Goal: Task Accomplishment & Management: Manage account settings

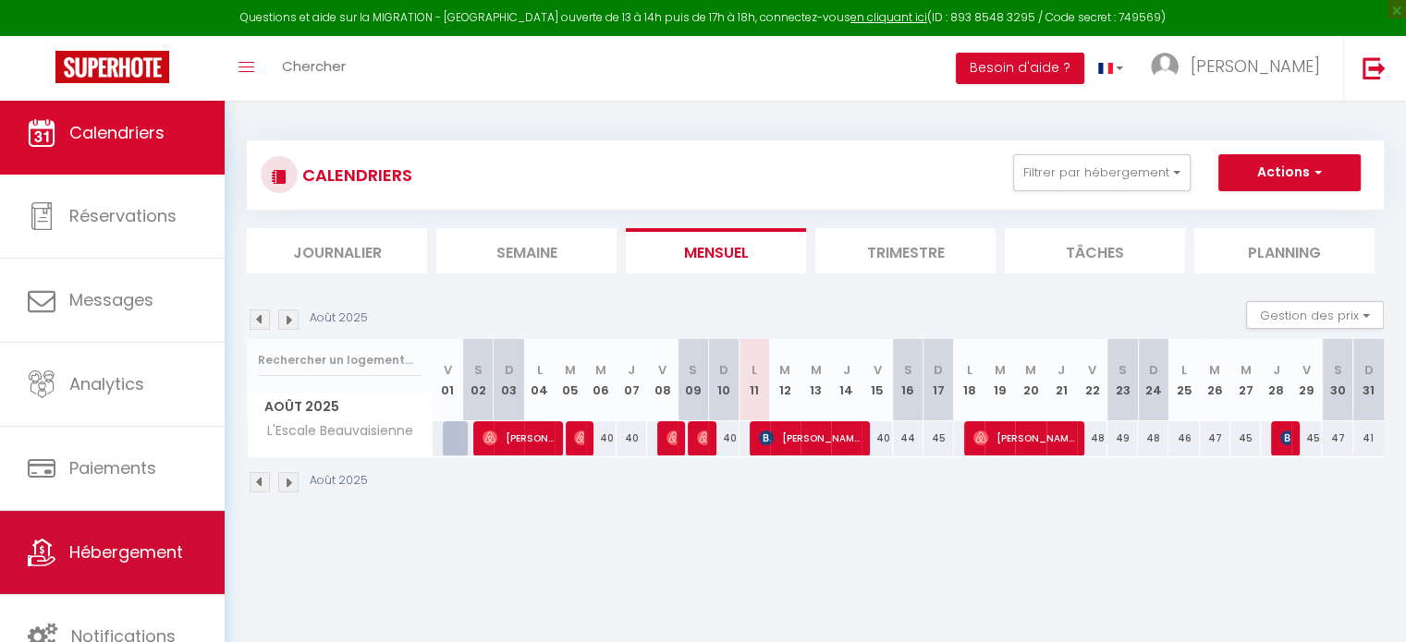
scroll to position [5, 0]
click at [125, 551] on span "Hébergement" at bounding box center [126, 551] width 114 height 23
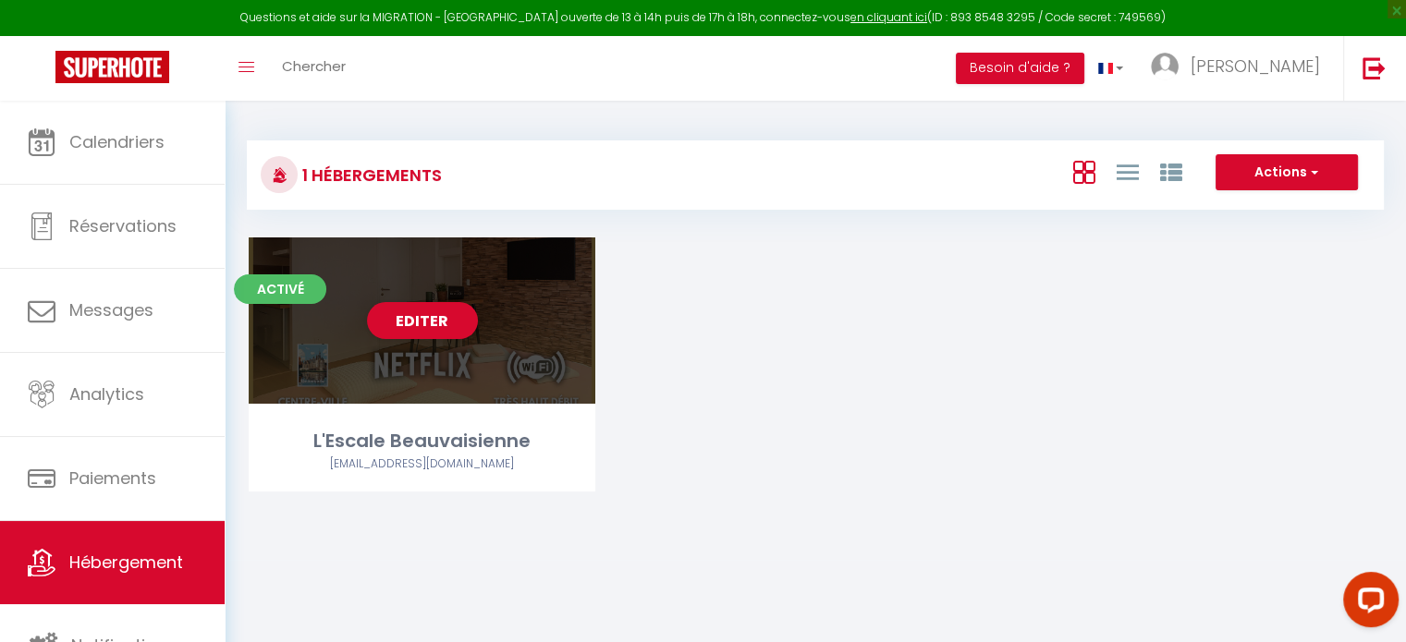
click at [418, 341] on div "Editer" at bounding box center [422, 321] width 347 height 166
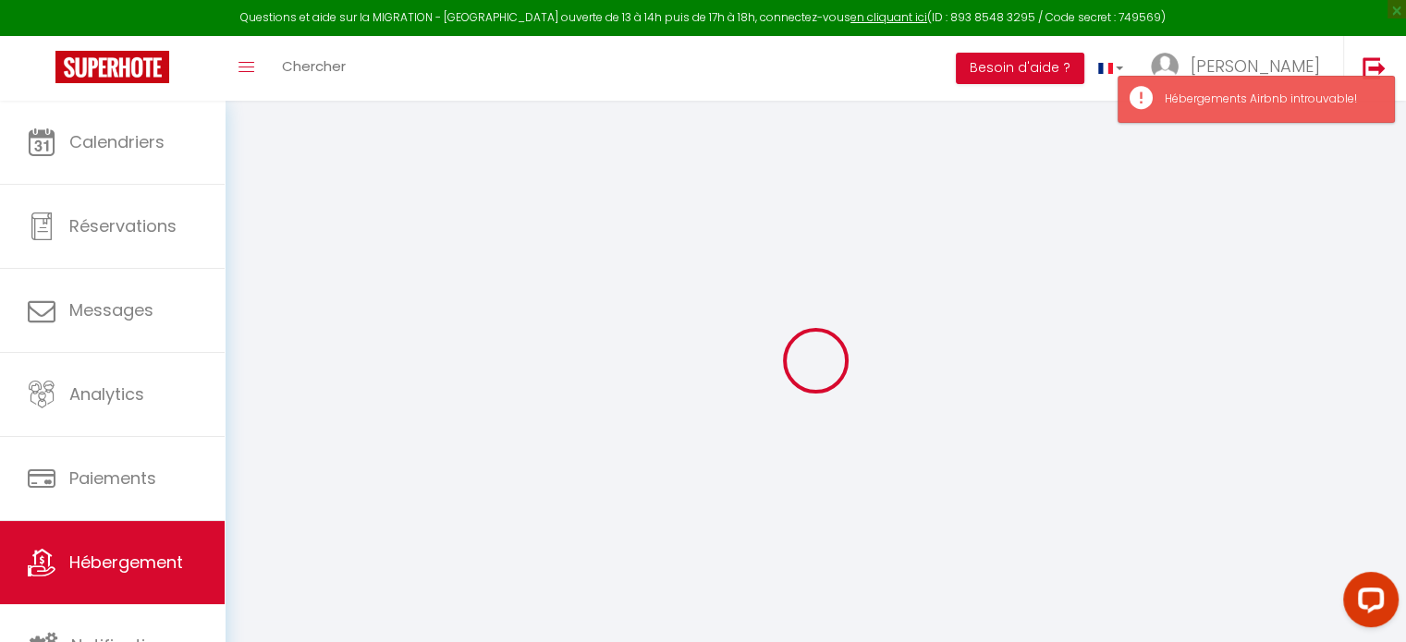
select select "+ 25 %"
select select "+ 22 %"
select select
select select "false"
select select
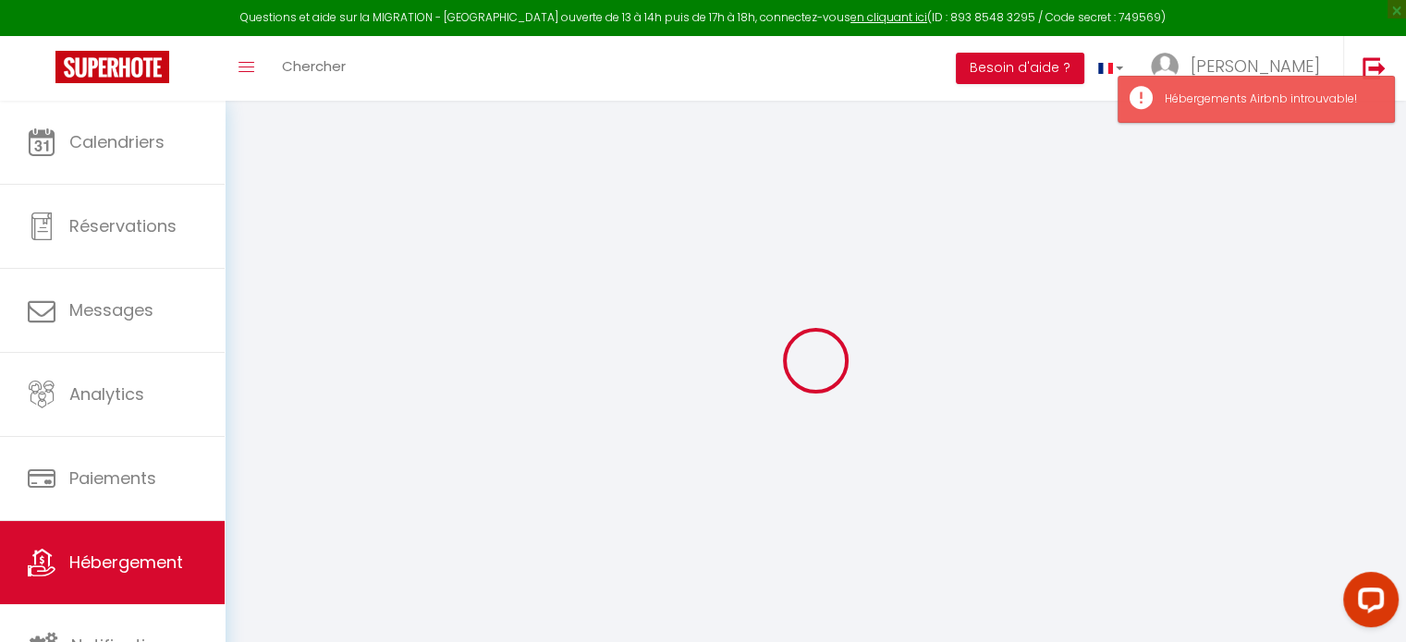
checkbox input "false"
select select
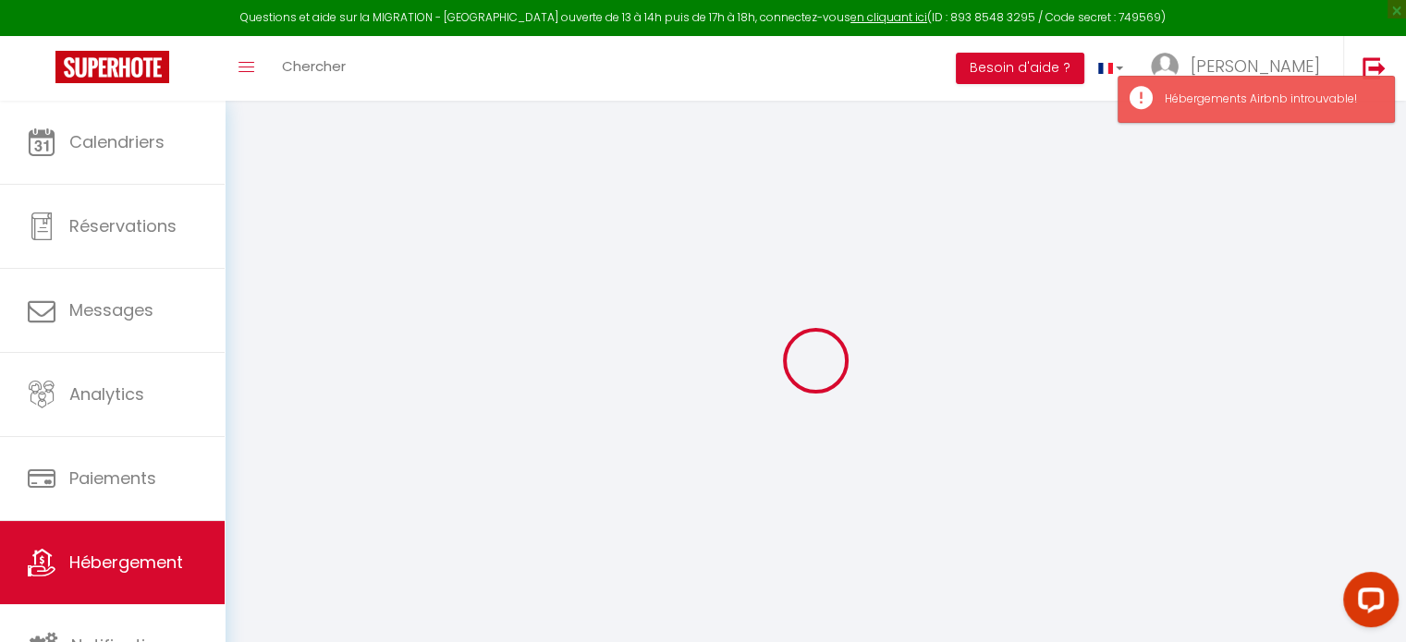
select select
select select "16:00"
select select
select select "11:00"
select select "30"
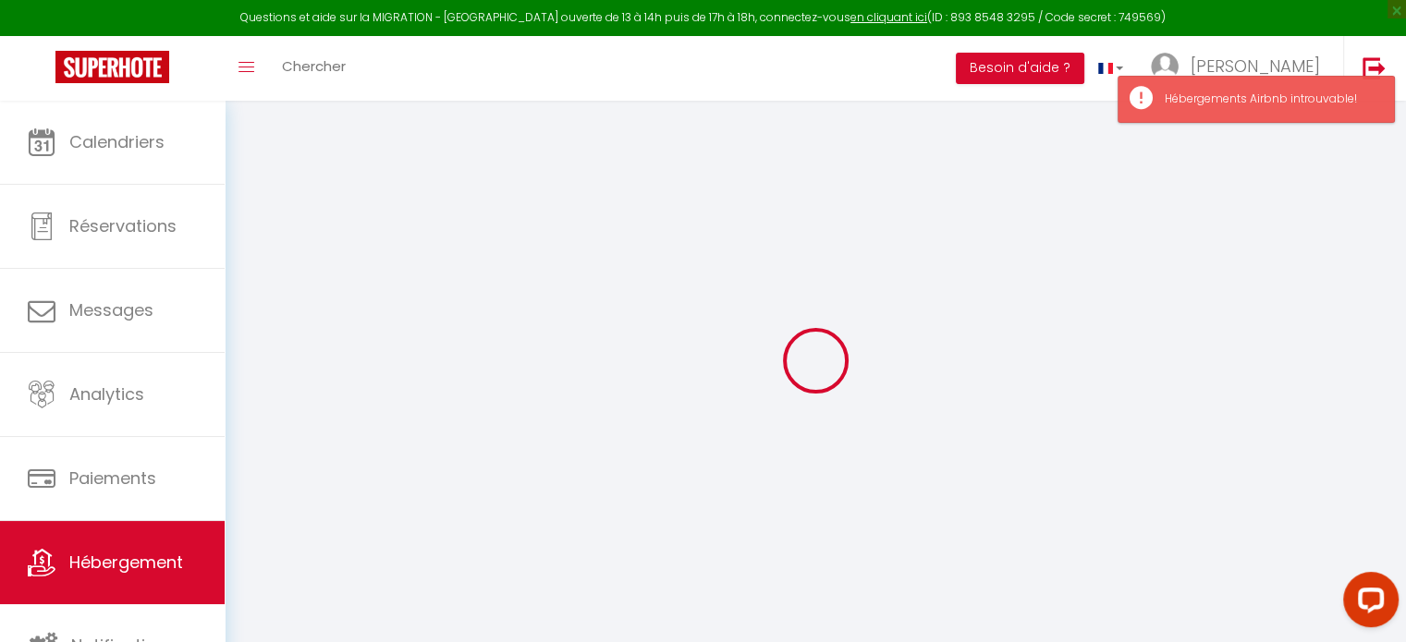
select select "120"
select select "365"
select select "EUR"
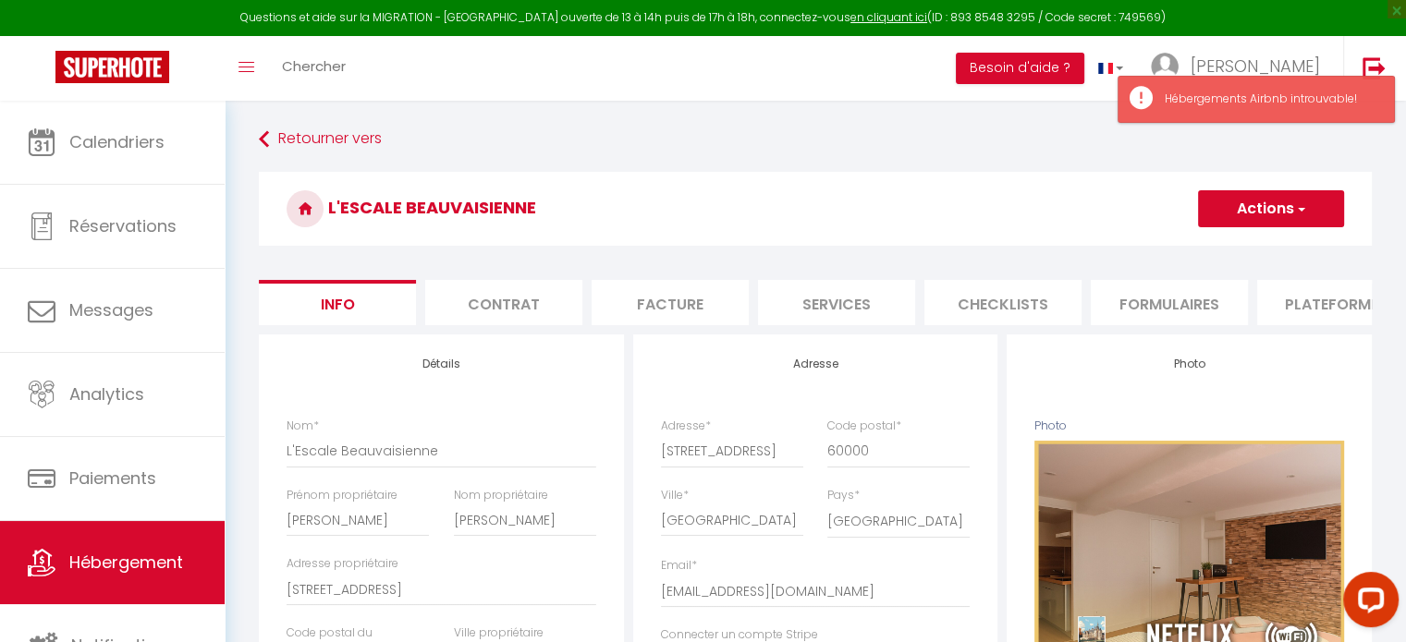
click at [877, 307] on li "Services" at bounding box center [836, 302] width 157 height 45
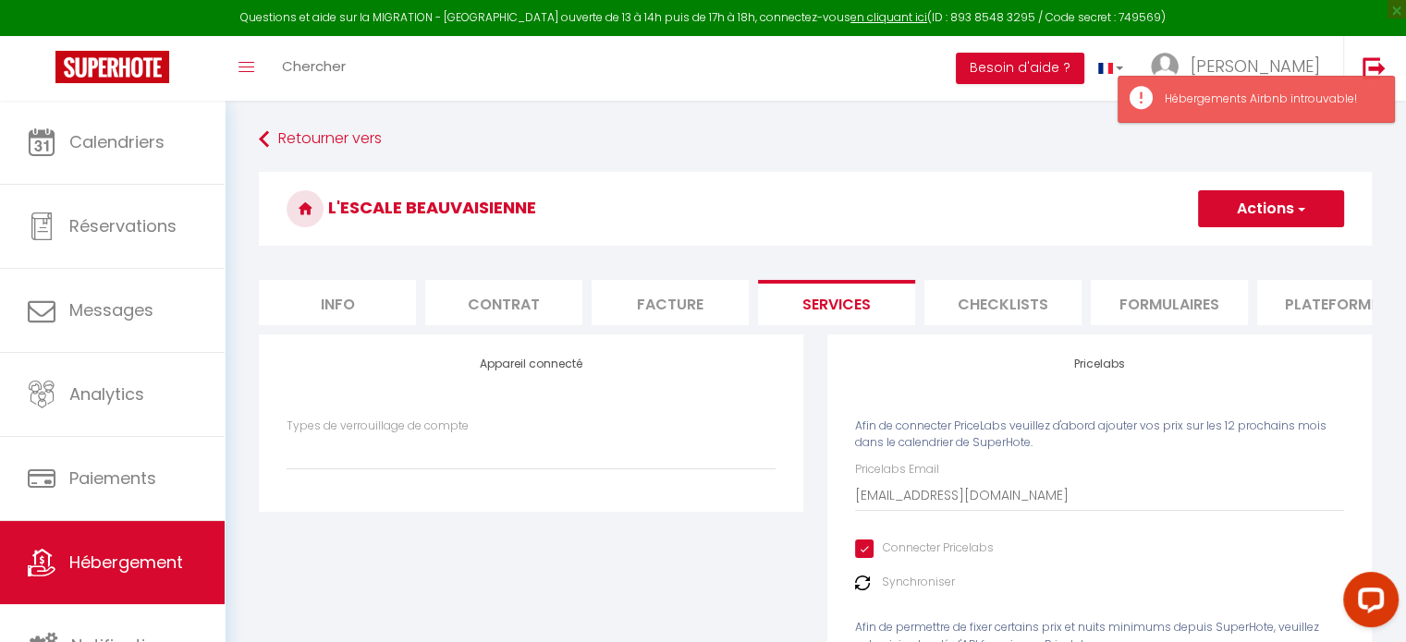
select select
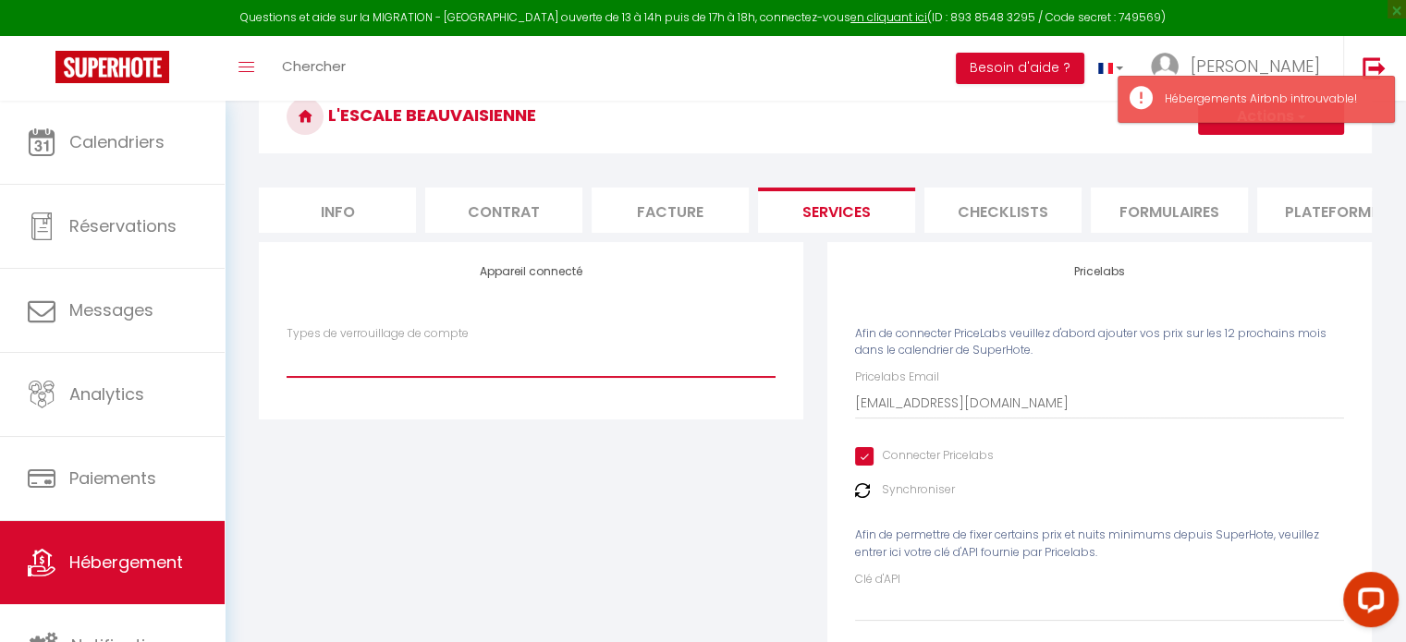
click at [581, 377] on select "Types de verrouillage de compte" at bounding box center [531, 359] width 489 height 35
click at [580, 373] on select "Types de verrouillage de compte" at bounding box center [531, 359] width 489 height 35
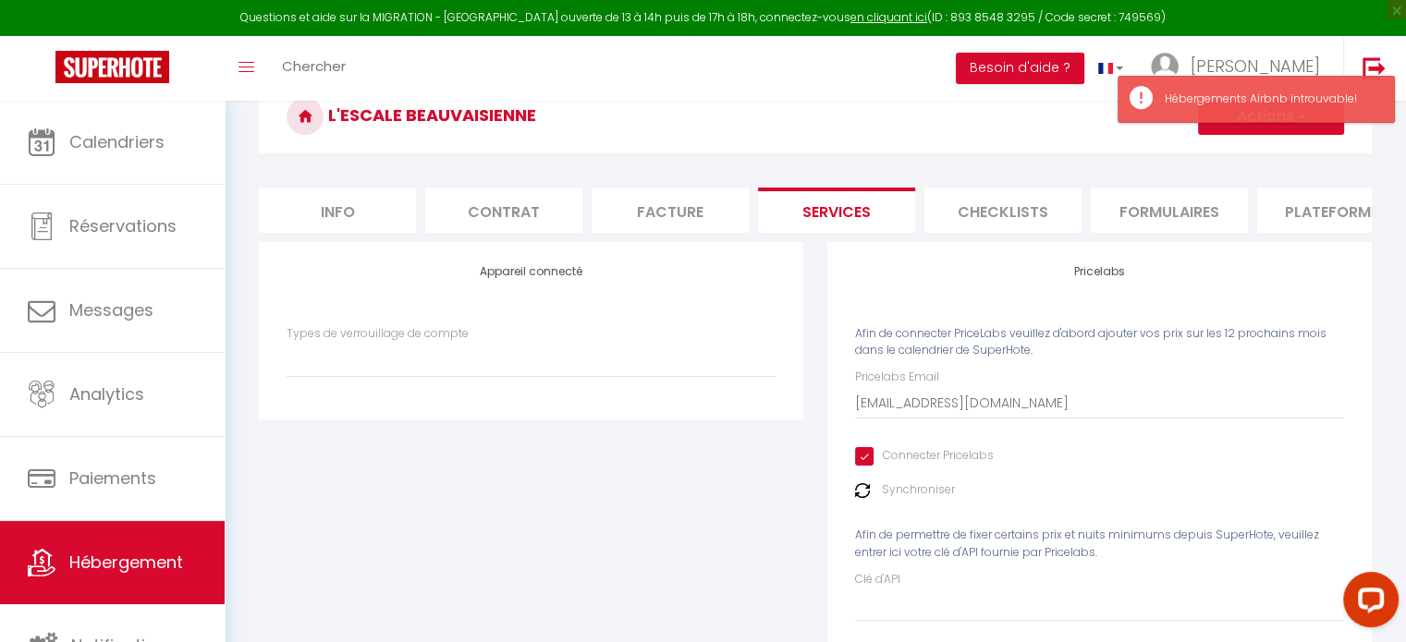
click at [1013, 205] on li "Checklists" at bounding box center [1002, 210] width 157 height 45
select select
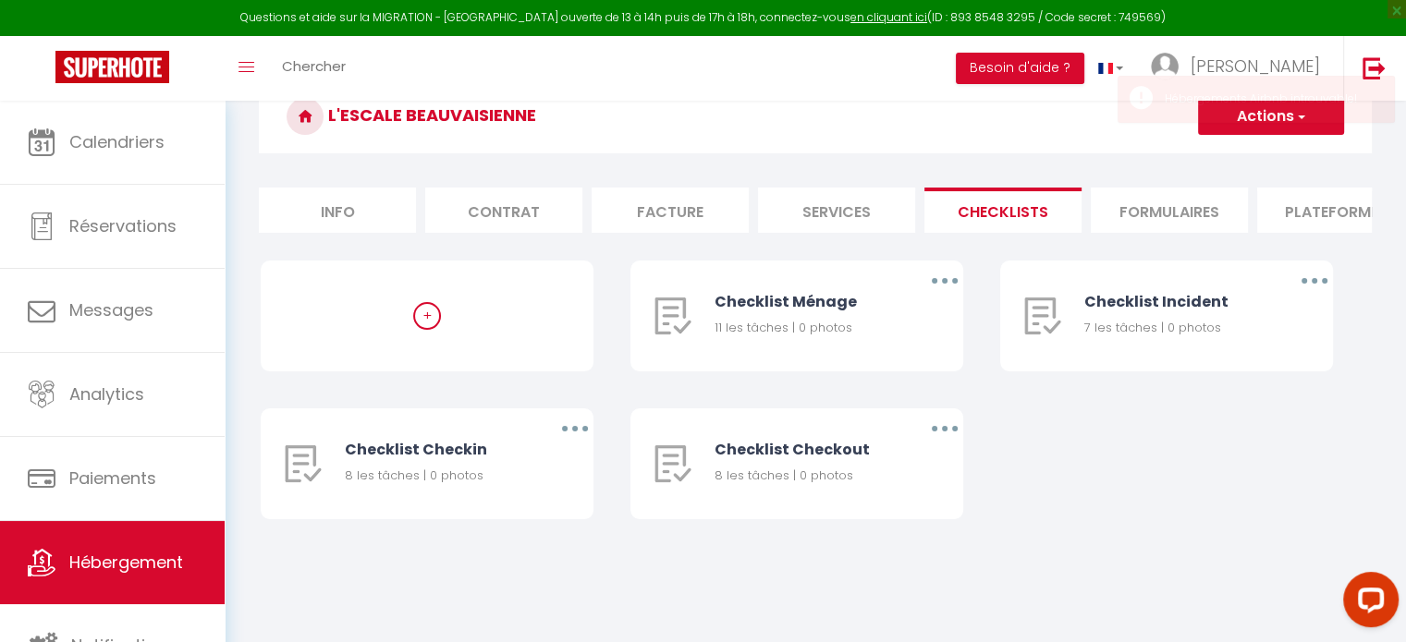
drag, startPoint x: 1172, startPoint y: 204, endPoint x: 1189, endPoint y: 203, distance: 16.7
click at [1172, 204] on li "Formulaires" at bounding box center [1169, 210] width 157 height 45
select select
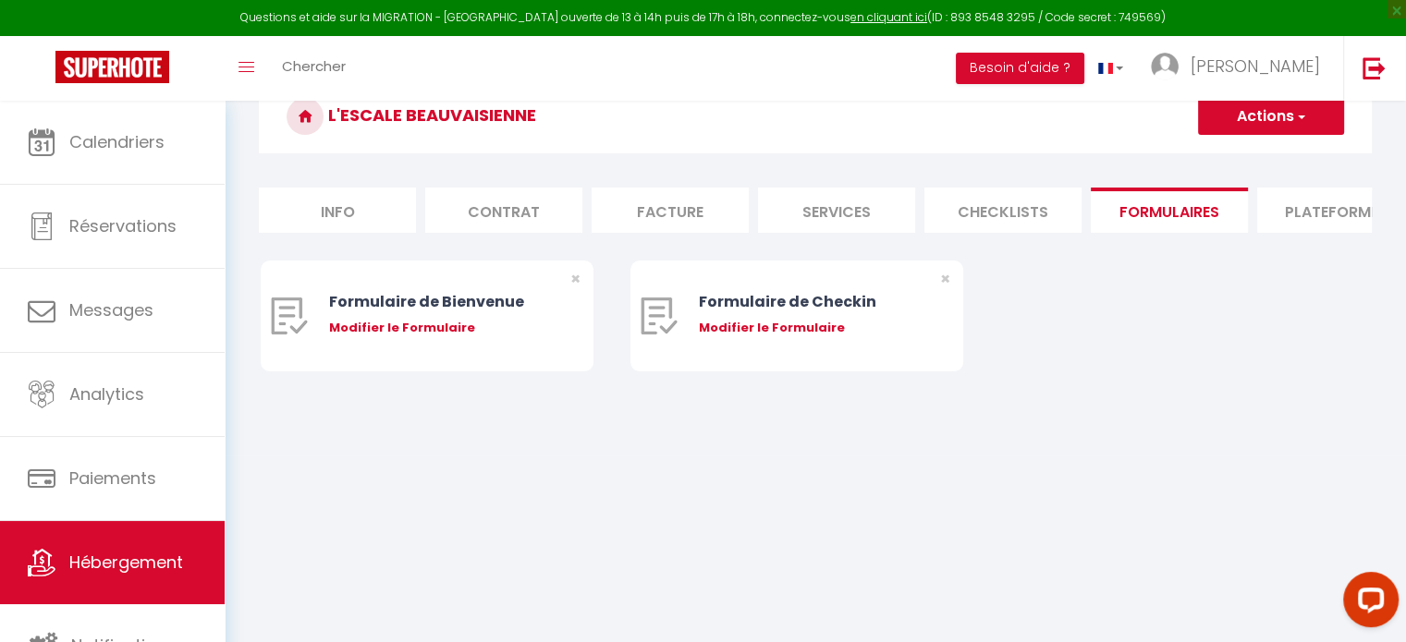
click at [1286, 202] on li "Plateformes" at bounding box center [1335, 210] width 157 height 45
select select
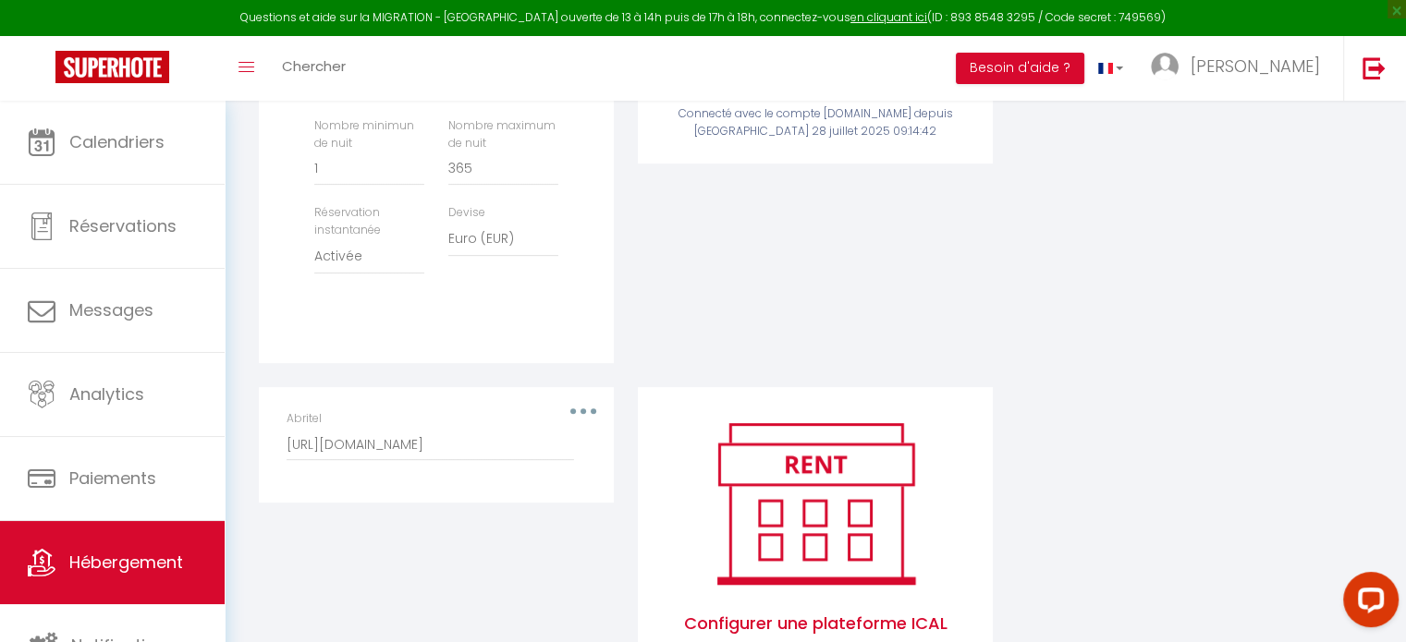
scroll to position [761, 0]
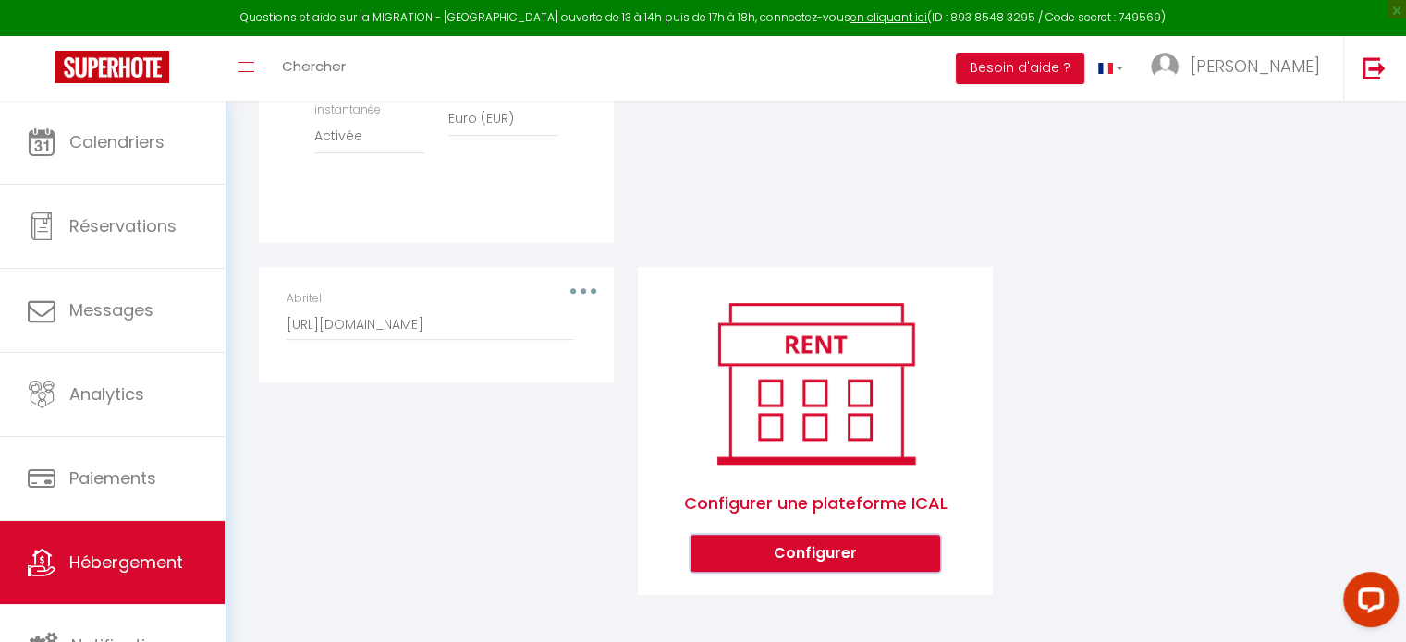
click at [799, 557] on button "Configurer" at bounding box center [815, 553] width 250 height 37
select select
select select "1"
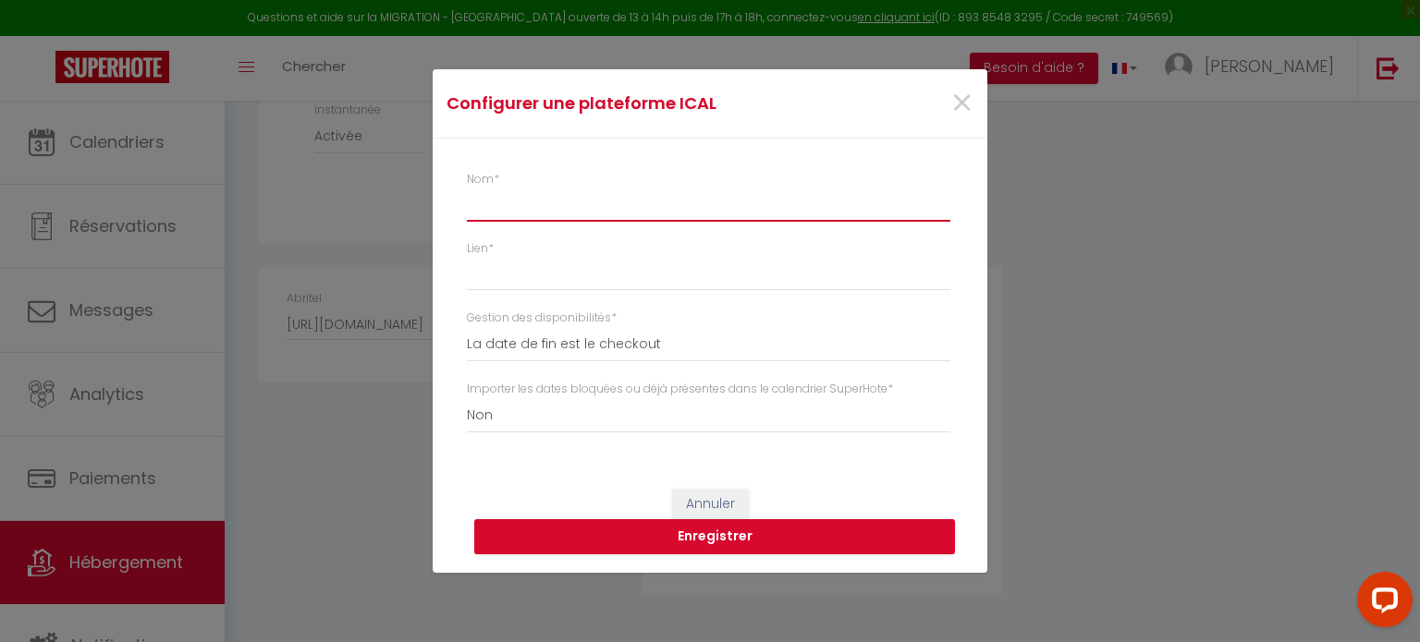
click at [525, 192] on input "Nom *" at bounding box center [708, 205] width 483 height 33
type input "L"
select select
type input "Le"
select select
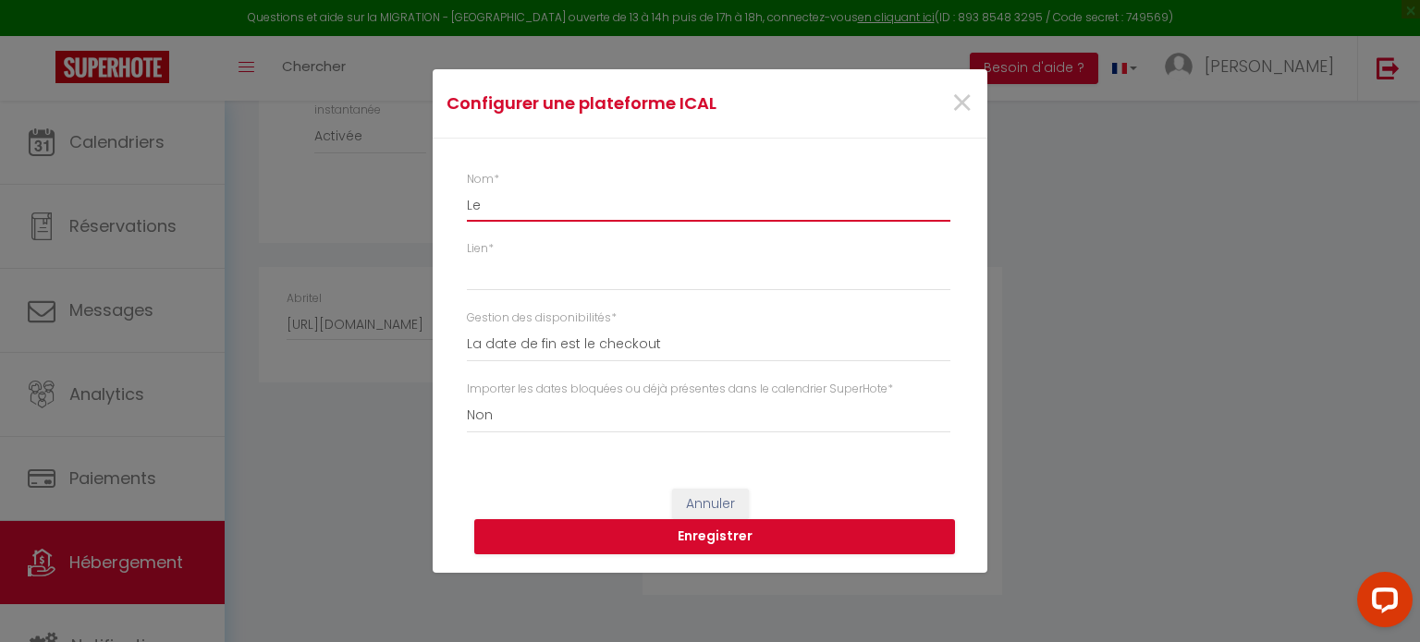
type input "Leb"
select select
type input "[PERSON_NAME]"
select select
type input "Lebon"
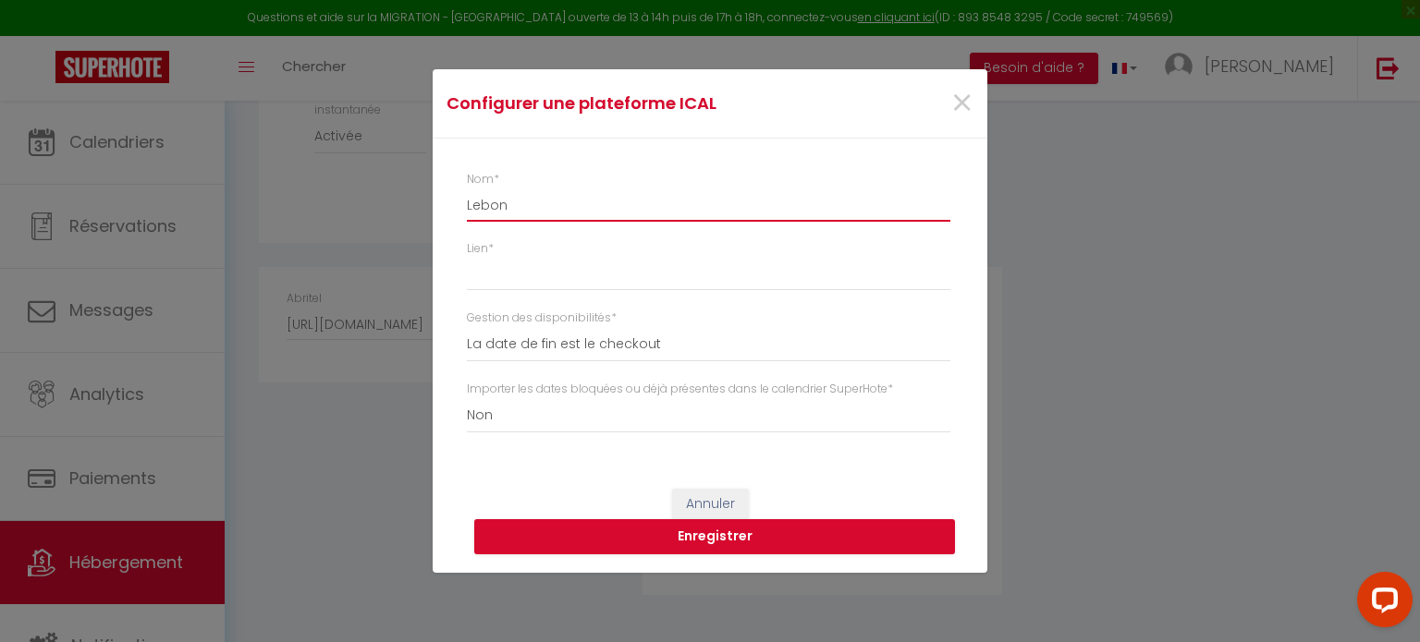
select select
type input "Lebonc"
select select
type input "Lebonco"
select select
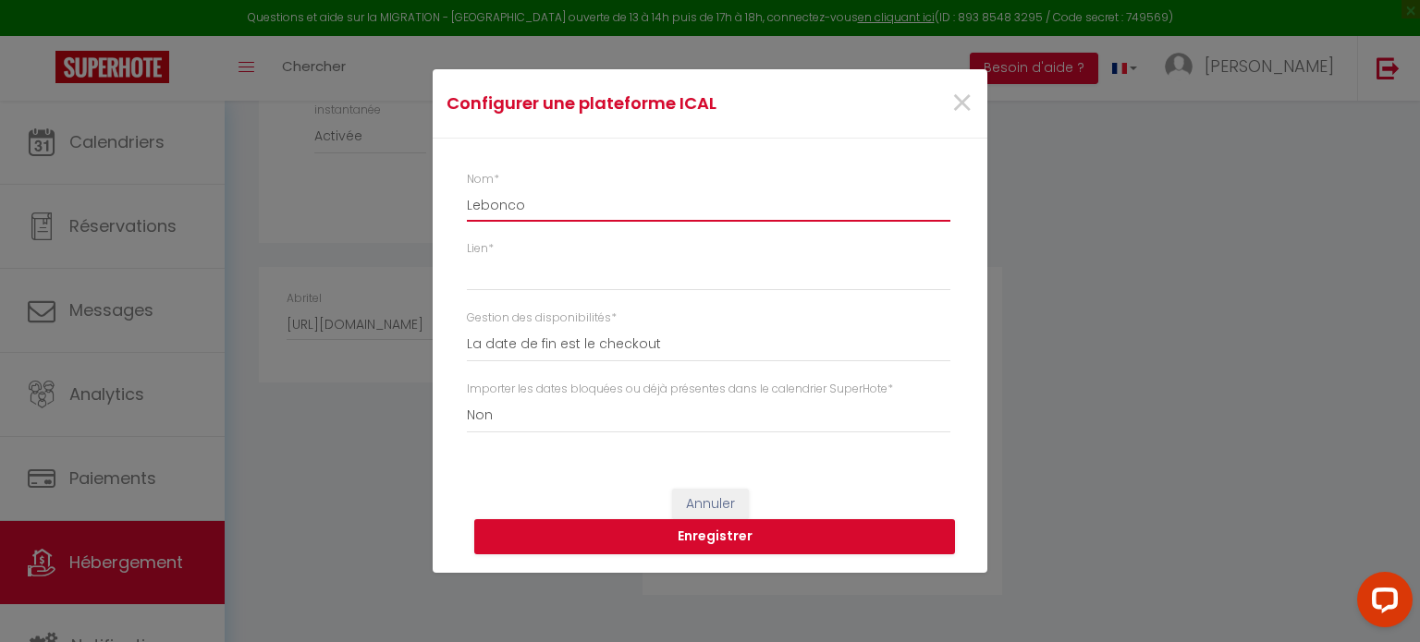
type input "Leboncoi"
select select
type input "Leboncoin"
select select
type input "Leboncoin"
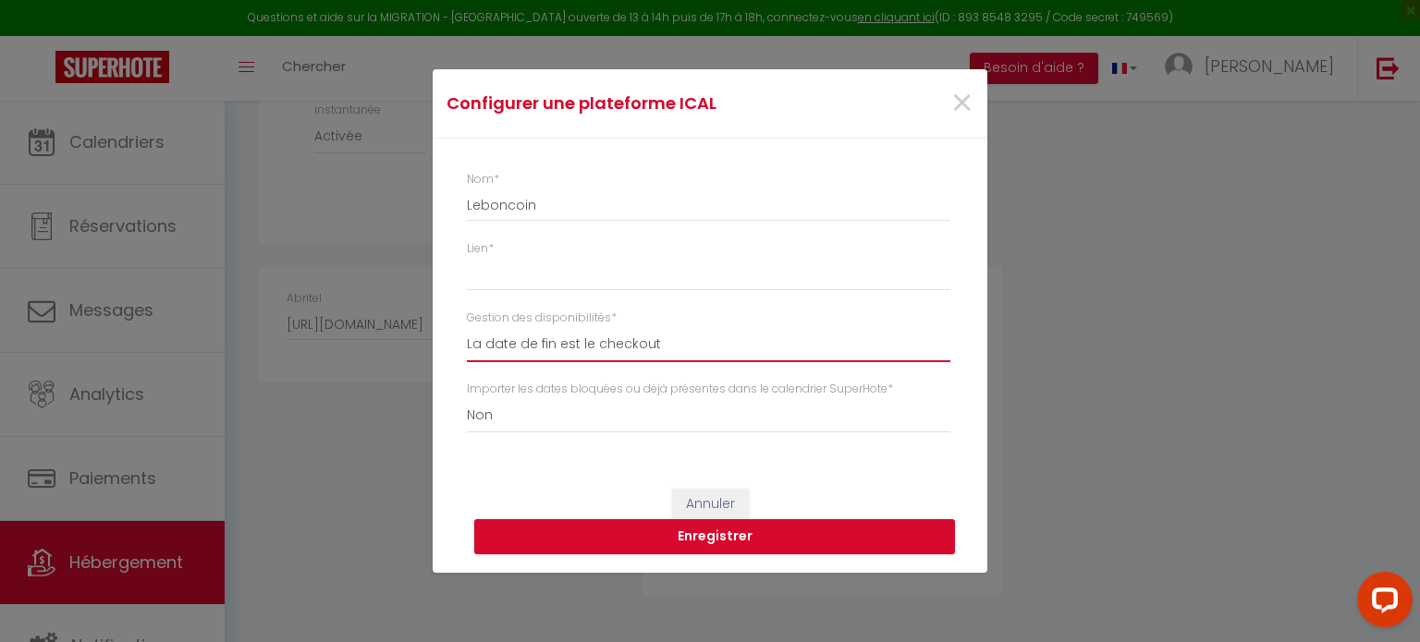
click at [540, 351] on select "La date de fin est le checkout La date de fin est la dernière nuit La date de f…" at bounding box center [708, 344] width 483 height 35
click at [551, 340] on select "La date de fin est le checkout La date de fin est la dernière nuit La date de f…" at bounding box center [708, 344] width 483 height 35
click at [551, 343] on select "La date de fin est le checkout La date de fin est la dernière nuit La date de f…" at bounding box center [708, 344] width 483 height 35
select select "3"
click at [467, 327] on select "La date de fin est le checkout La date de fin est la dernière nuit La date de f…" at bounding box center [708, 344] width 483 height 35
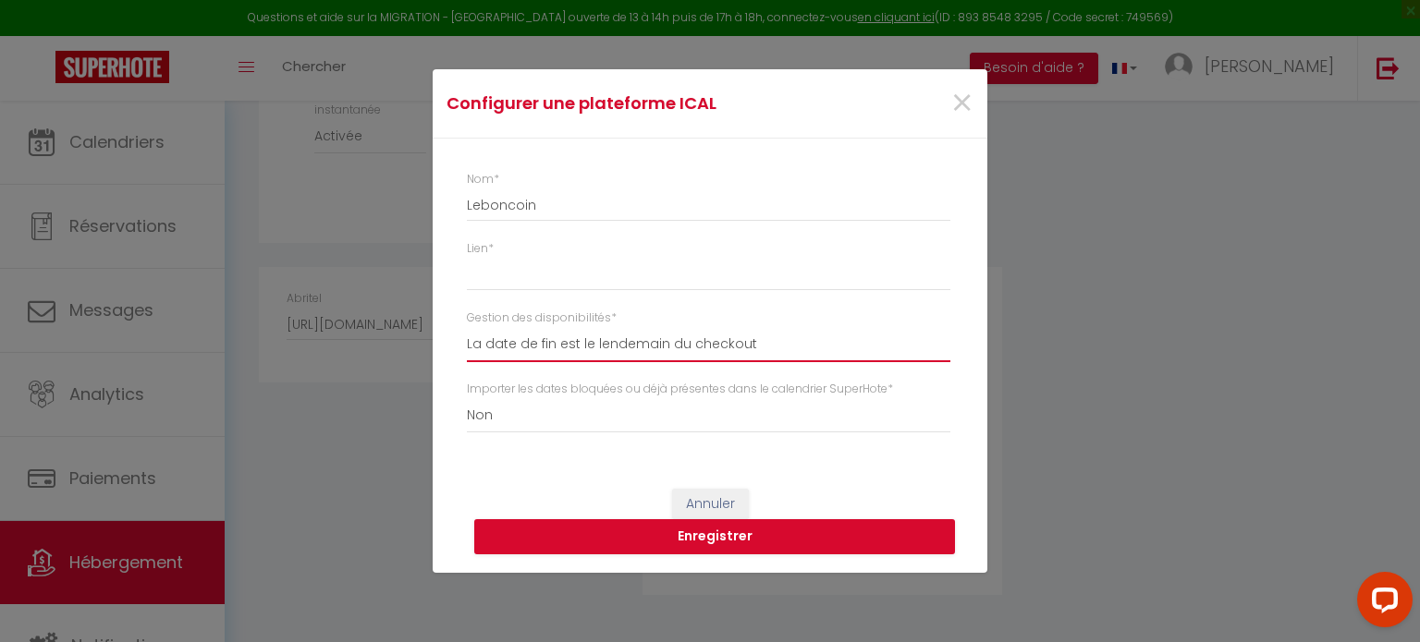
select select
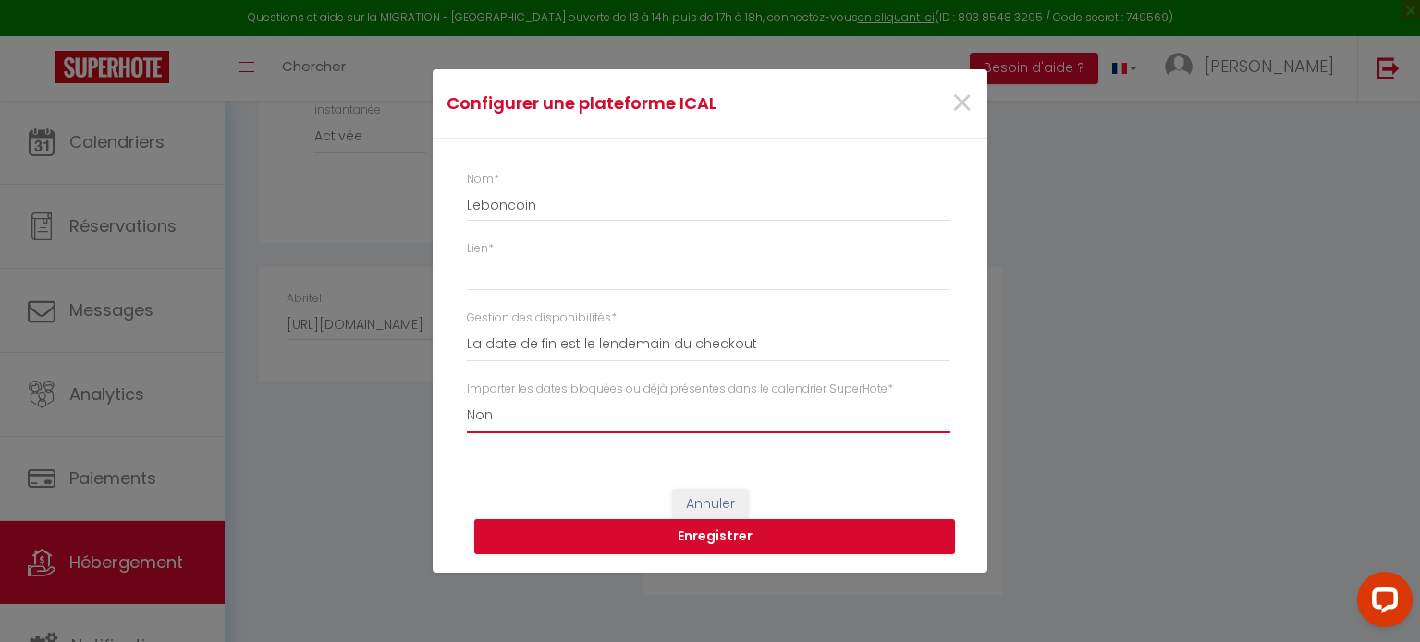
click at [526, 421] on select "Oui Non" at bounding box center [708, 415] width 483 height 35
select select "true"
click at [467, 398] on select "Oui Non" at bounding box center [708, 415] width 483 height 35
select select
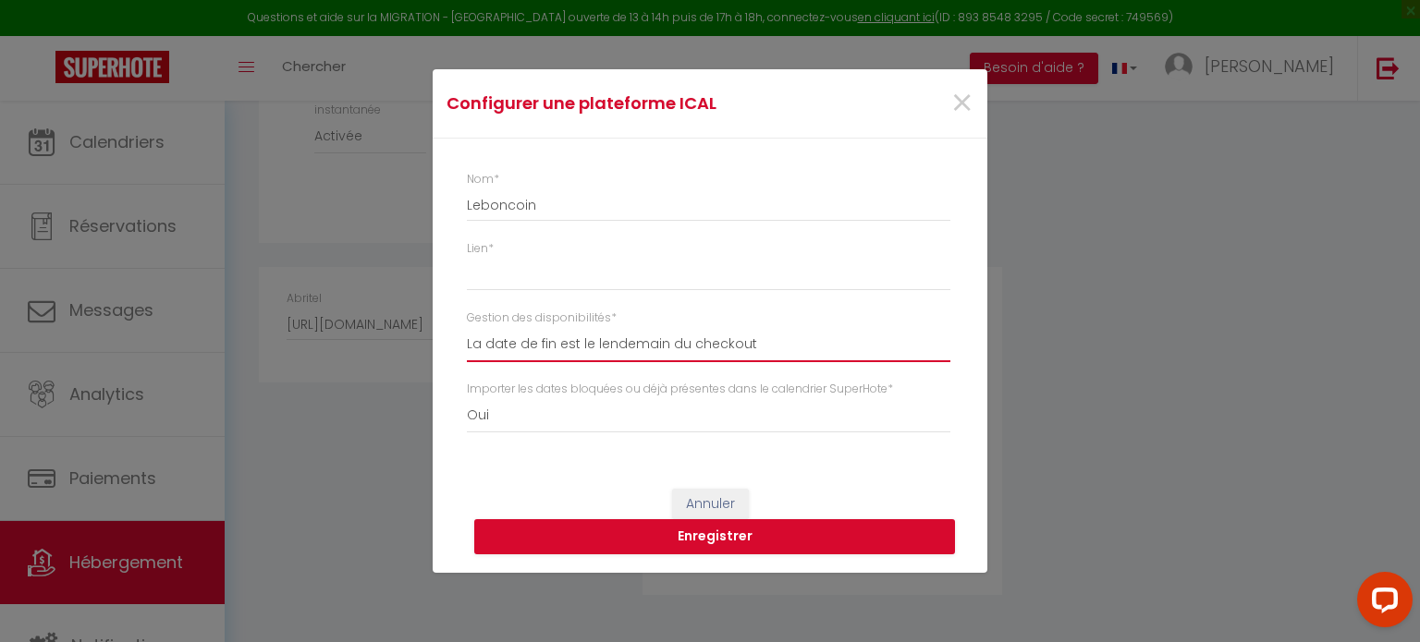
click at [512, 348] on select "La date de fin est le checkout La date de fin est la dernière nuit La date de f…" at bounding box center [708, 344] width 483 height 35
select select "1"
click at [467, 327] on select "La date de fin est le checkout La date de fin est la dernière nuit La date de f…" at bounding box center [708, 344] width 483 height 35
select select
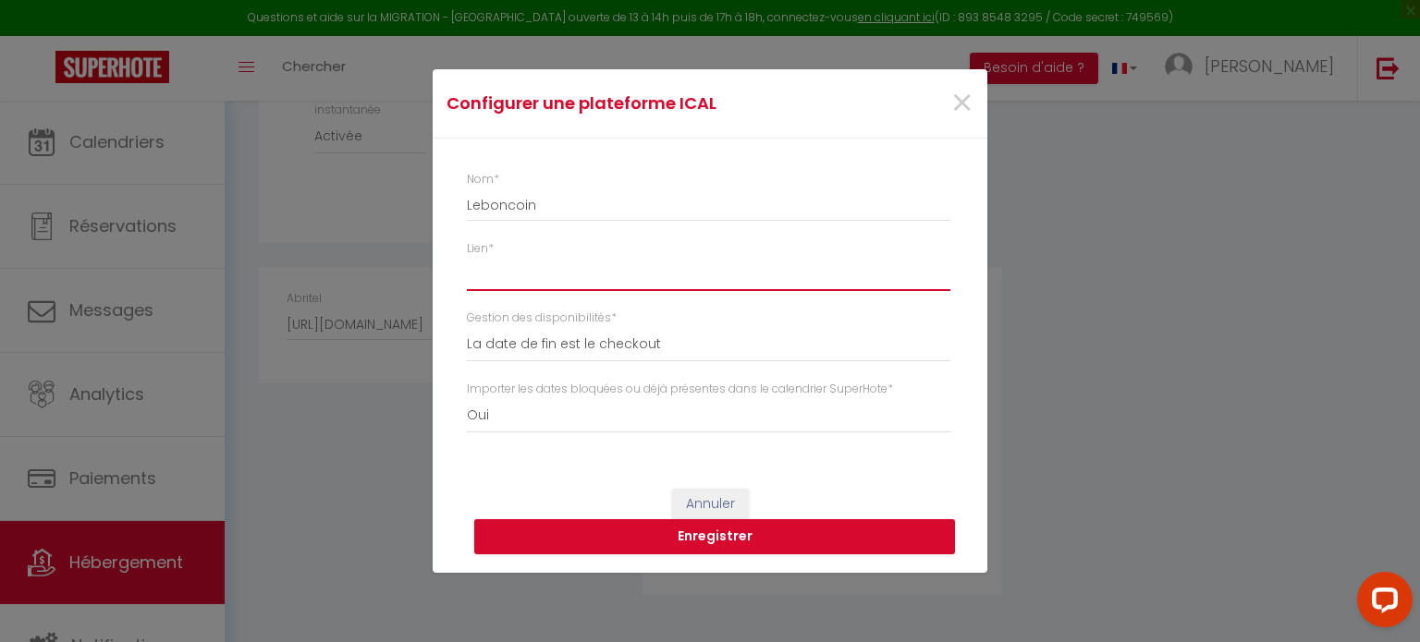
click at [540, 272] on input "Lien *" at bounding box center [708, 274] width 483 height 33
click at [975, 99] on div "×" at bounding box center [893, 103] width 184 height 41
click at [958, 93] on span "×" at bounding box center [961, 103] width 23 height 55
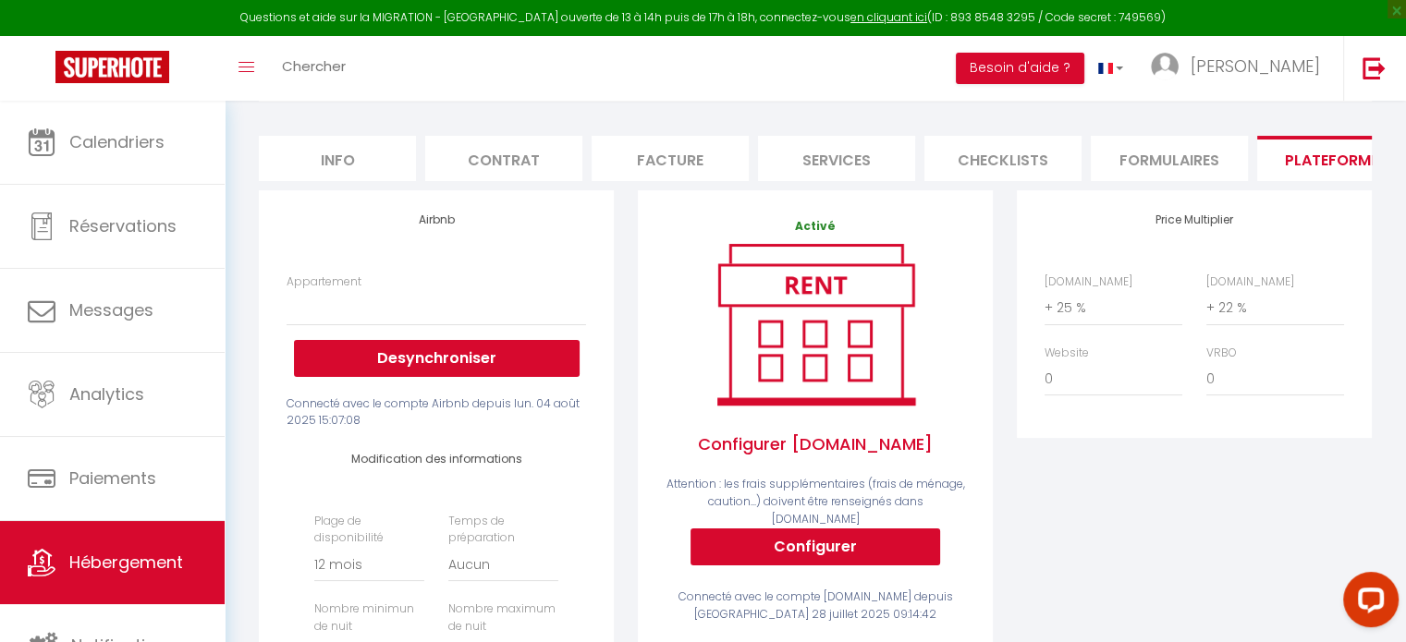
scroll to position [114, 0]
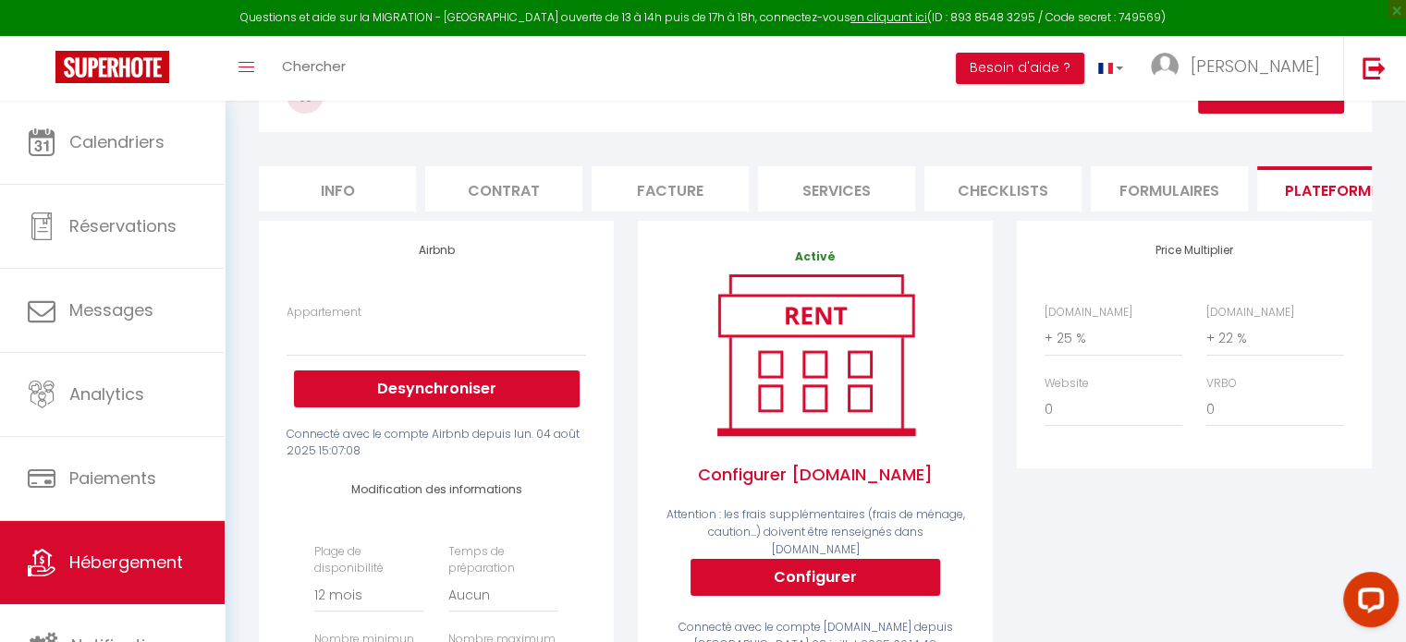
click at [361, 202] on li "Info" at bounding box center [337, 188] width 157 height 45
select select
checkbox input "false"
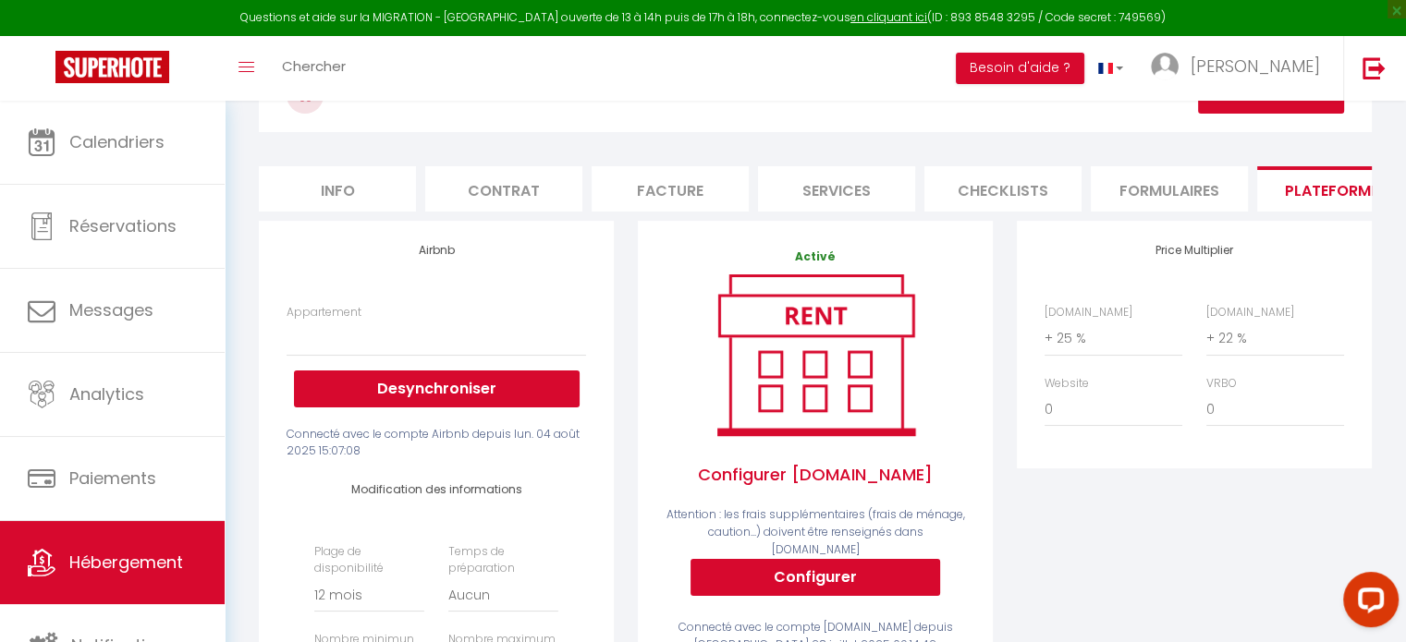
checkbox input "false"
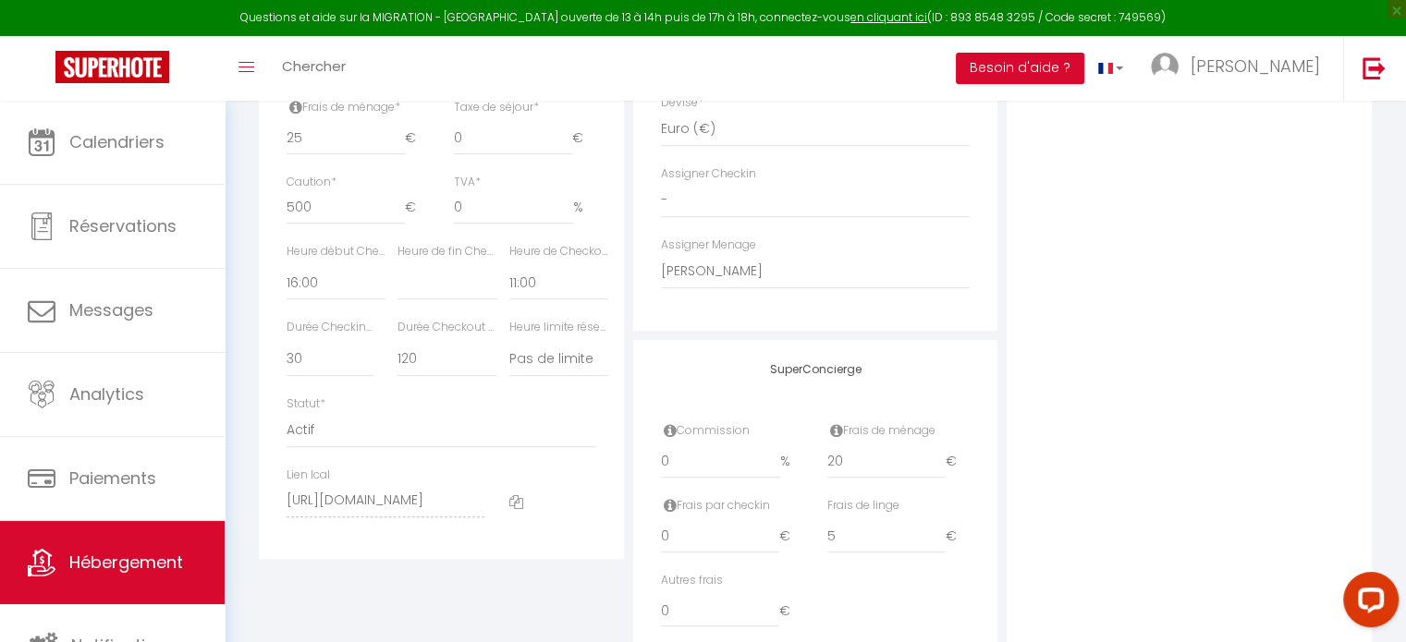
scroll to position [946, 0]
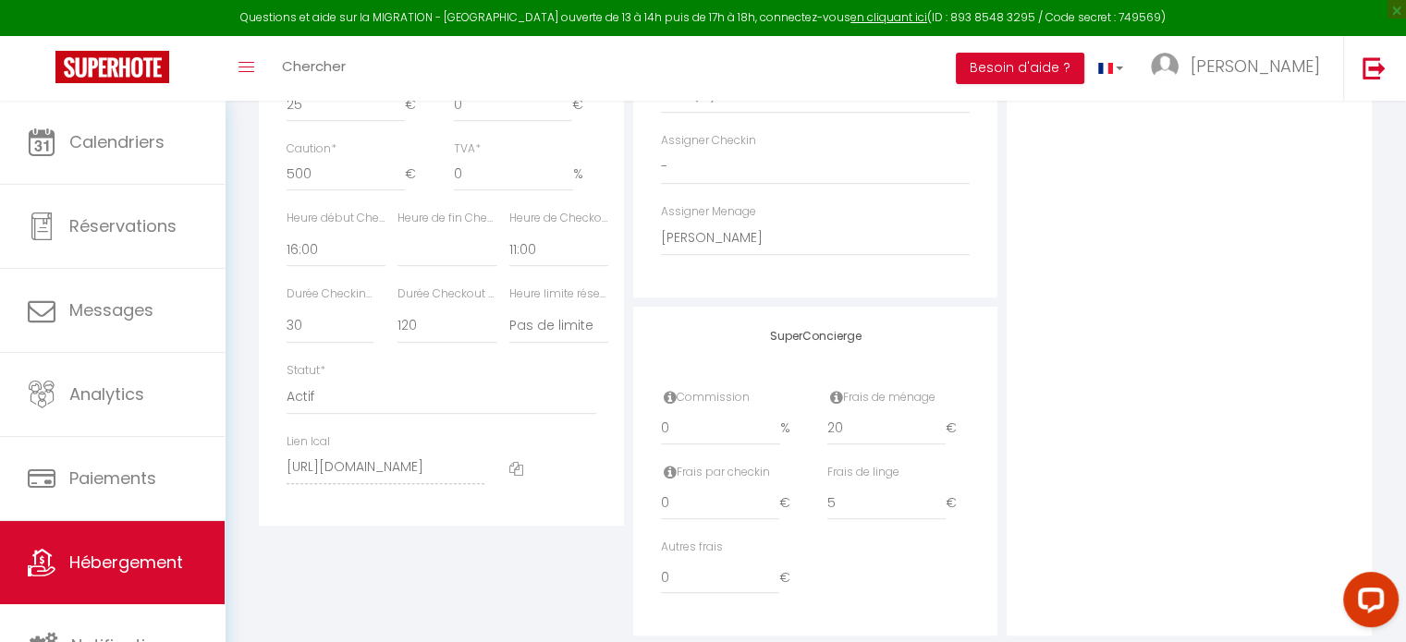
click at [511, 476] on icon at bounding box center [516, 469] width 14 height 14
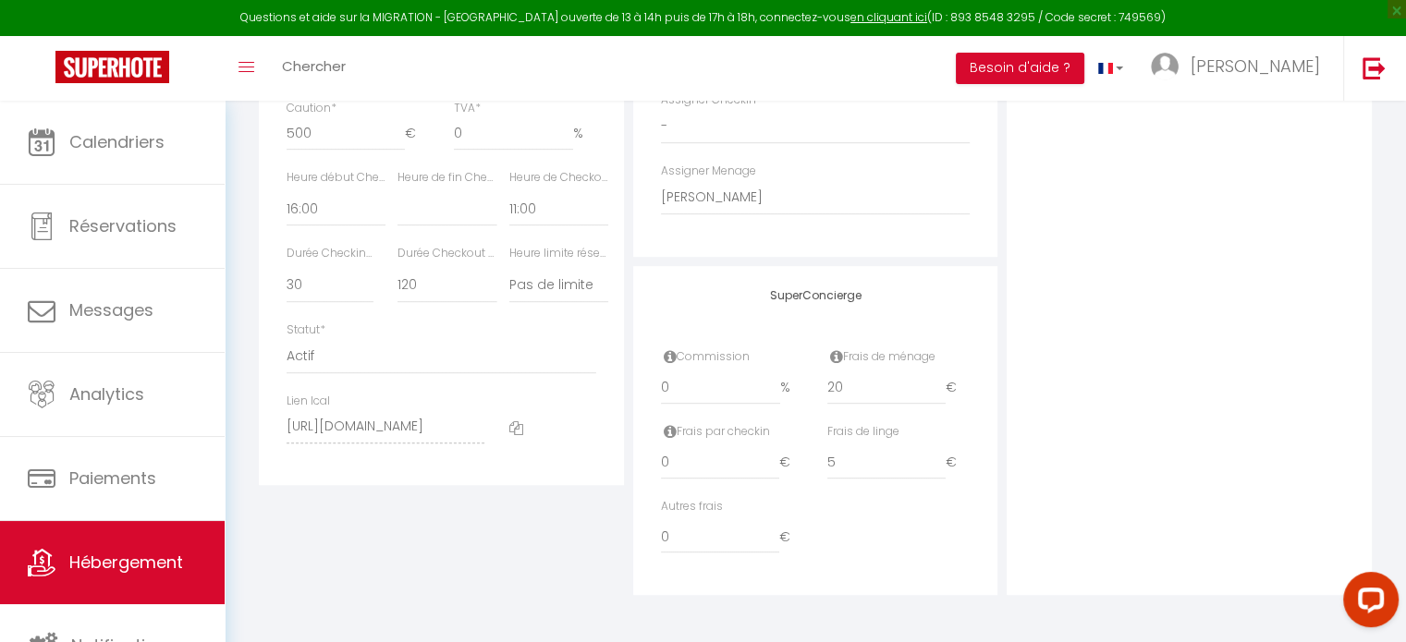
drag, startPoint x: 403, startPoint y: 463, endPoint x: 324, endPoint y: 493, distance: 84.0
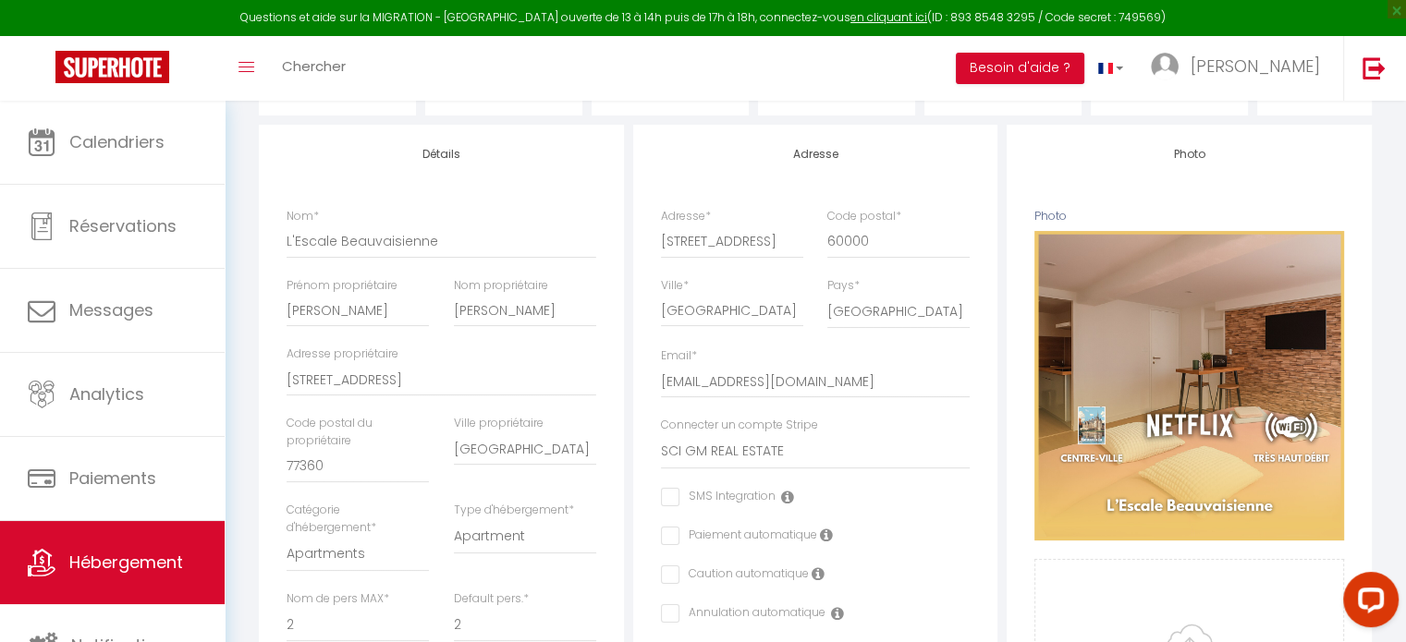
scroll to position [166, 0]
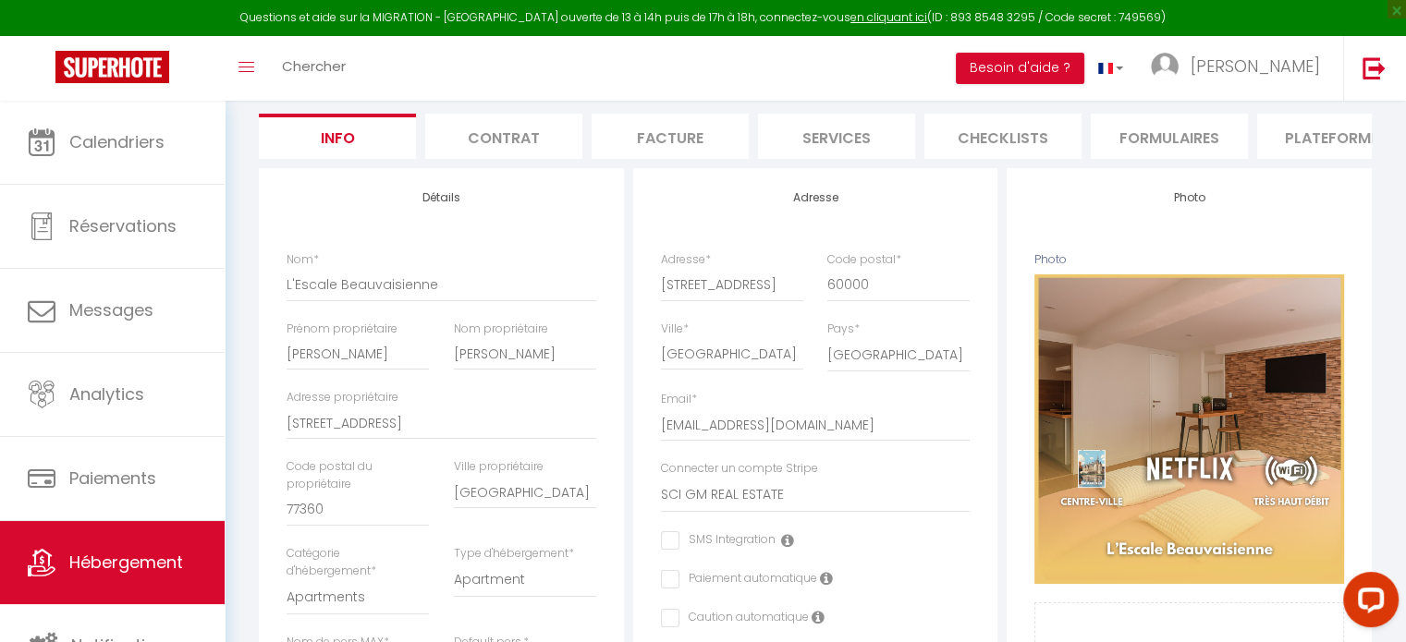
click at [830, 144] on li "Services" at bounding box center [836, 136] width 157 height 45
select select
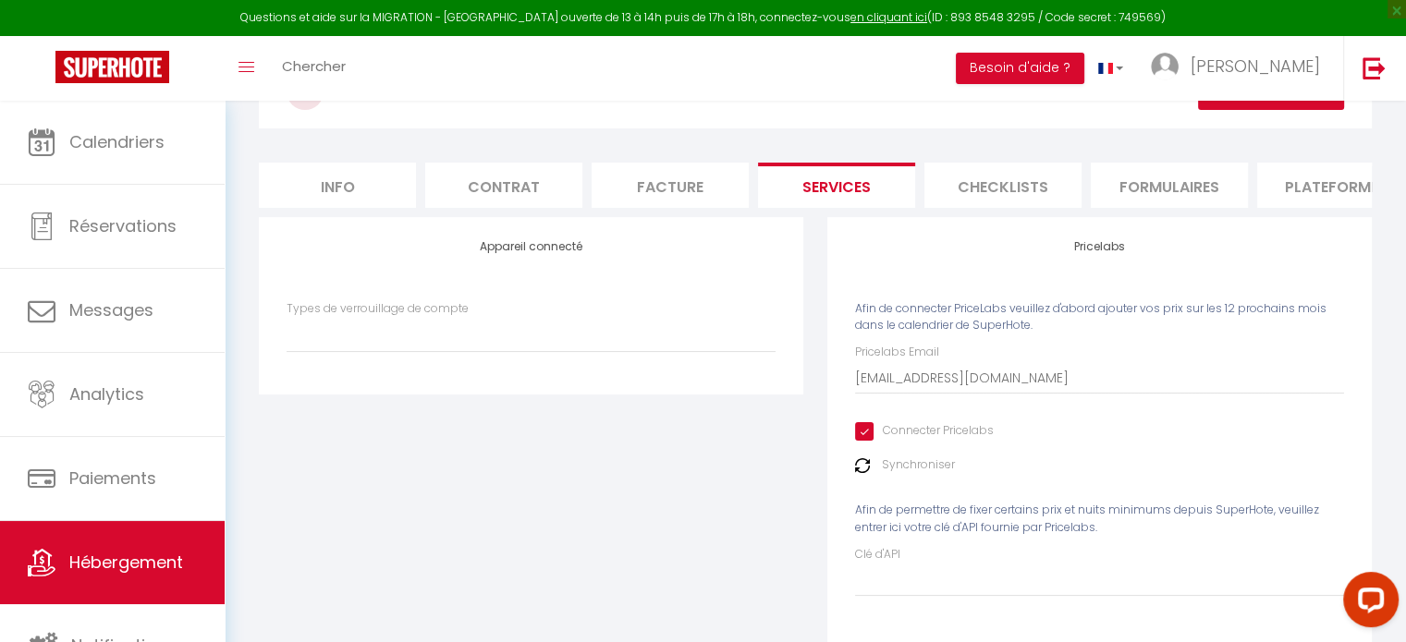
scroll to position [74, 0]
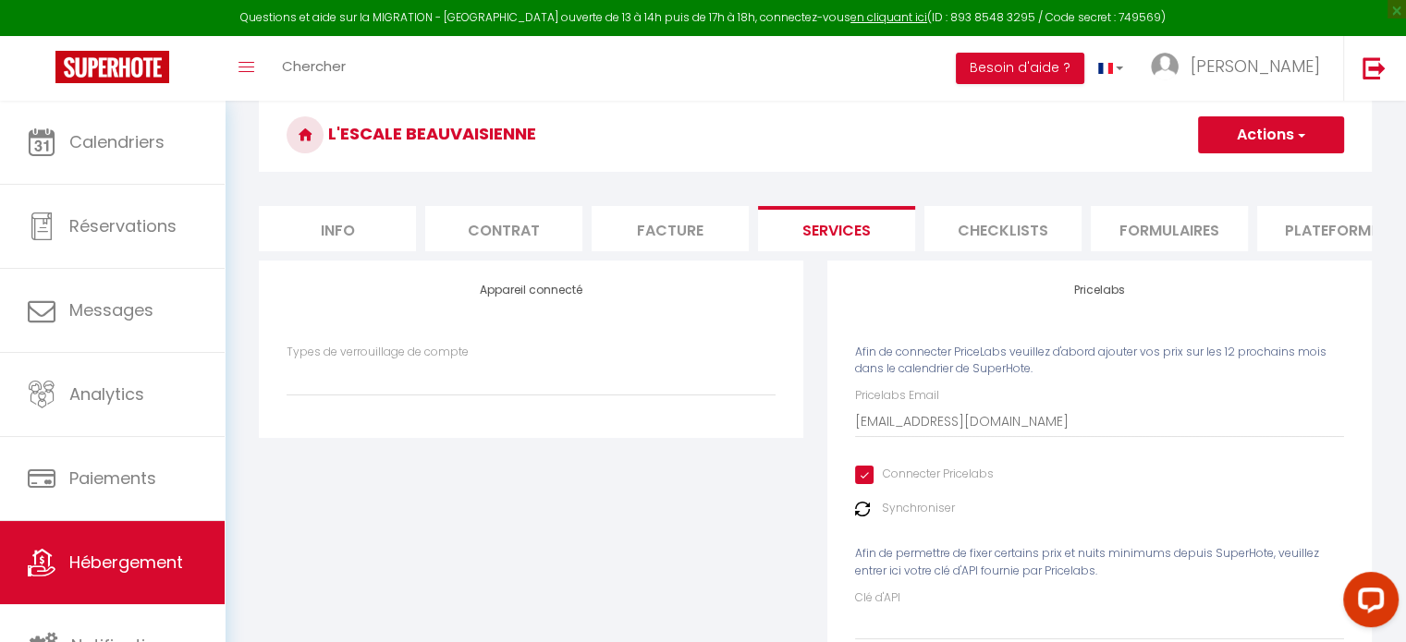
click at [1016, 226] on li "Checklists" at bounding box center [1002, 228] width 157 height 45
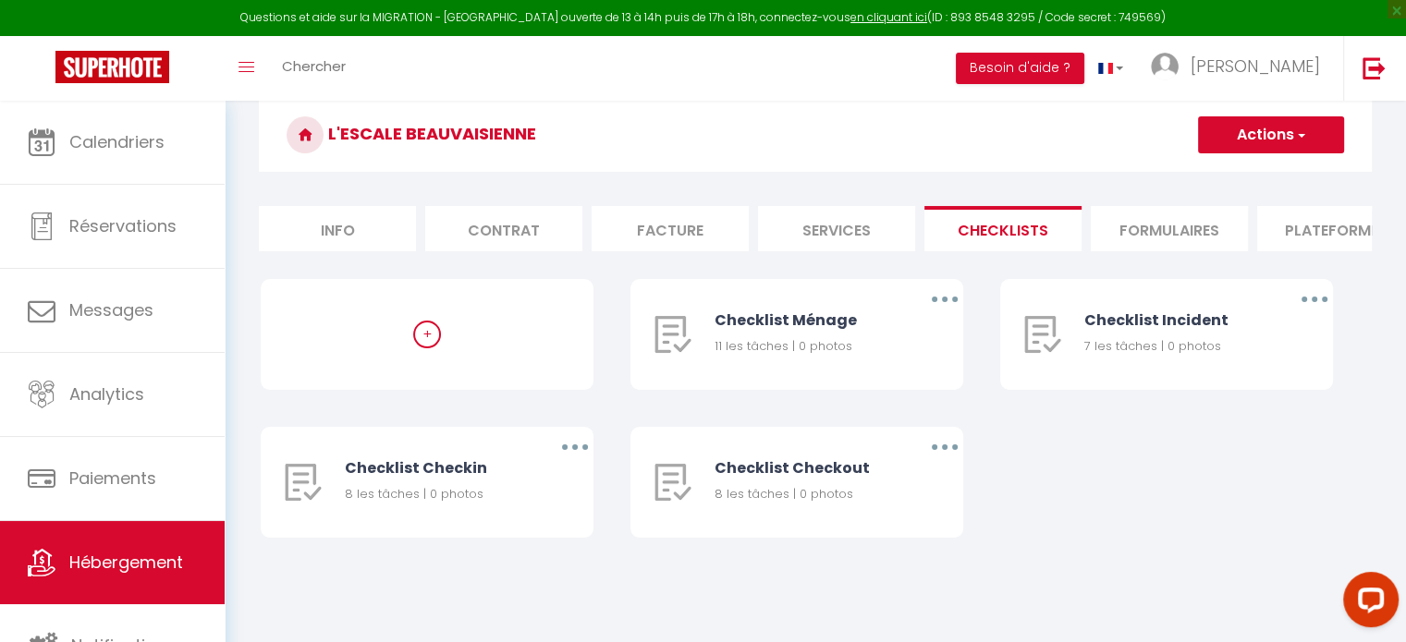
click at [1146, 218] on li "Formulaires" at bounding box center [1169, 228] width 157 height 45
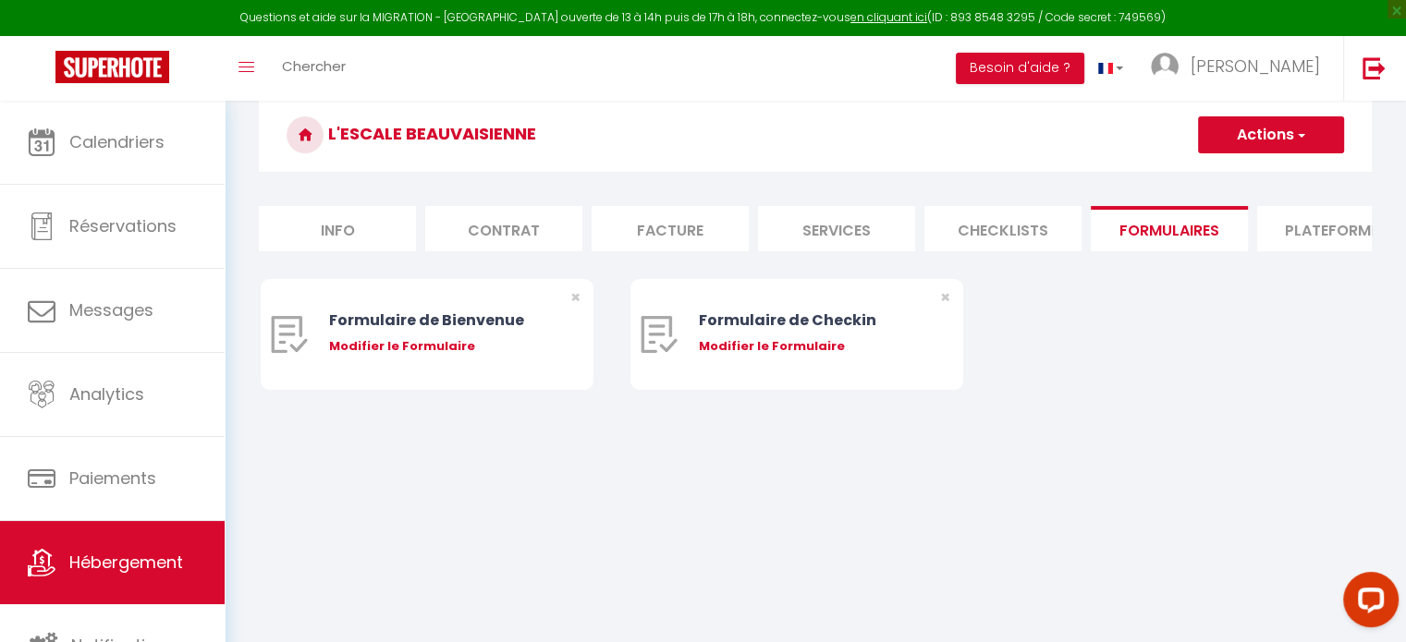
click at [1313, 221] on li "Plateformes" at bounding box center [1335, 228] width 157 height 45
select select
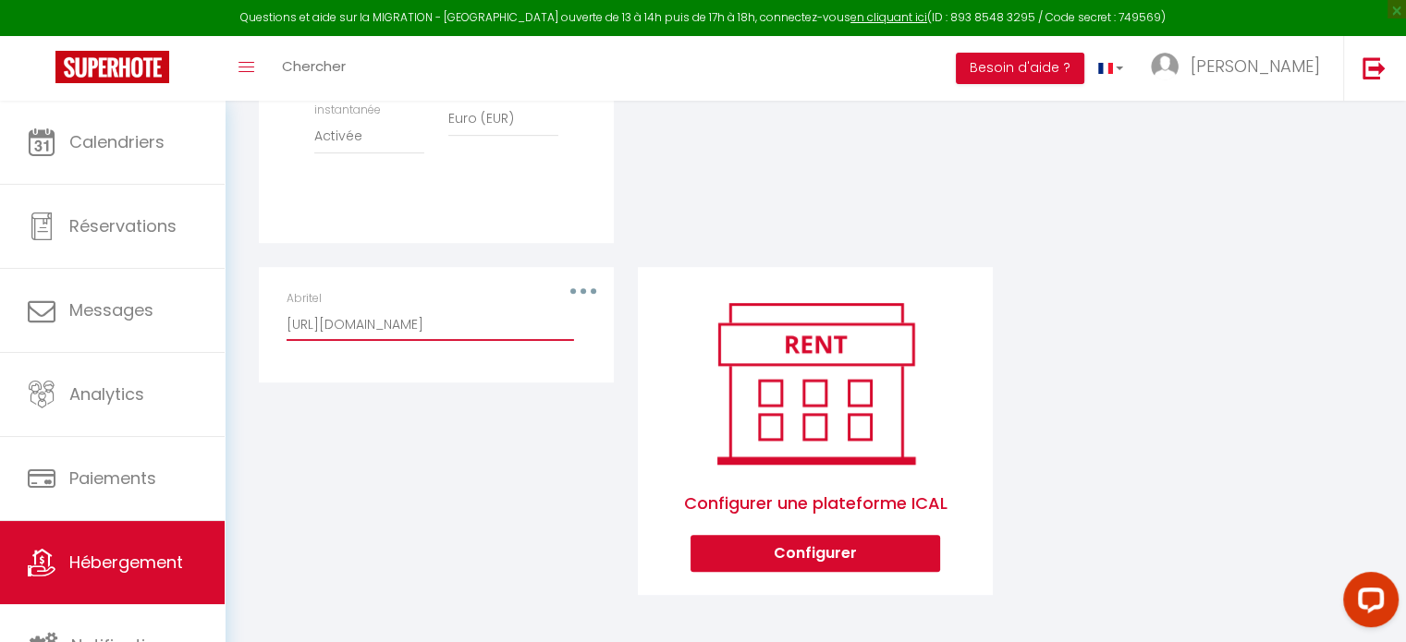
scroll to position [0, 252]
drag, startPoint x: 475, startPoint y: 321, endPoint x: 733, endPoint y: 313, distance: 258.0
click at [733, 313] on div "Airbnb Appartement Desynchroniser Connecté avec le compte Airbnb depuis lun. 04…" at bounding box center [815, 103] width 1137 height 1032
click at [409, 335] on input "[URL][DOMAIN_NAME]" at bounding box center [430, 324] width 287 height 33
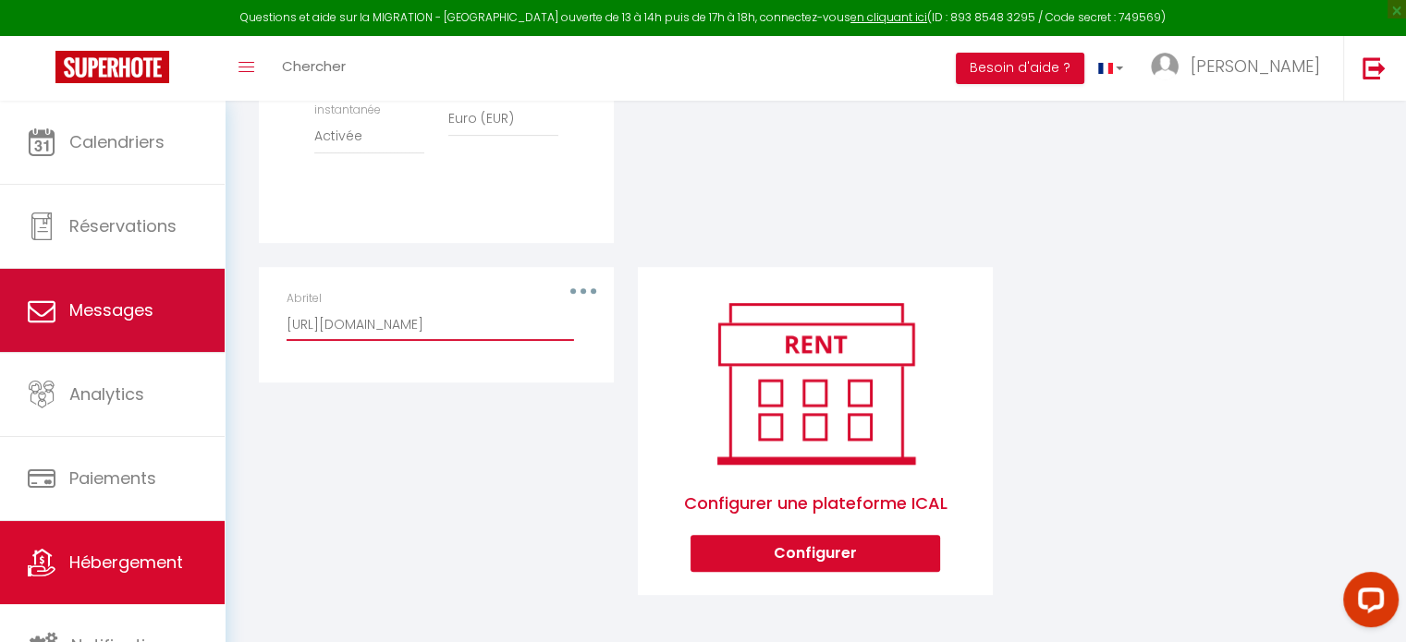
scroll to position [0, 0]
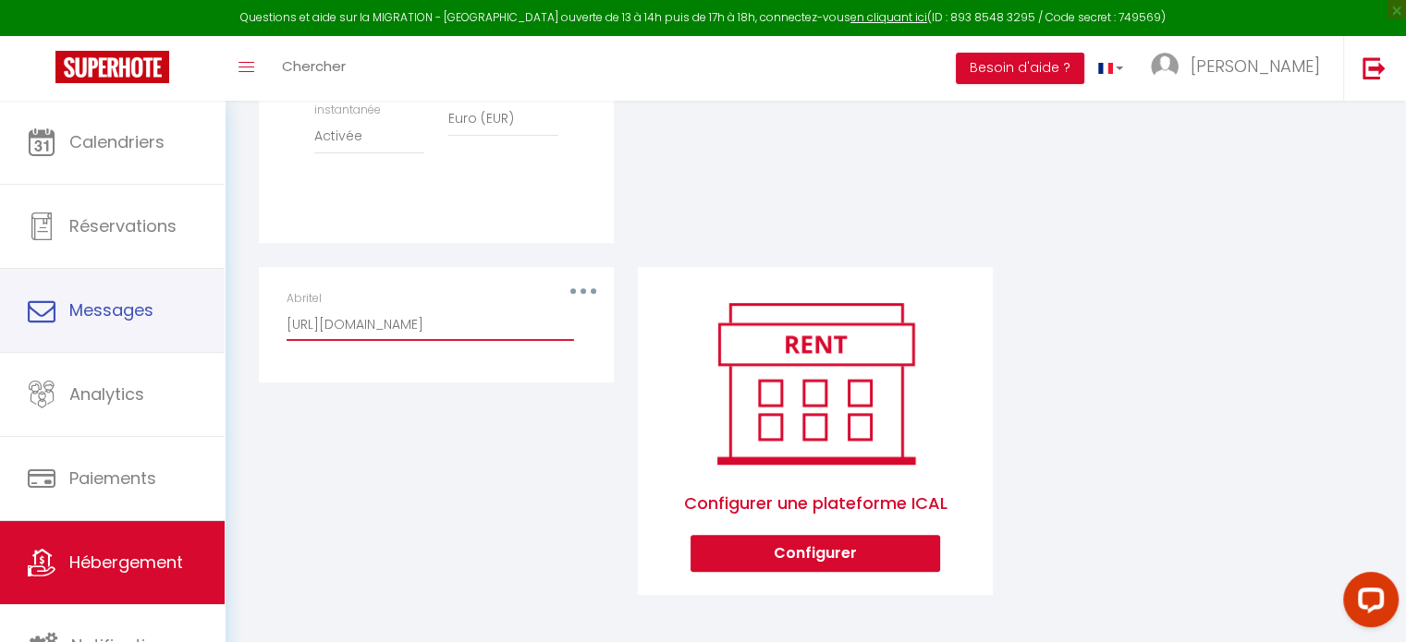
drag, startPoint x: 403, startPoint y: 331, endPoint x: 451, endPoint y: 396, distance: 80.6
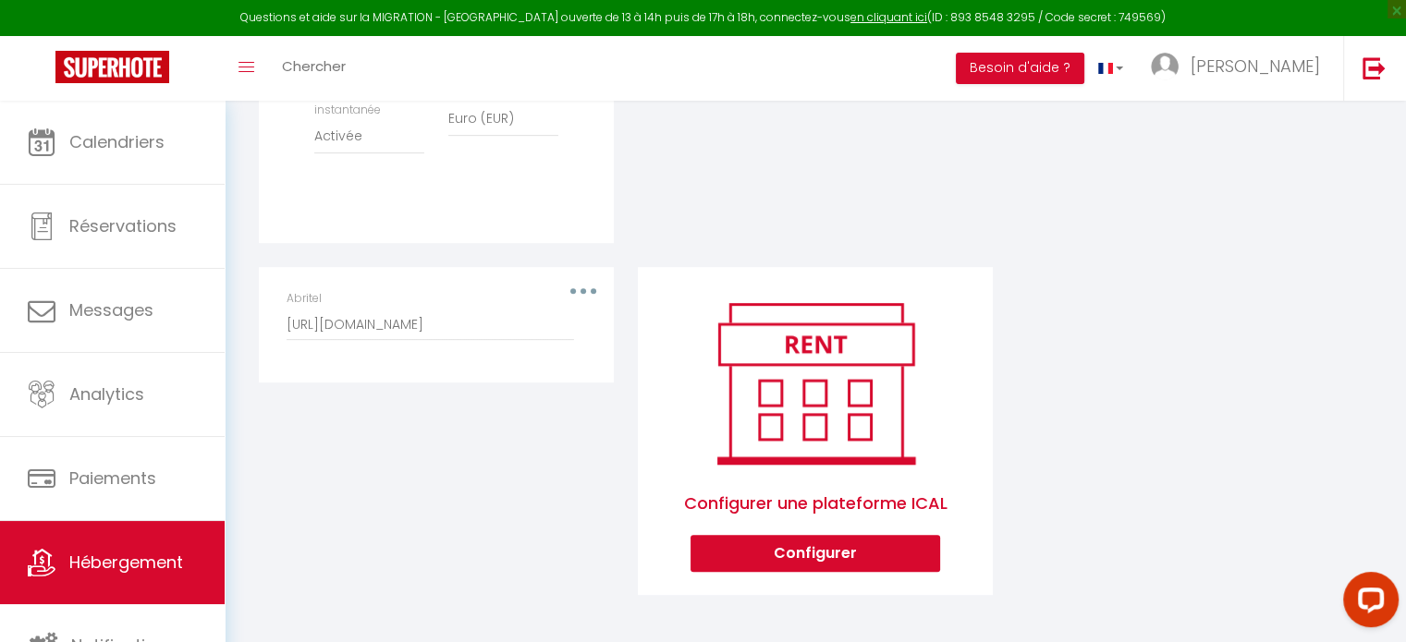
click at [337, 452] on div "Editer Supprimer Abritel [URL][DOMAIN_NAME]" at bounding box center [436, 443] width 379 height 353
click at [862, 554] on button "Configurer" at bounding box center [815, 553] width 250 height 37
select select
select select "false"
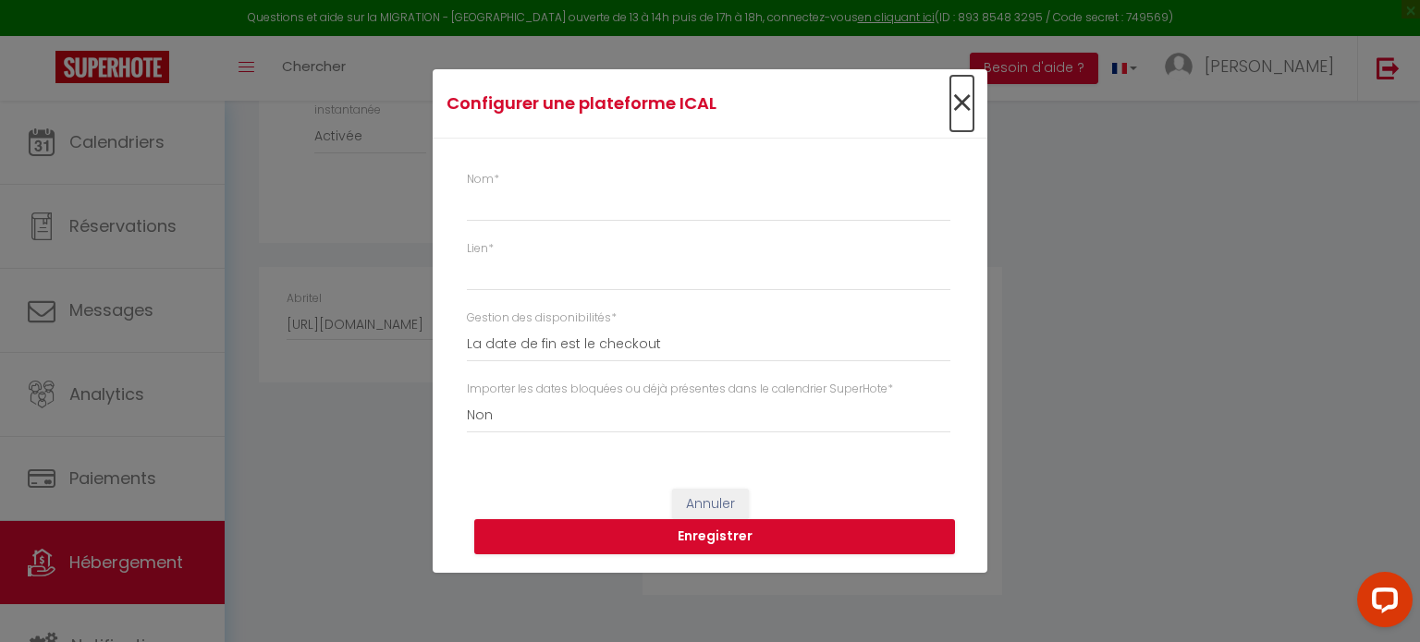
click at [957, 108] on span "×" at bounding box center [961, 103] width 23 height 55
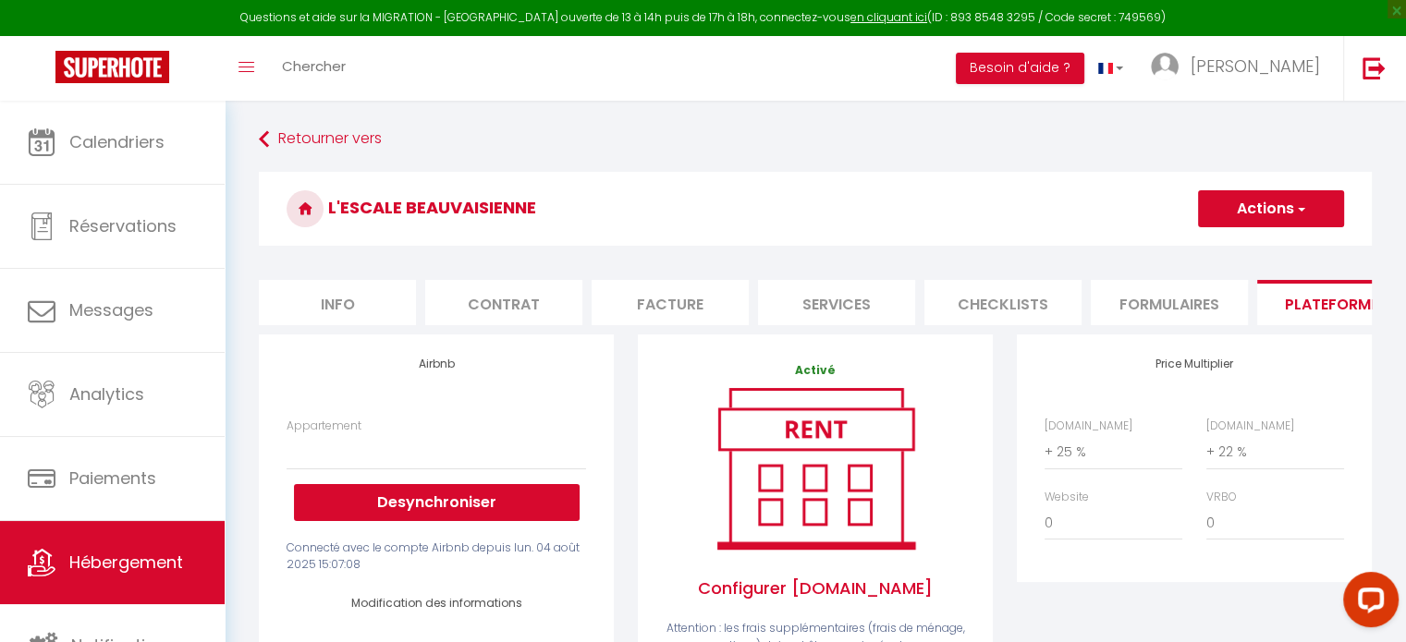
click at [348, 320] on li "Info" at bounding box center [337, 302] width 157 height 45
select select
checkbox input "false"
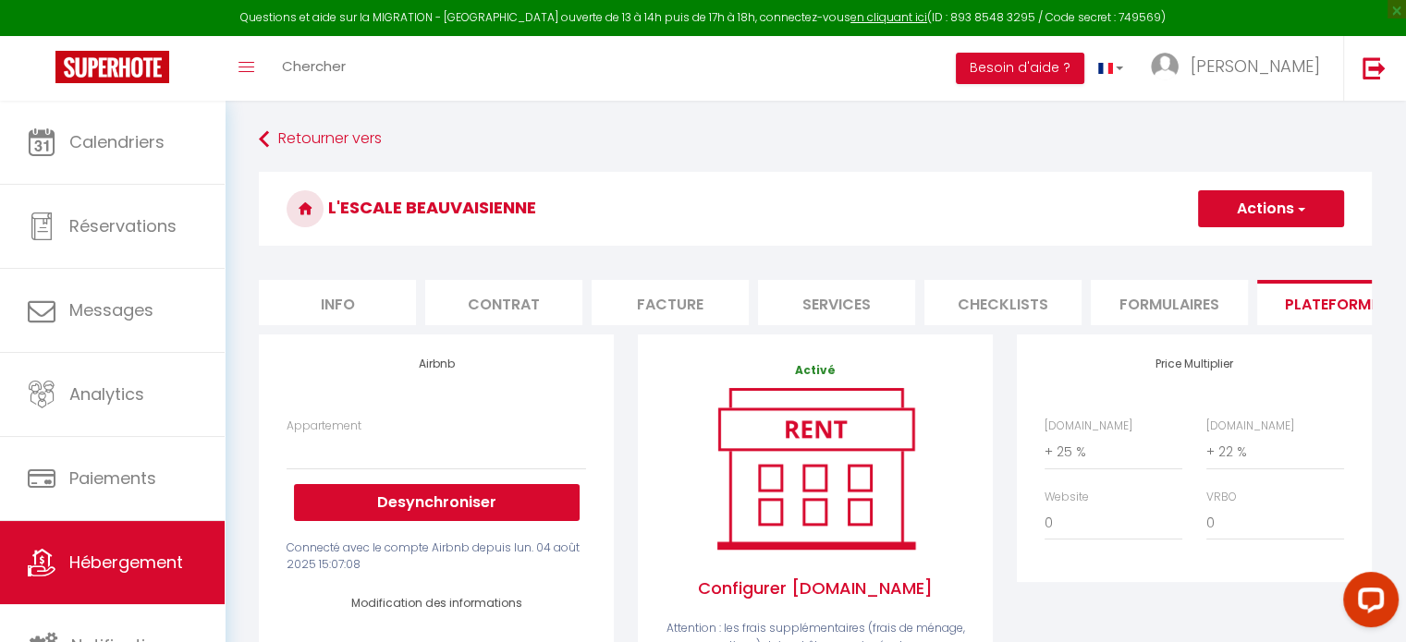
checkbox input "false"
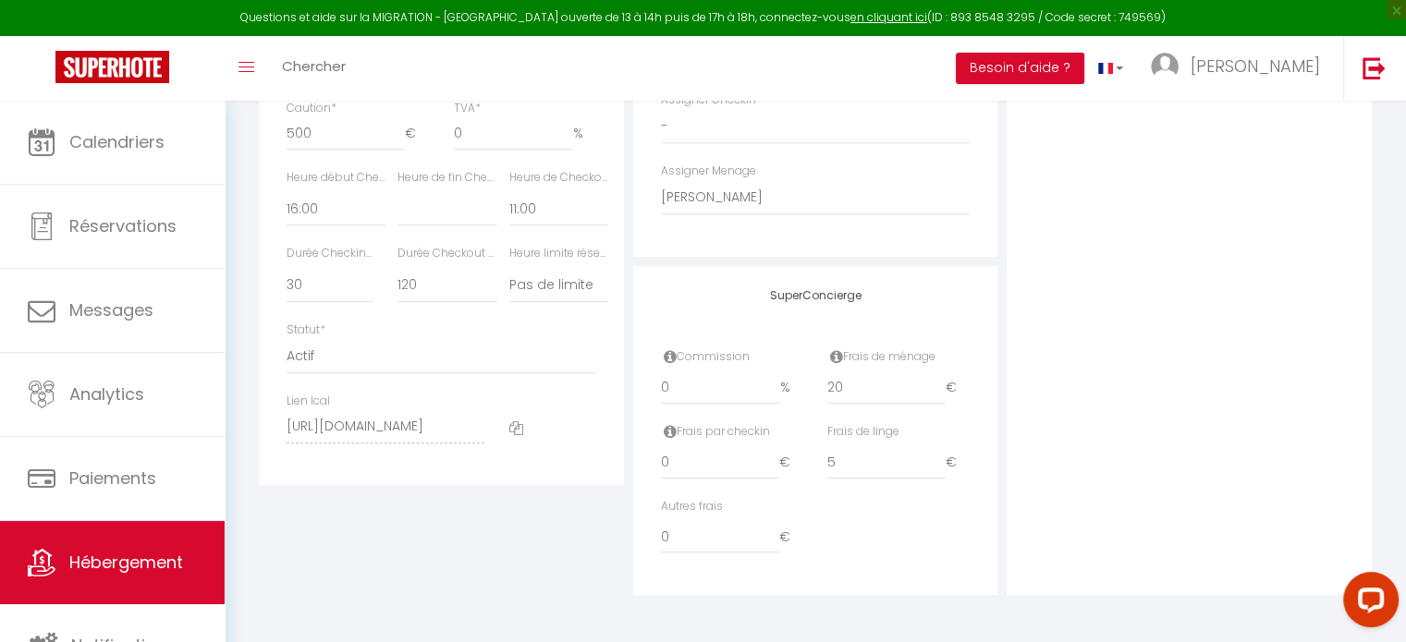
scroll to position [998, 0]
click at [317, 403] on label "Lien Ical" at bounding box center [308, 402] width 43 height 18
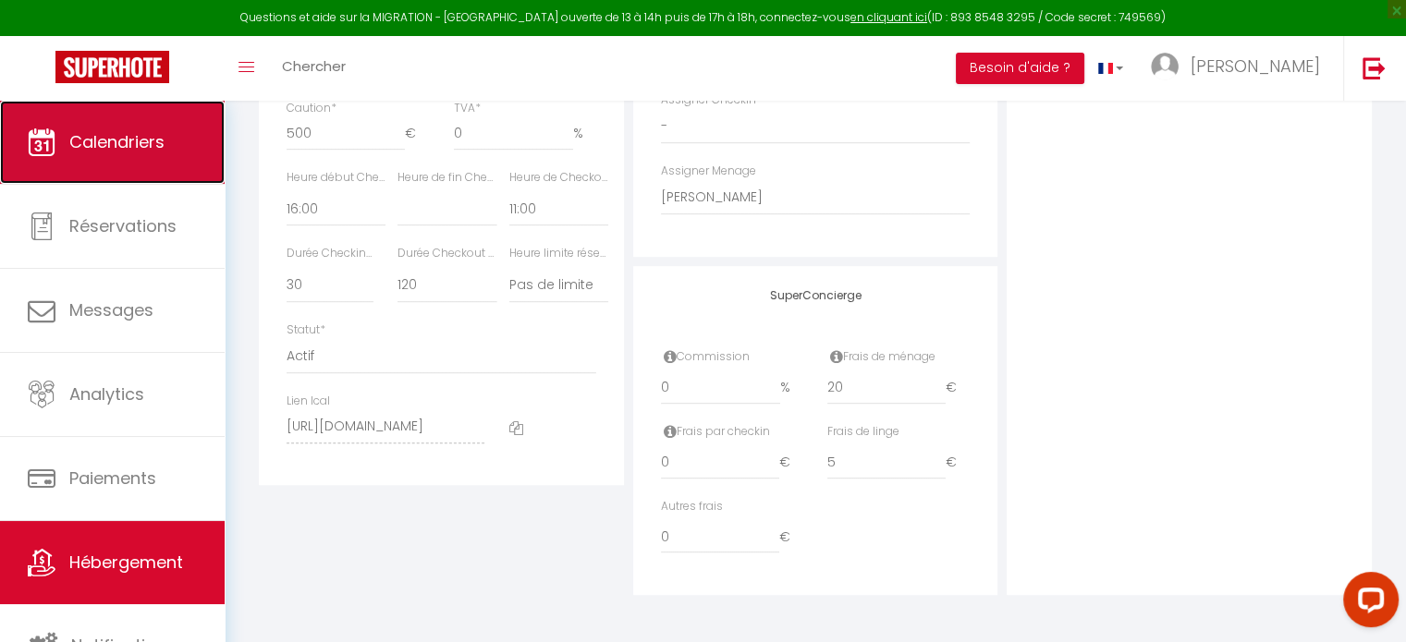
click at [139, 150] on span "Calendriers" at bounding box center [116, 141] width 95 height 23
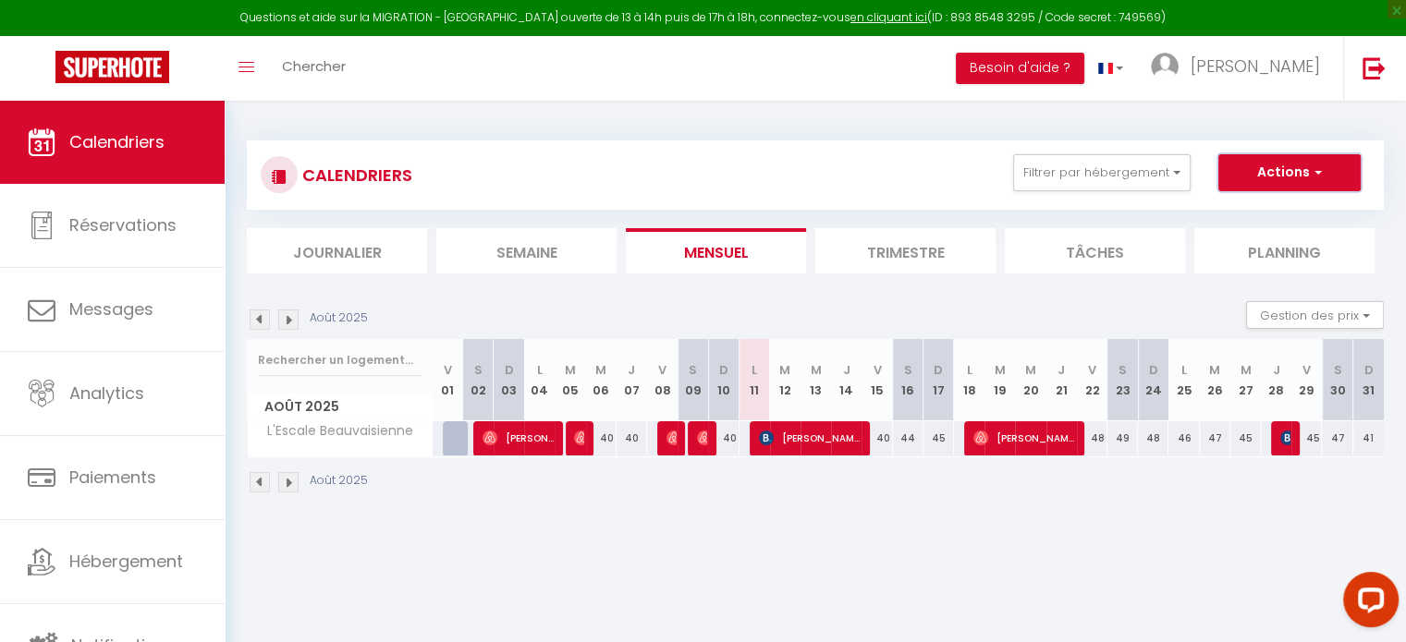
click at [1240, 164] on button "Actions" at bounding box center [1289, 172] width 142 height 37
click at [1272, 264] on link "Importer les réservations" at bounding box center [1270, 271] width 161 height 28
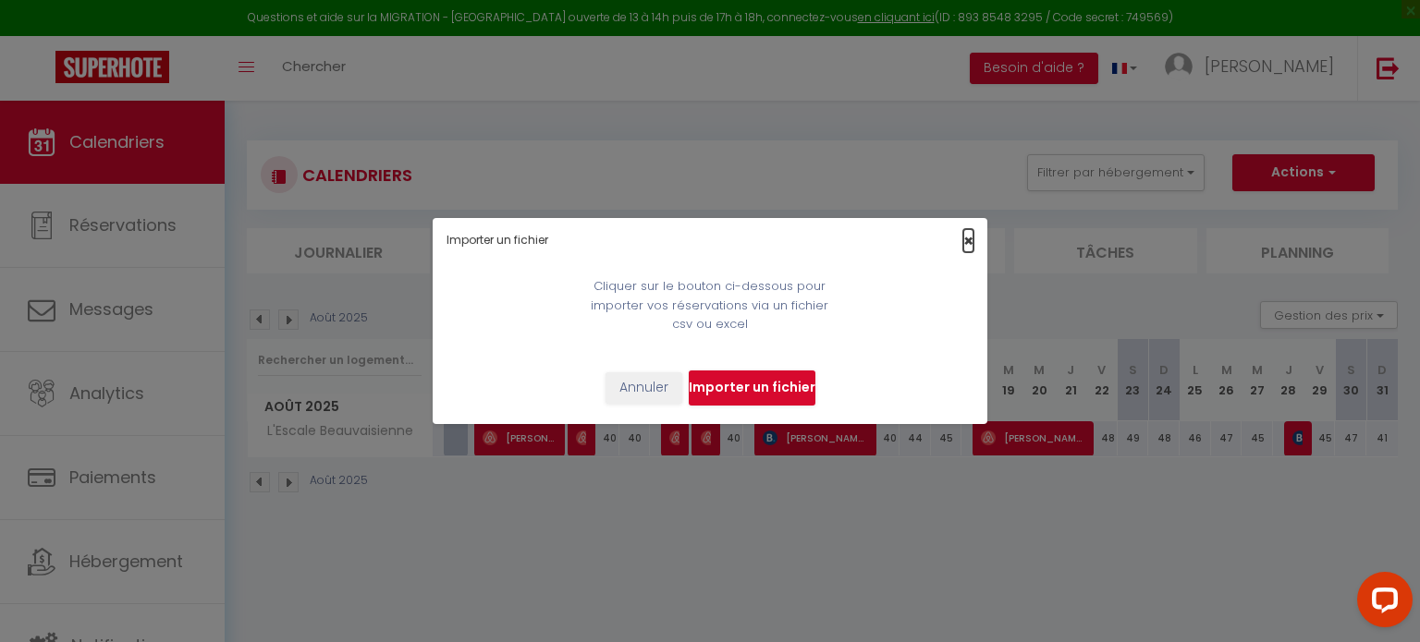
click at [963, 241] on span "×" at bounding box center [968, 240] width 10 height 23
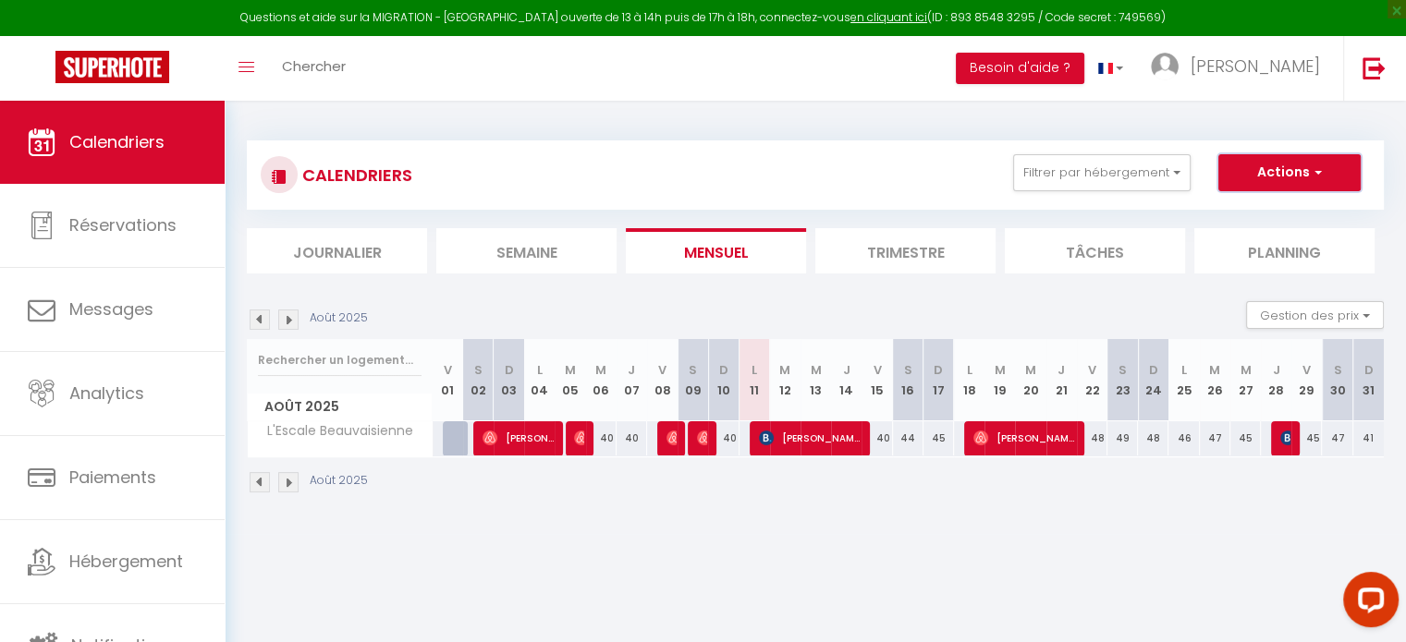
click at [1324, 177] on button "Actions" at bounding box center [1289, 172] width 142 height 37
click at [1264, 240] on link "Exporter les réservations" at bounding box center [1270, 243] width 161 height 28
type input "[EMAIL_ADDRESS][DOMAIN_NAME]"
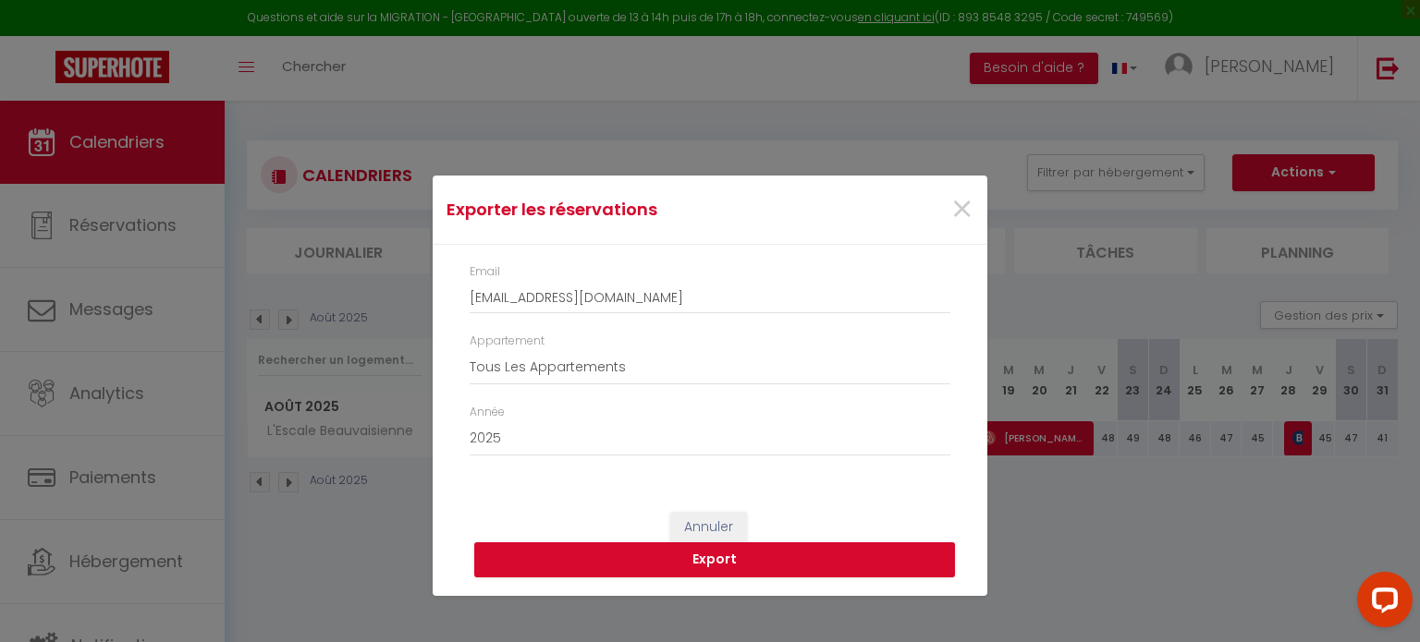
click at [486, 418] on label "Année" at bounding box center [487, 413] width 35 height 18
click at [486, 422] on select "2015 2016 2017 2018 2019 2020 2021 2022 2023 2024 2025 2026 2027 2028" at bounding box center [710, 439] width 481 height 35
click at [529, 361] on select "Tous Les Appartements L'Escale Beauvaisienne" at bounding box center [710, 367] width 481 height 35
click at [959, 204] on span "×" at bounding box center [961, 209] width 23 height 55
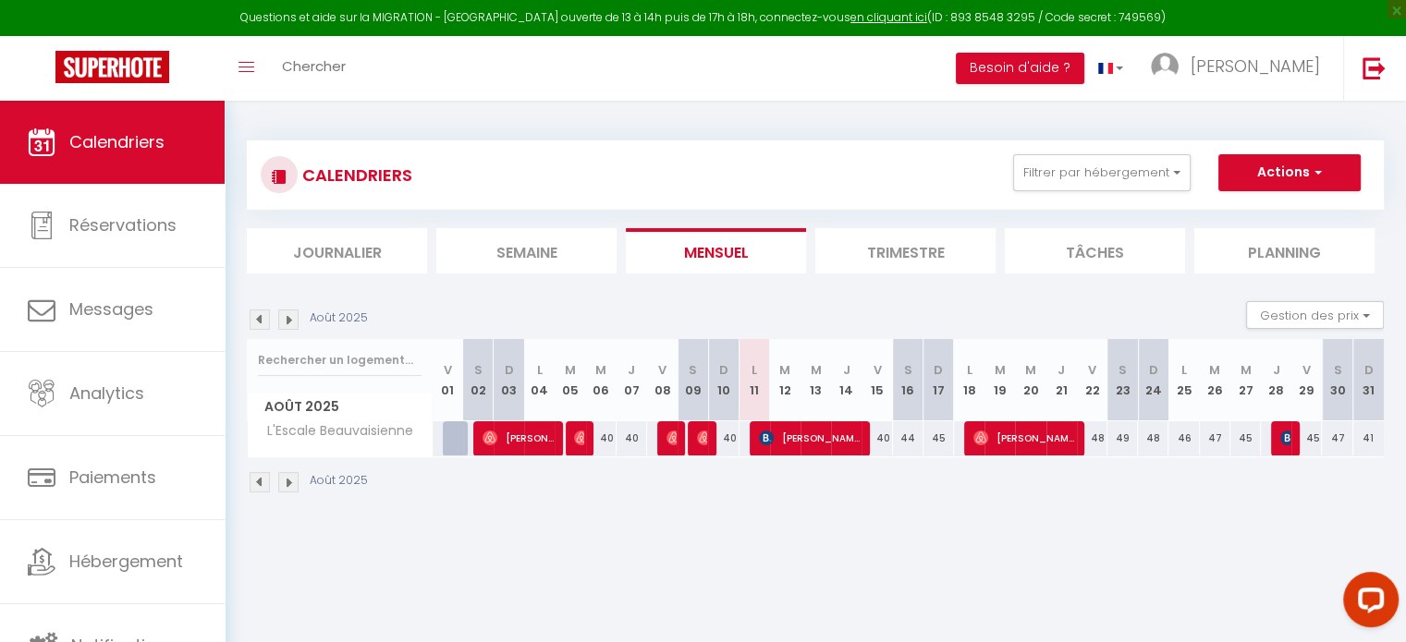
click at [836, 154] on div "CALENDRIERS Filtrer par hébergement Tous L'Escale Beauvaisienne Effacer Sauvega…" at bounding box center [815, 175] width 1109 height 42
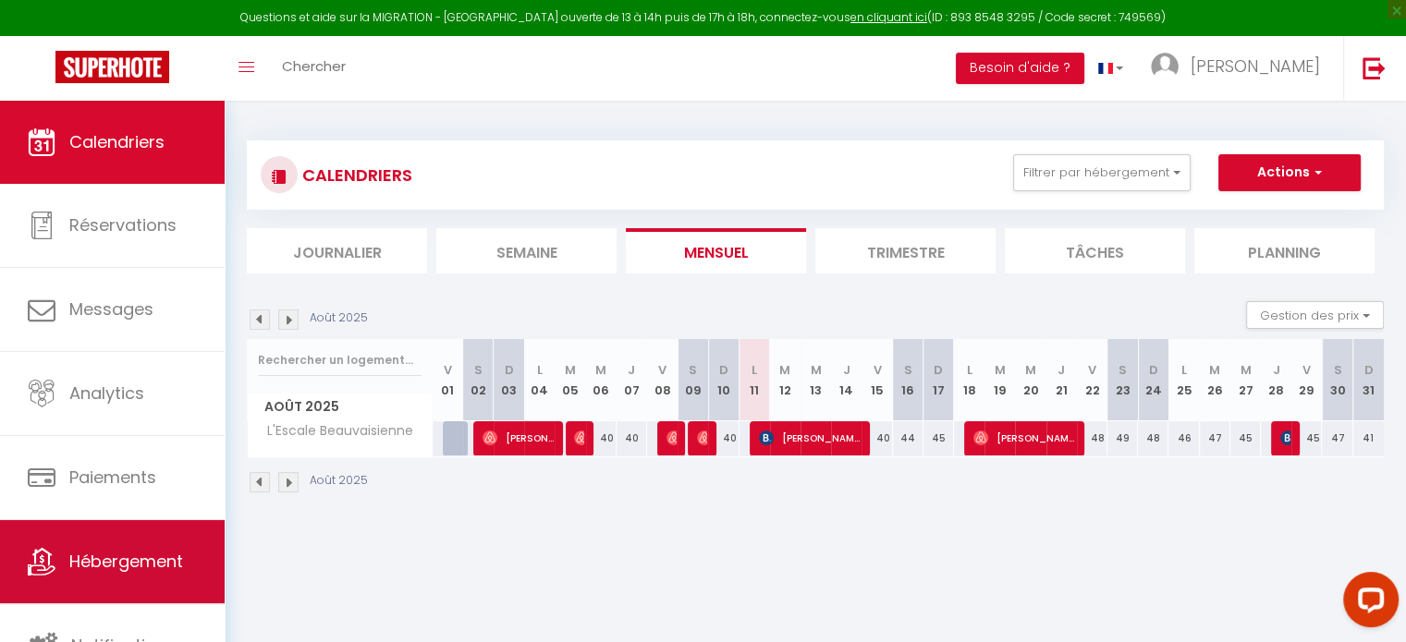
scroll to position [5, 0]
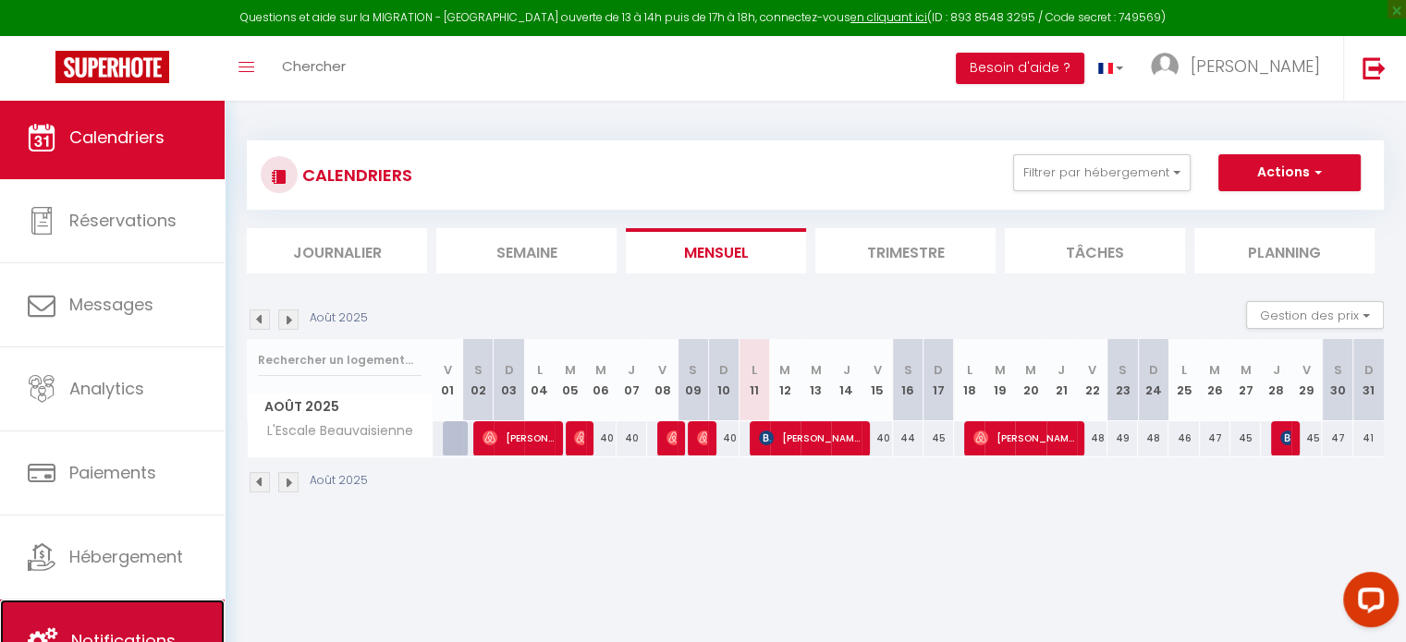
click at [93, 621] on link "Notifications" at bounding box center [112, 641] width 225 height 83
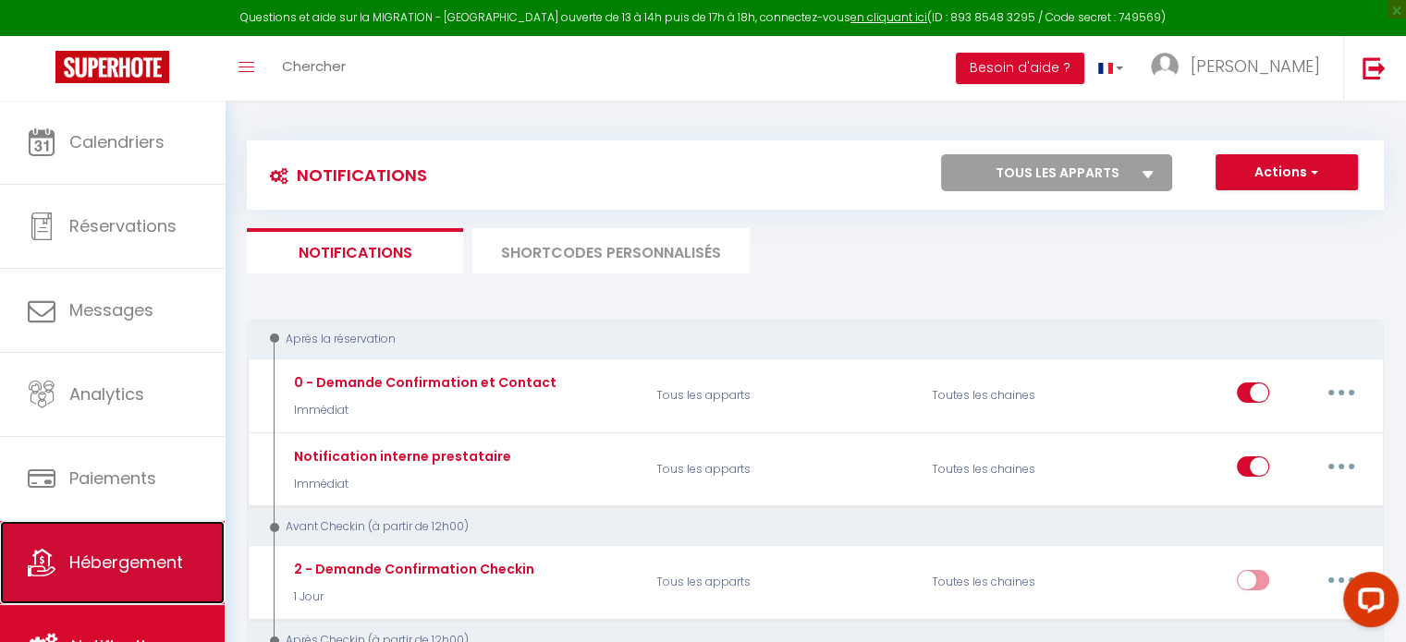
click at [89, 576] on link "Hébergement" at bounding box center [112, 562] width 225 height 83
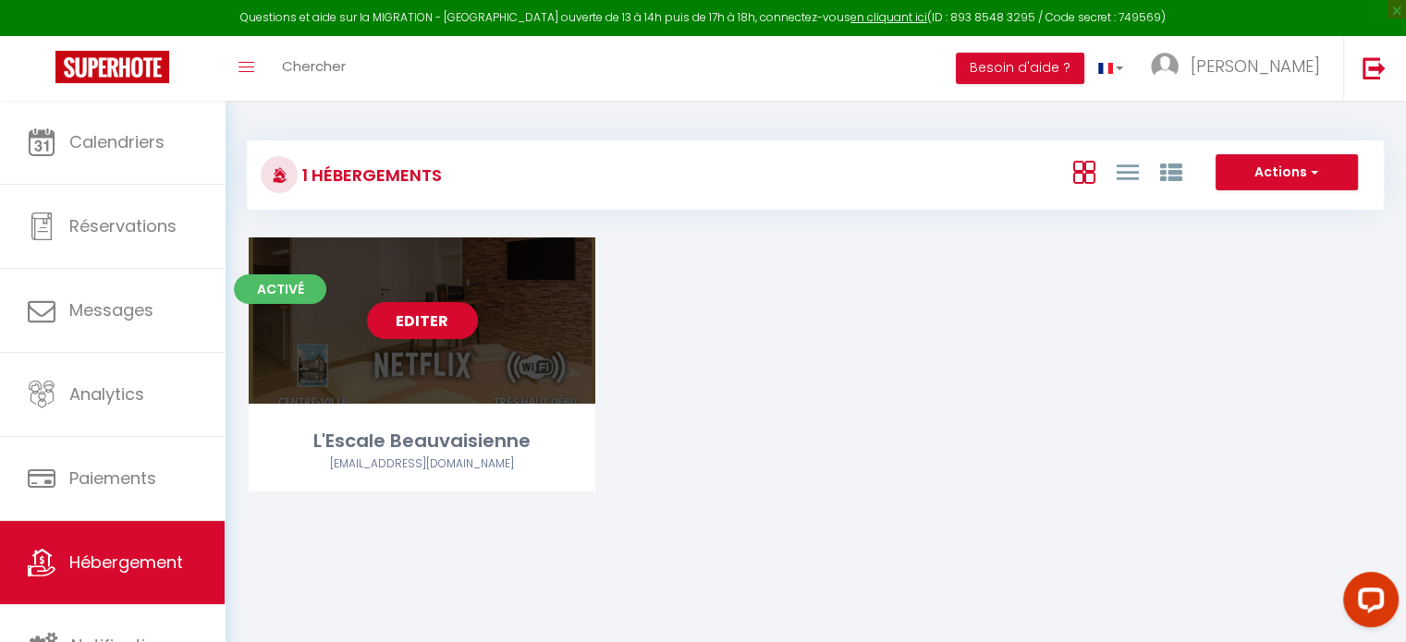
click at [393, 319] on link "Editer" at bounding box center [422, 320] width 111 height 37
select select "3"
select select "2"
select select "1"
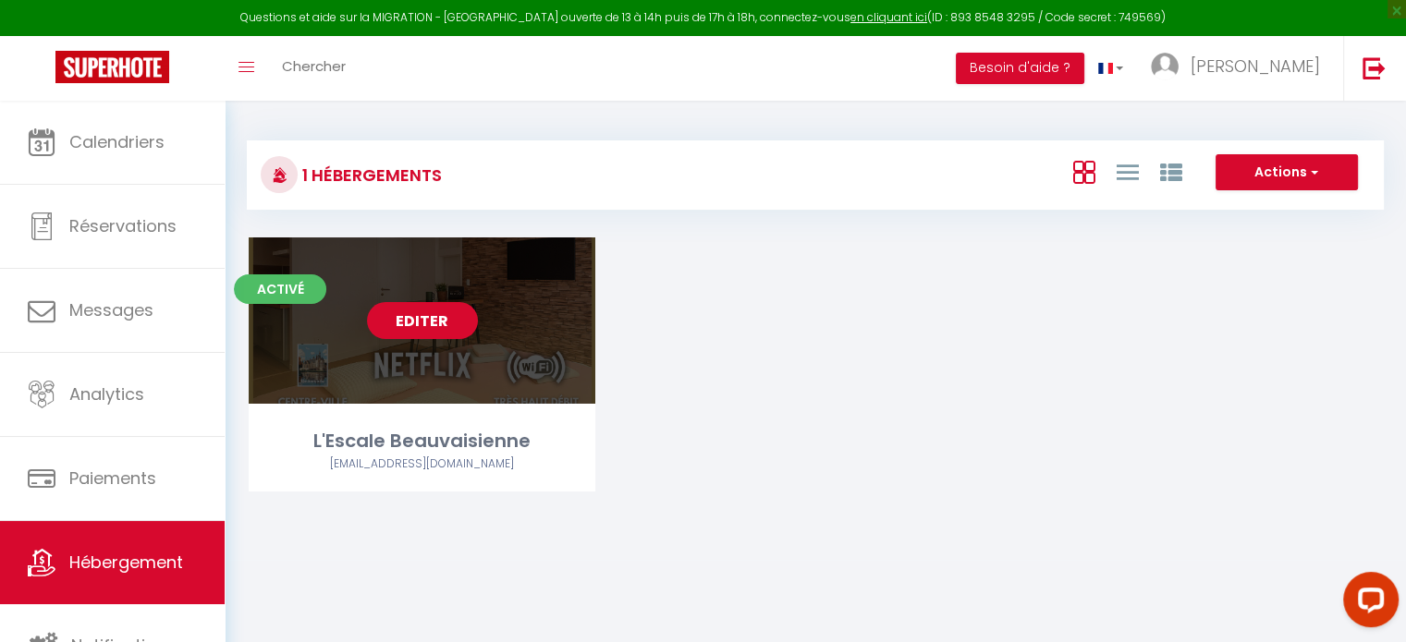
select select
select select "28"
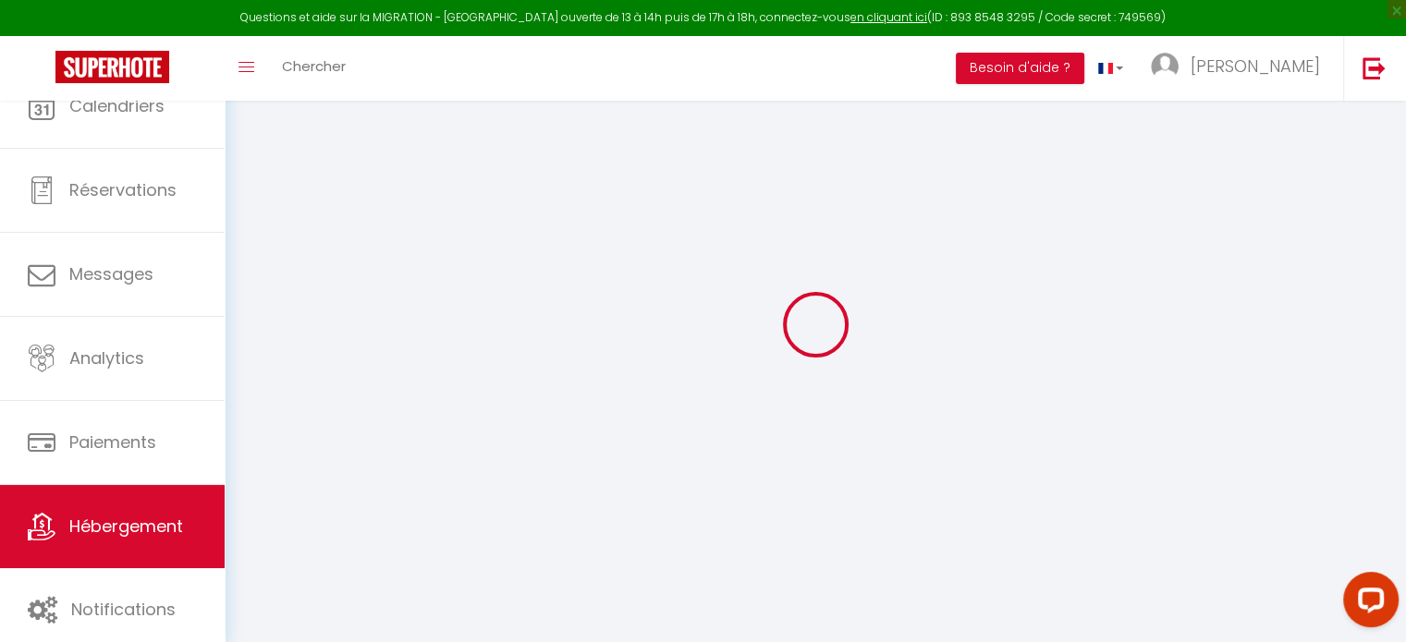
select select
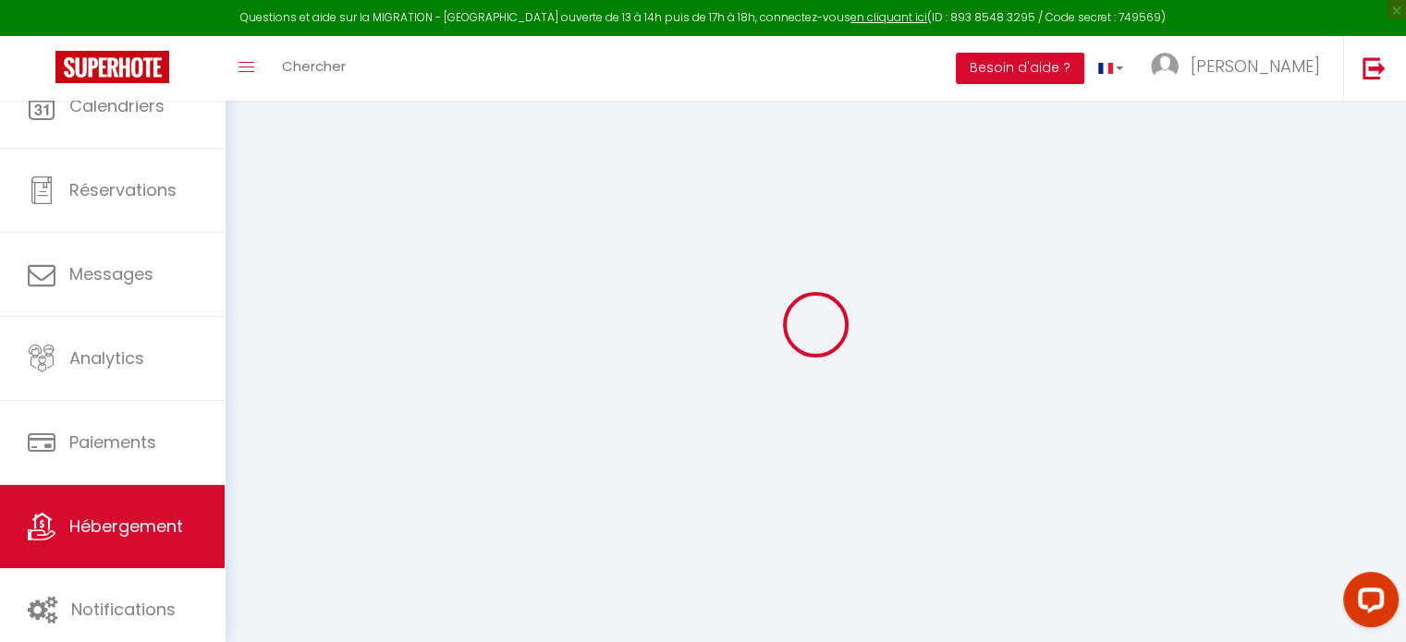
select select
checkbox input "false"
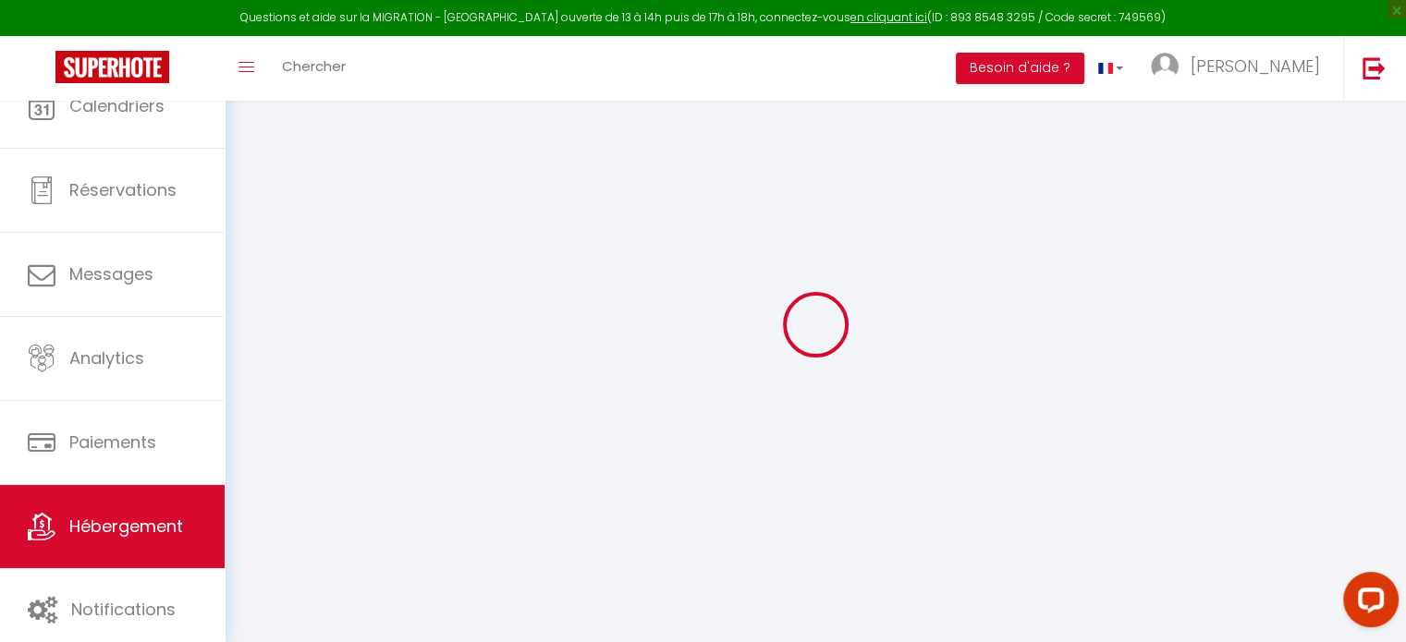
select select
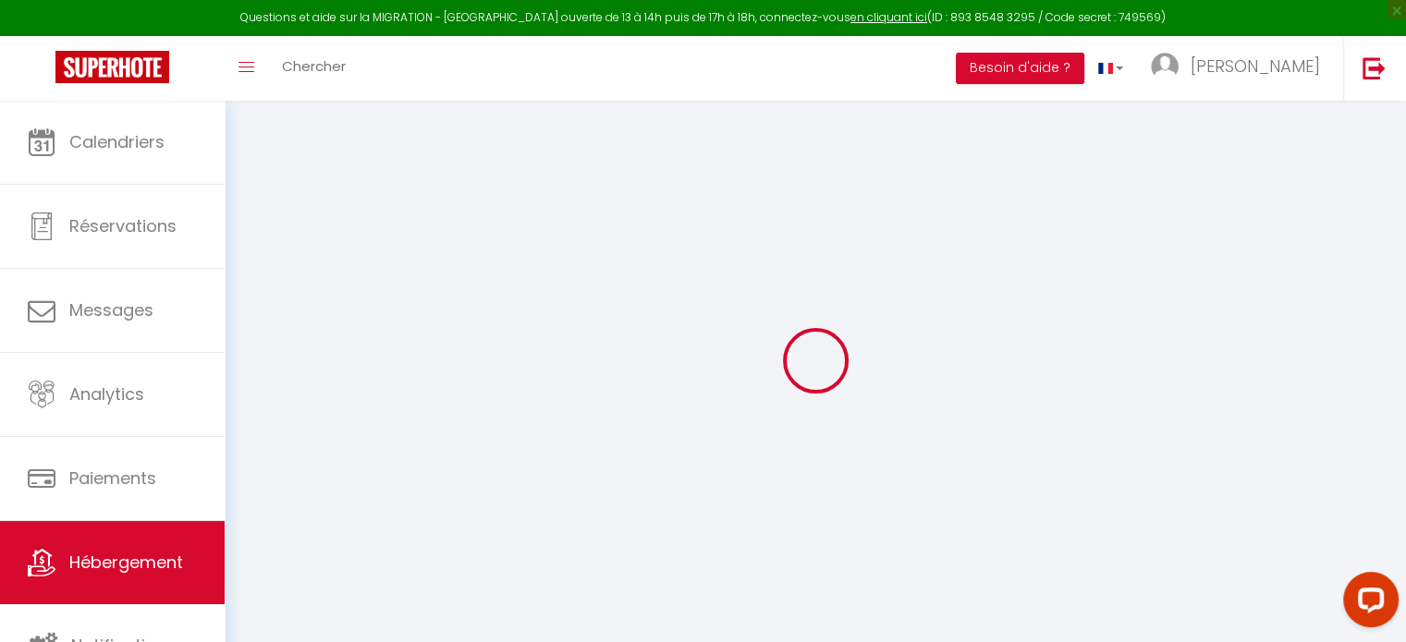
select select
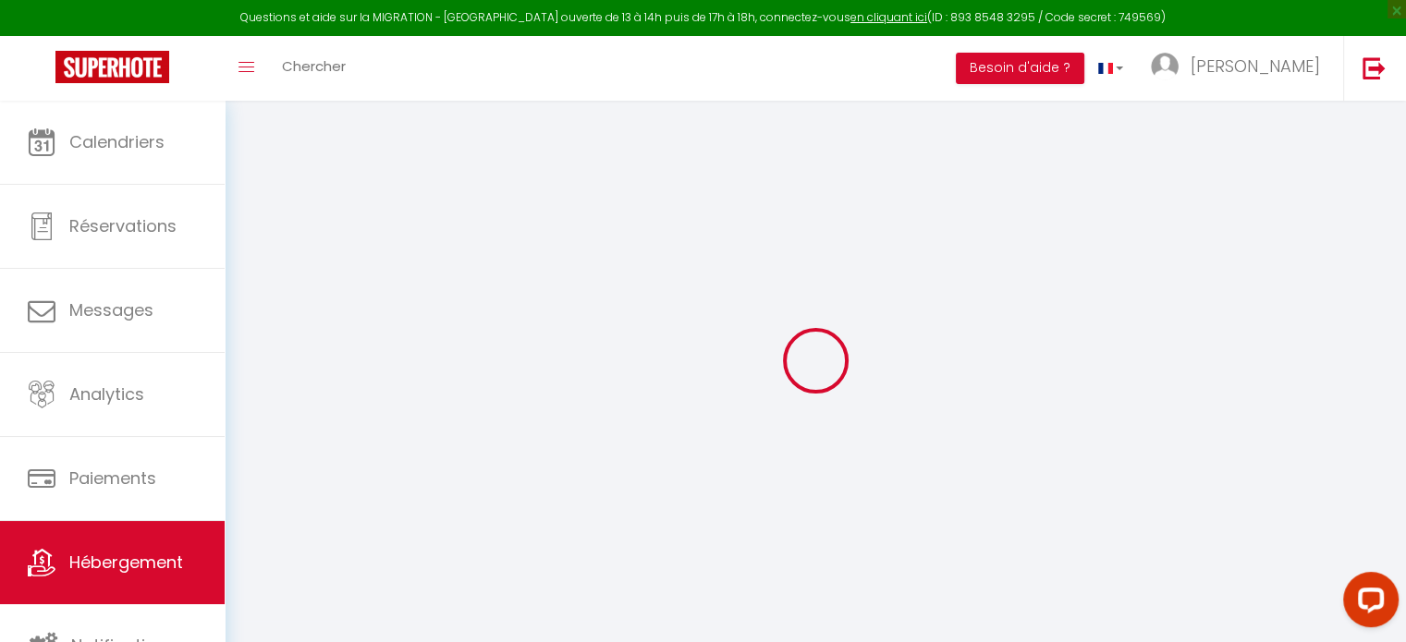
select select
checkbox input "false"
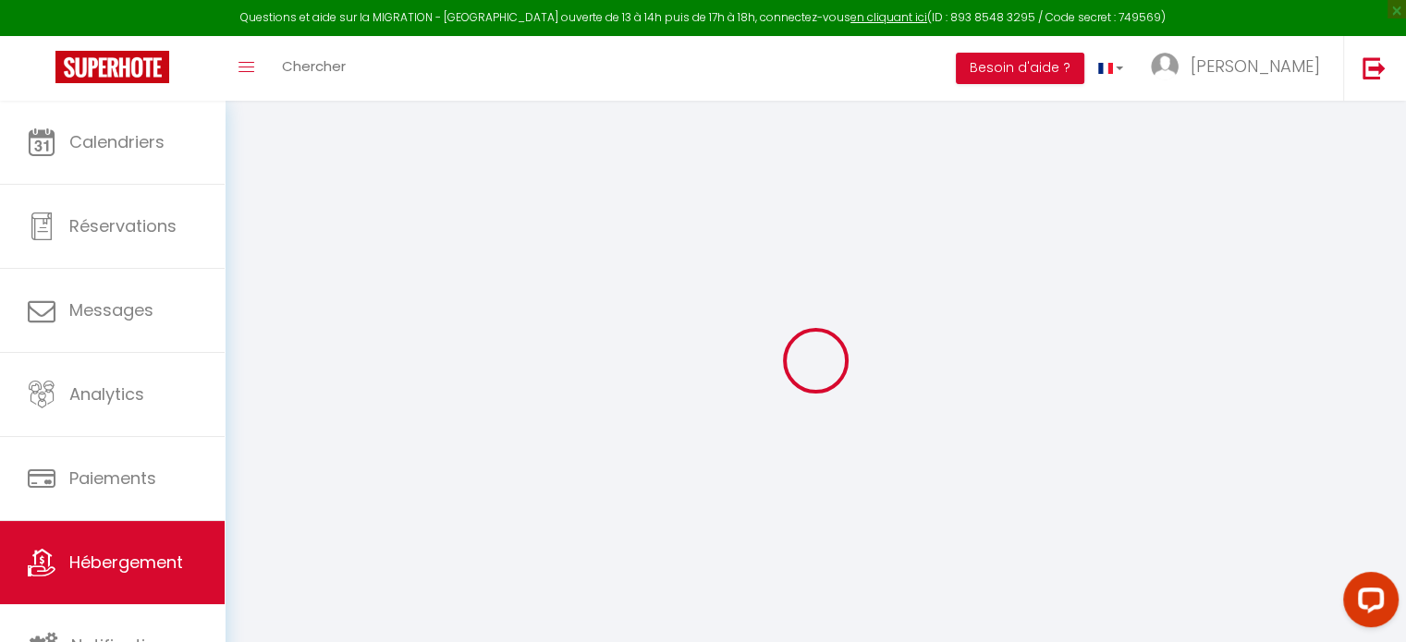
select select
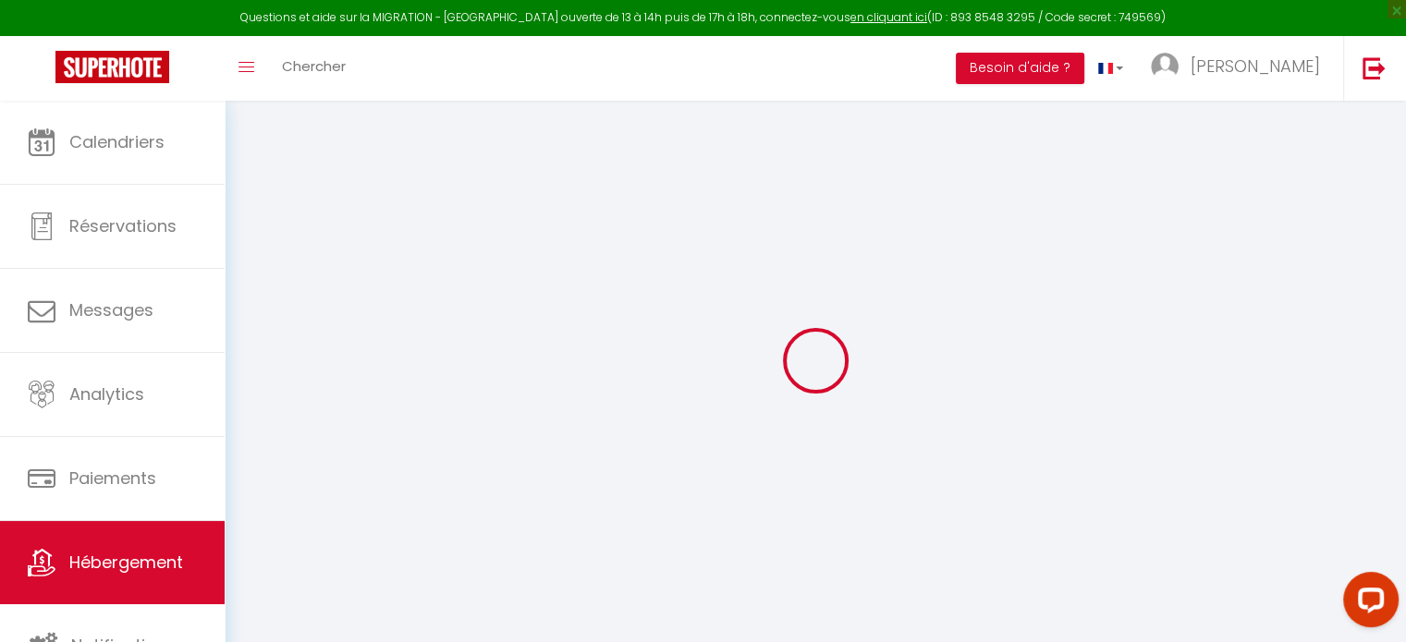
select select
checkbox input "false"
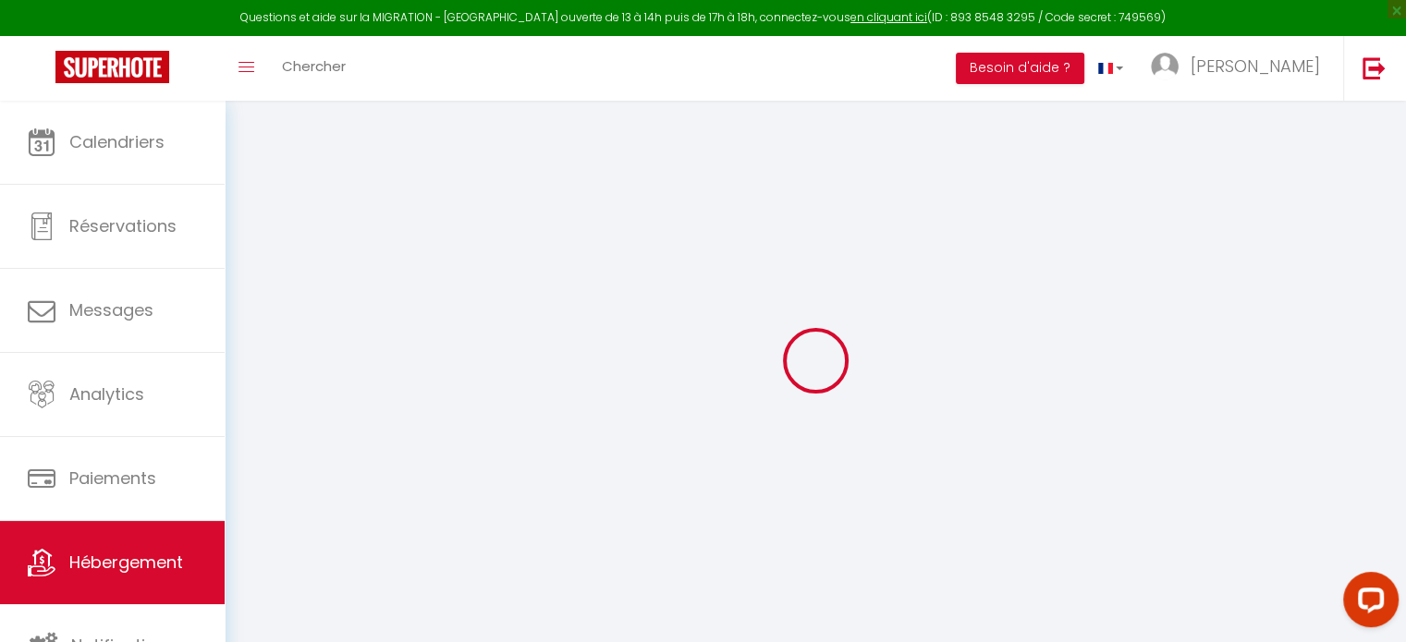
checkbox input "false"
select select
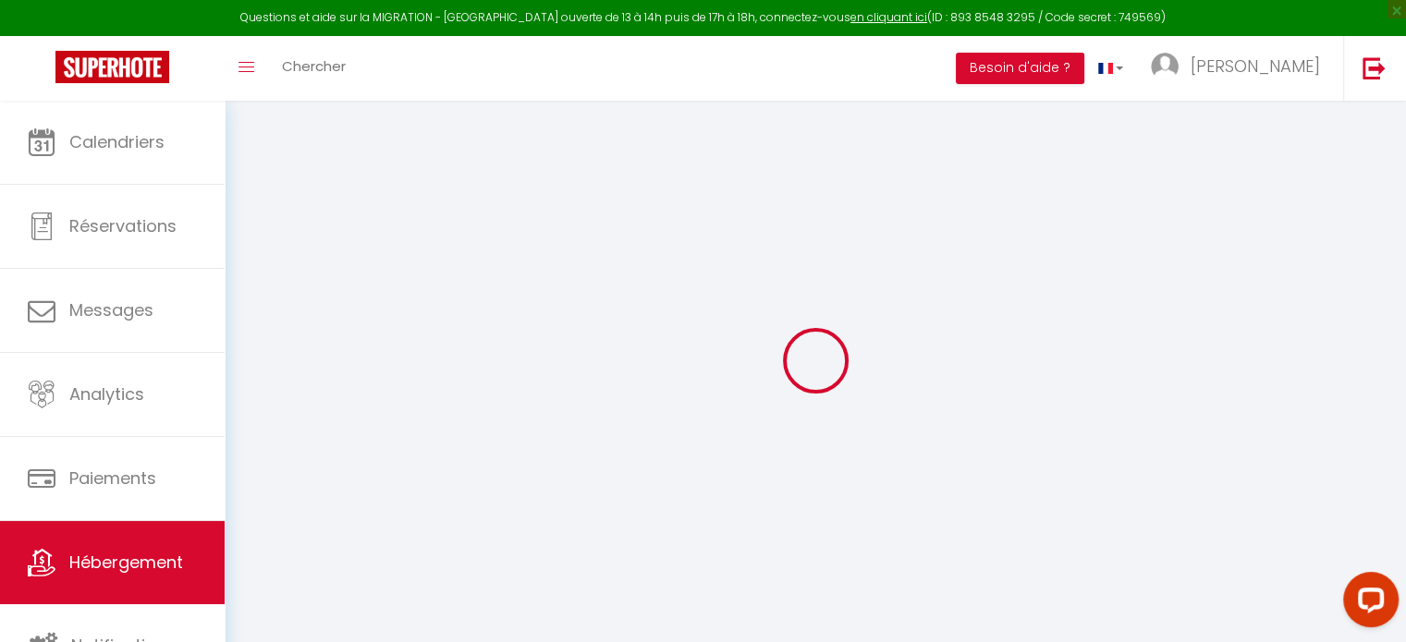
select select
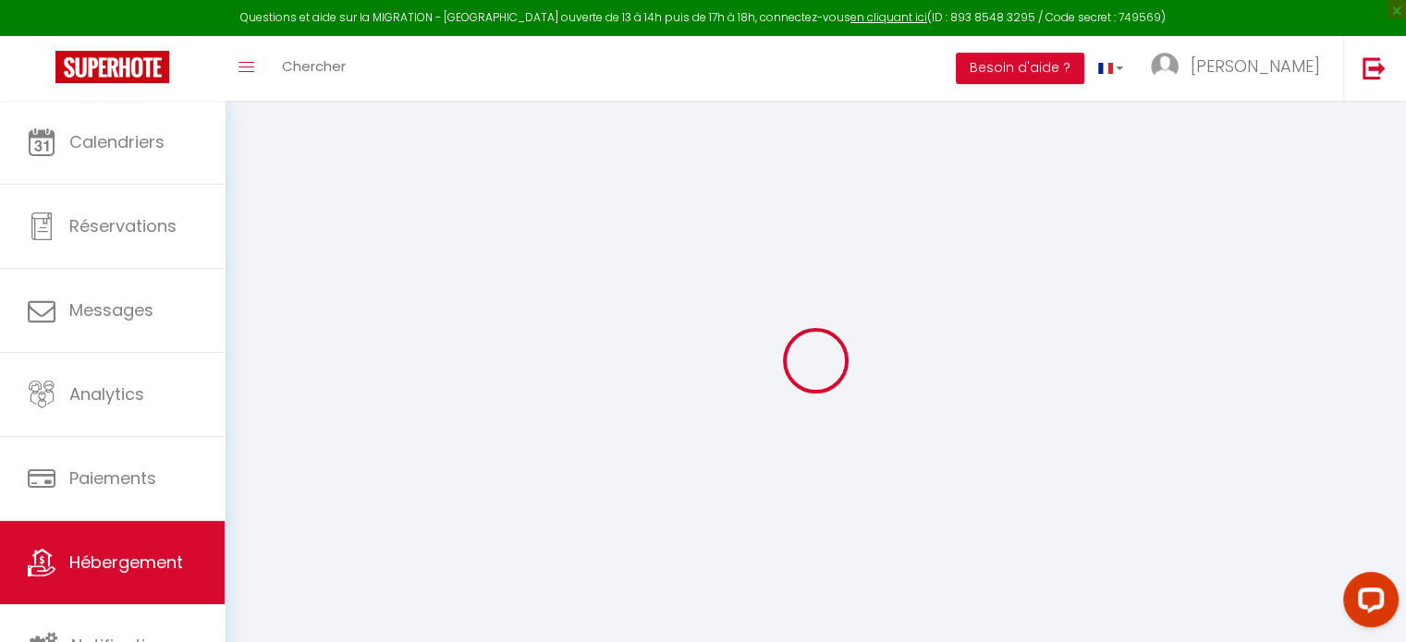
checkbox input "false"
select select
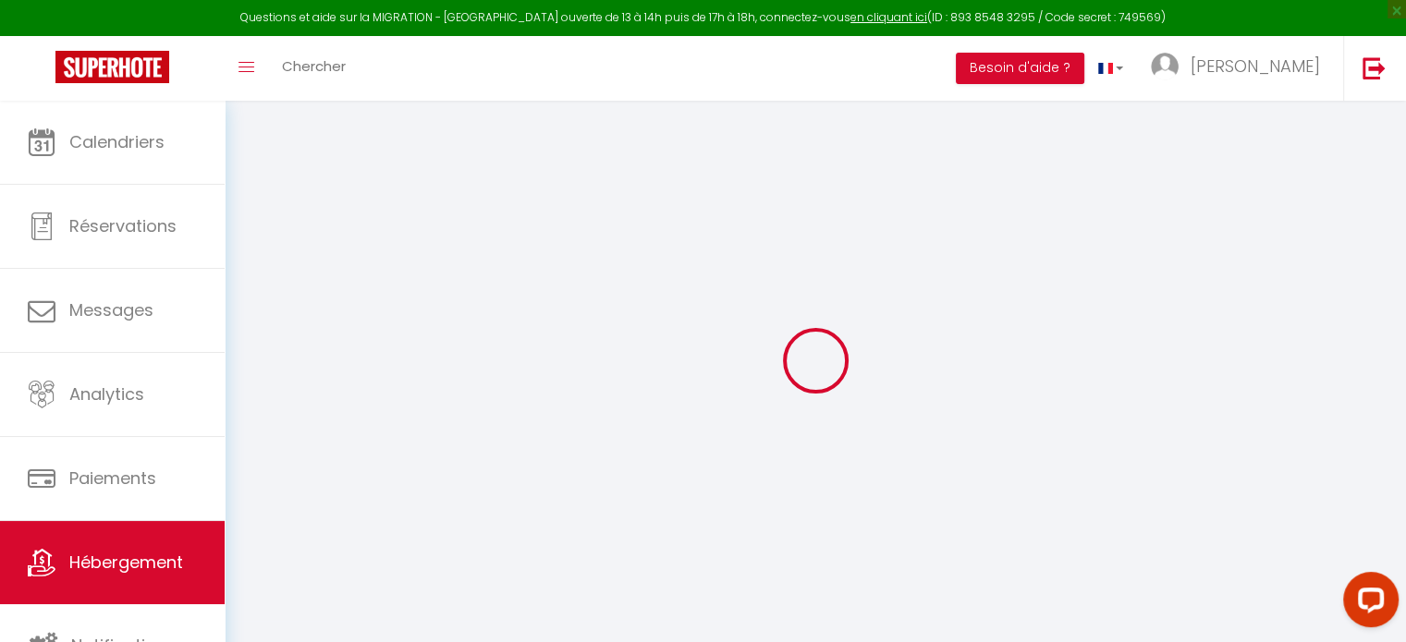
select select
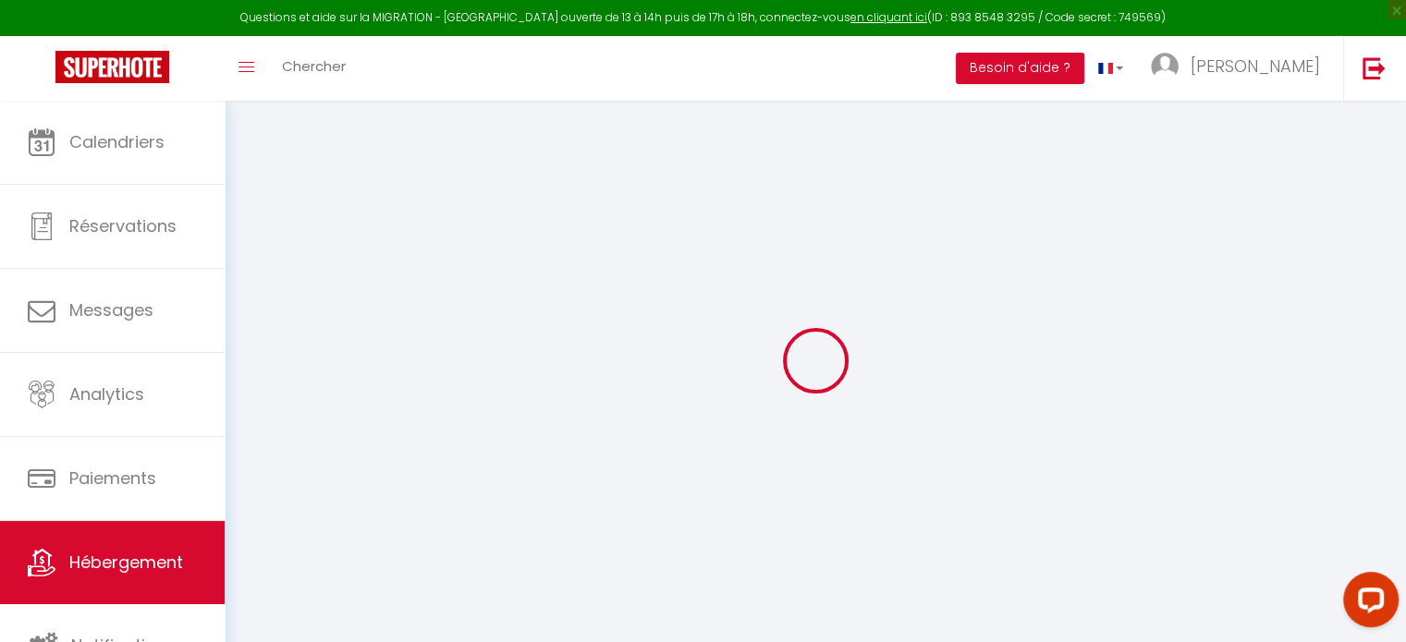
select select
checkbox input "false"
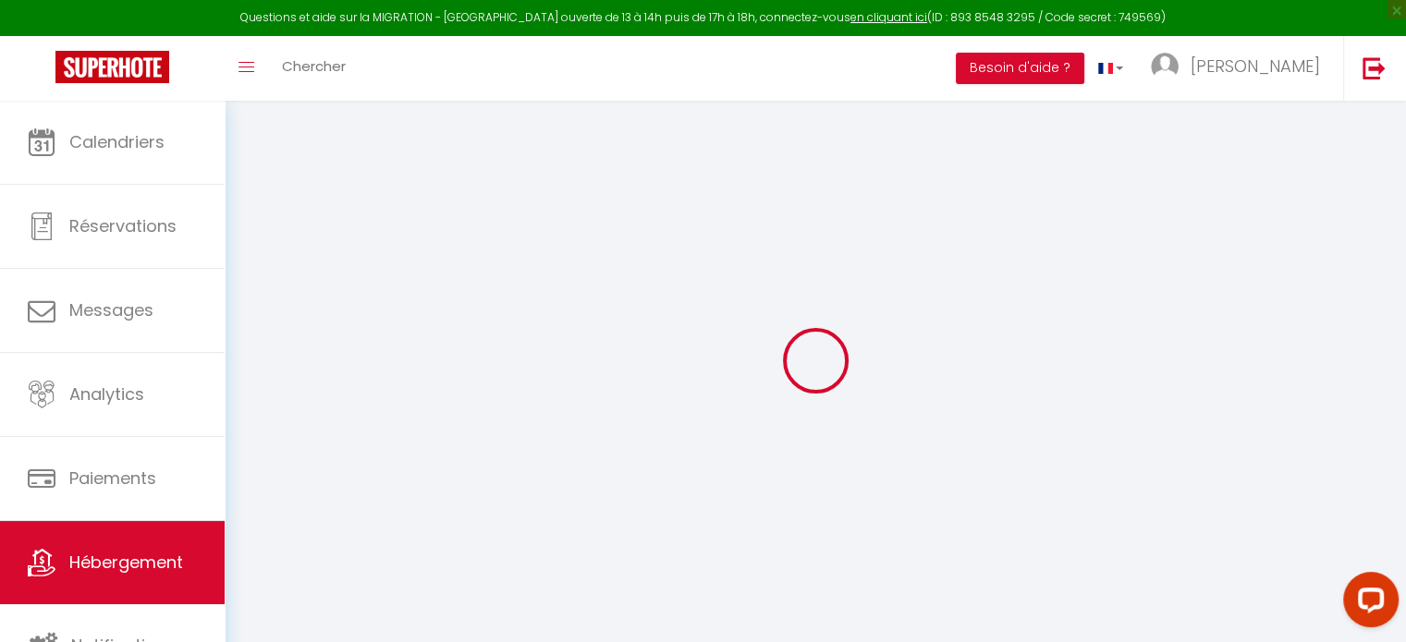
checkbox input "false"
select select
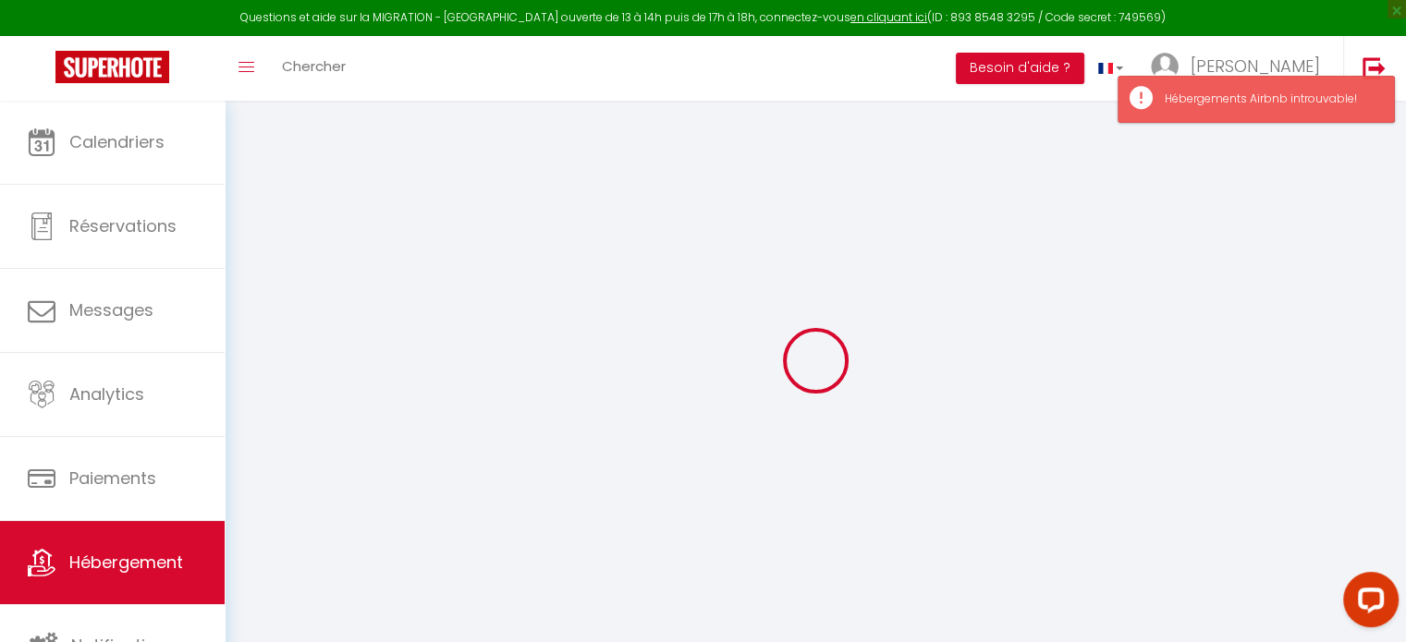
type input "L'Escale Beauvaisienne"
type input "[PERSON_NAME]"
type input "[STREET_ADDRESS]"
type input "77360"
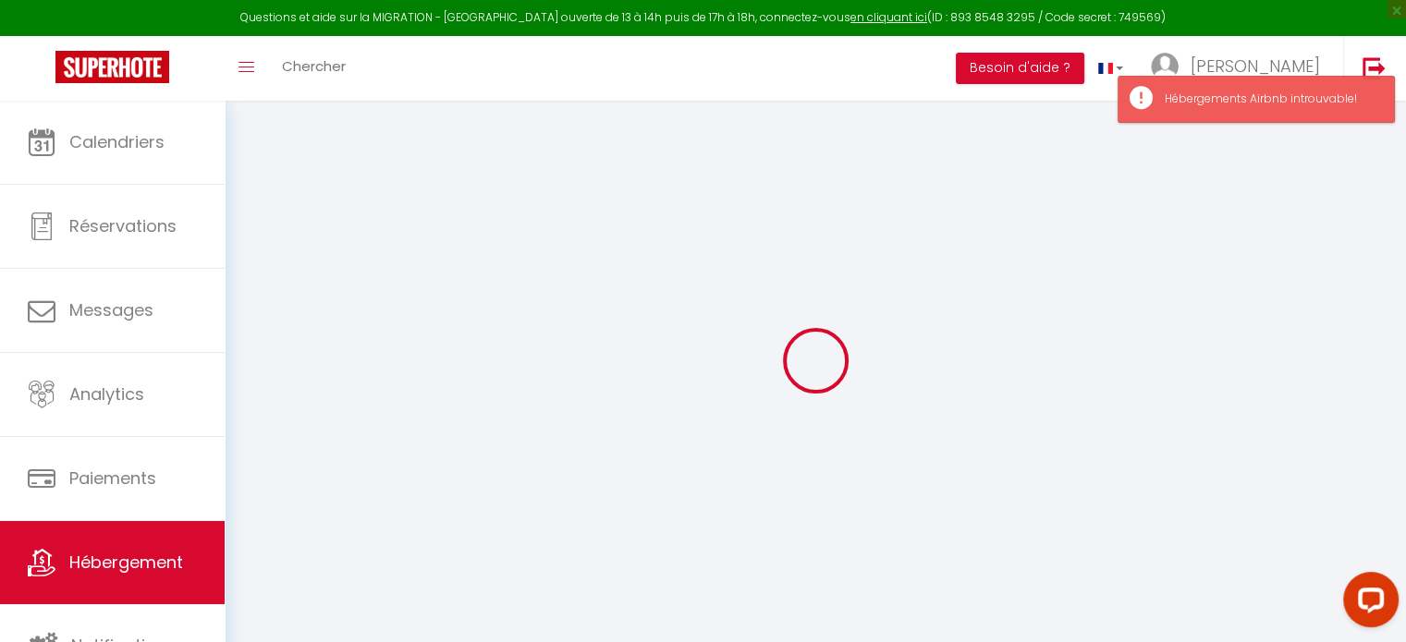
type input "[GEOGRAPHIC_DATA]"
select select "2"
type input "49"
type input "25"
type input "500"
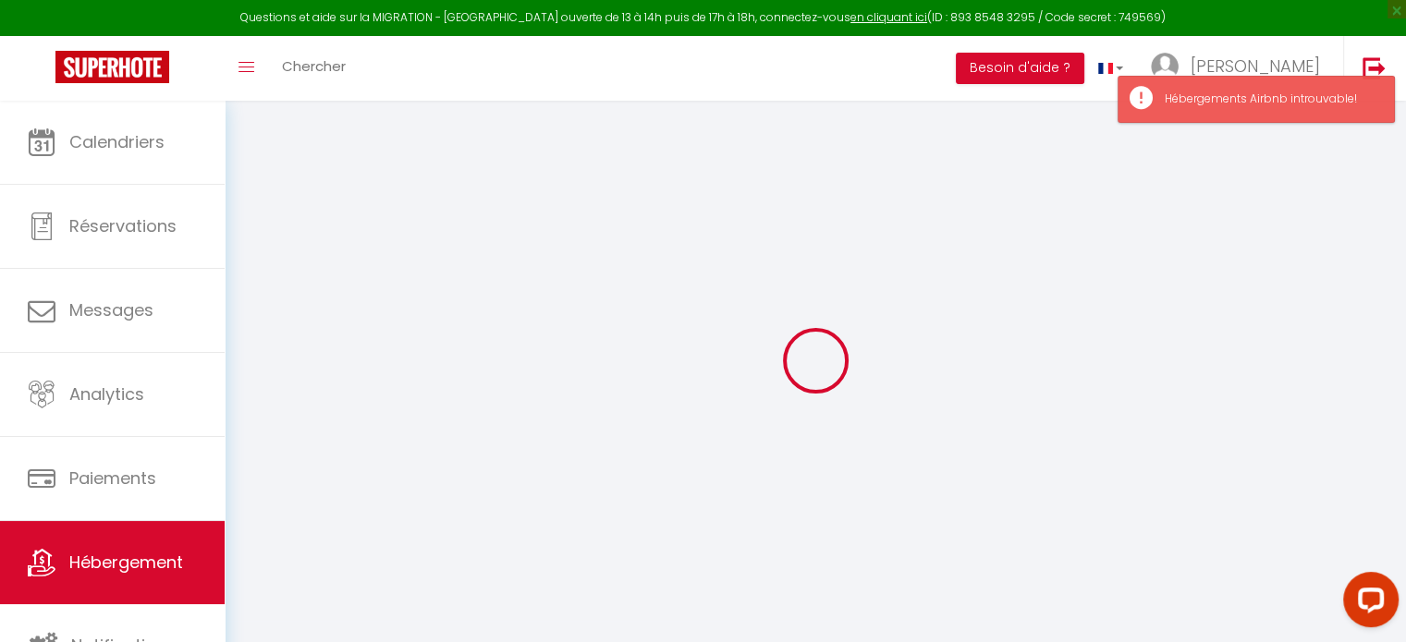
select select
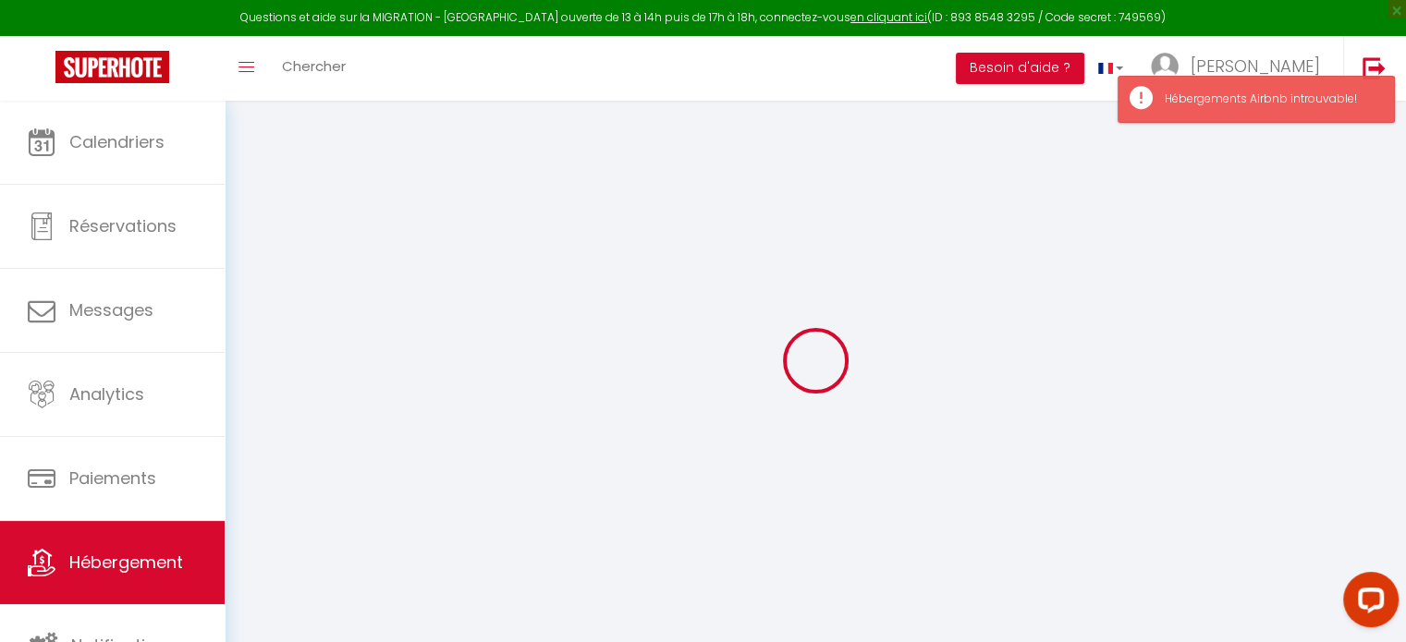
type input "[STREET_ADDRESS]"
type input "60000"
type input "[GEOGRAPHIC_DATA]"
type input "[EMAIL_ADDRESS][DOMAIN_NAME]"
select select "15181"
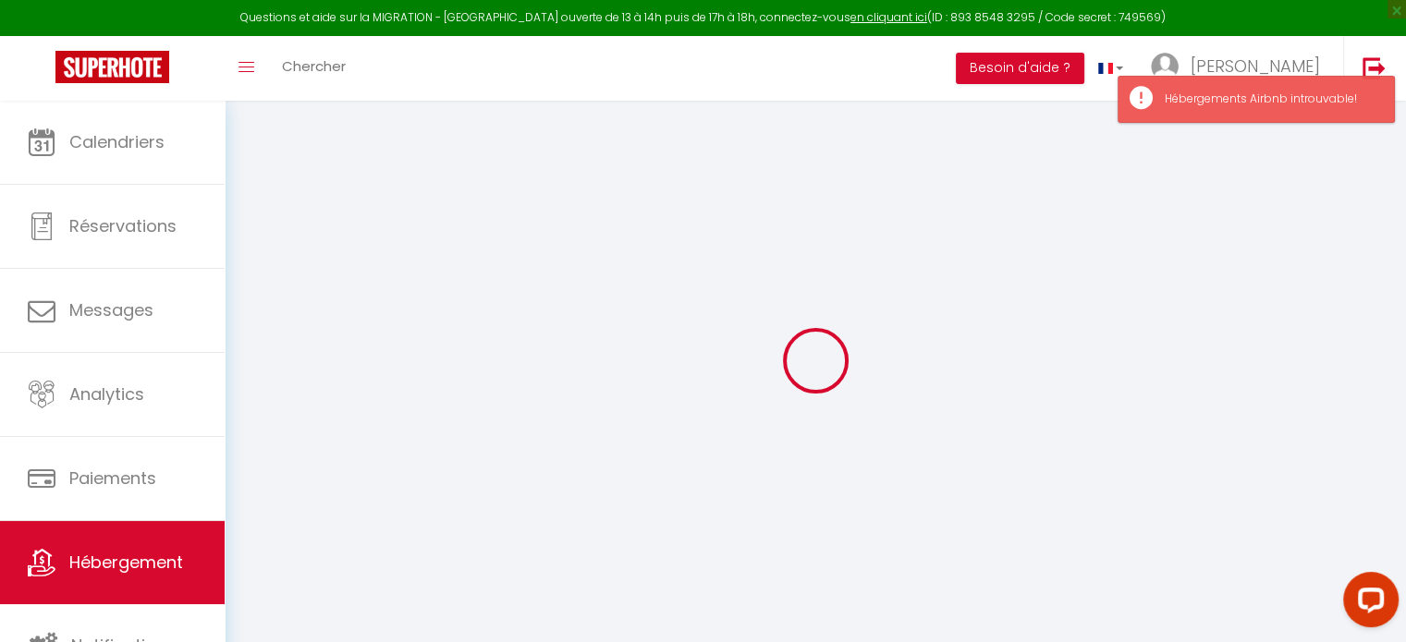
checkbox input "false"
type input "0"
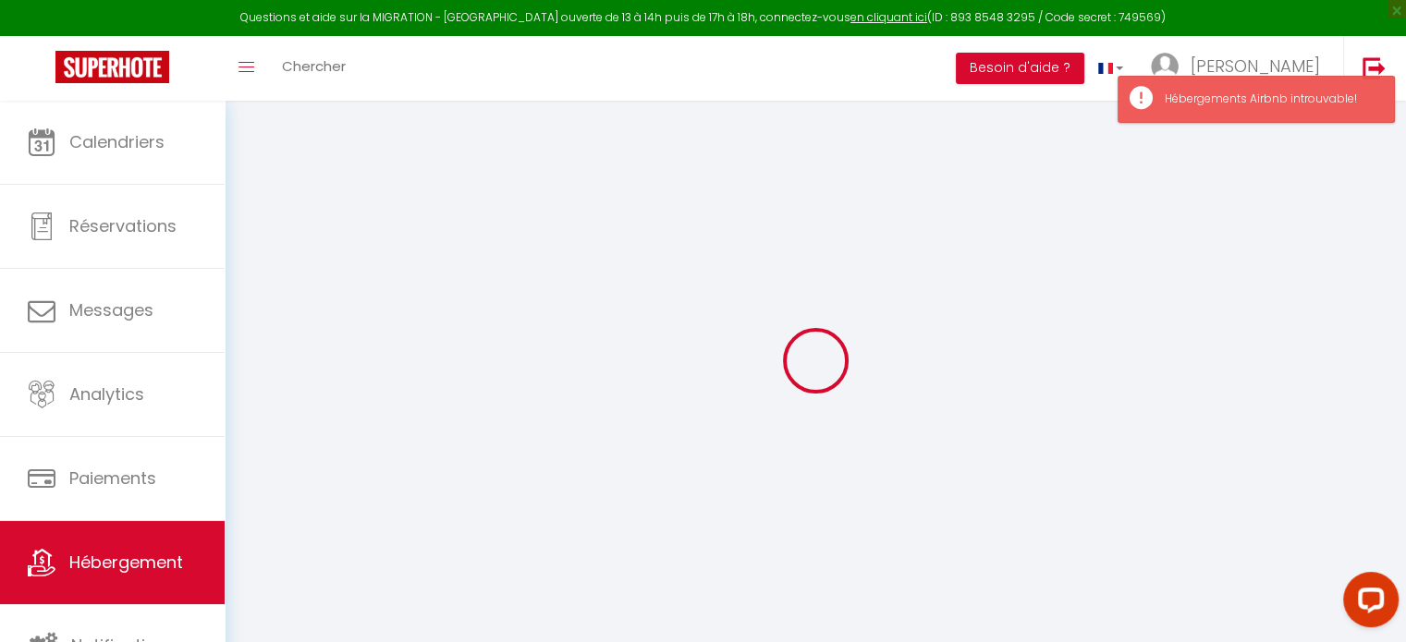
type input "20"
type input "0"
type input "5"
type input "0"
select select "49434"
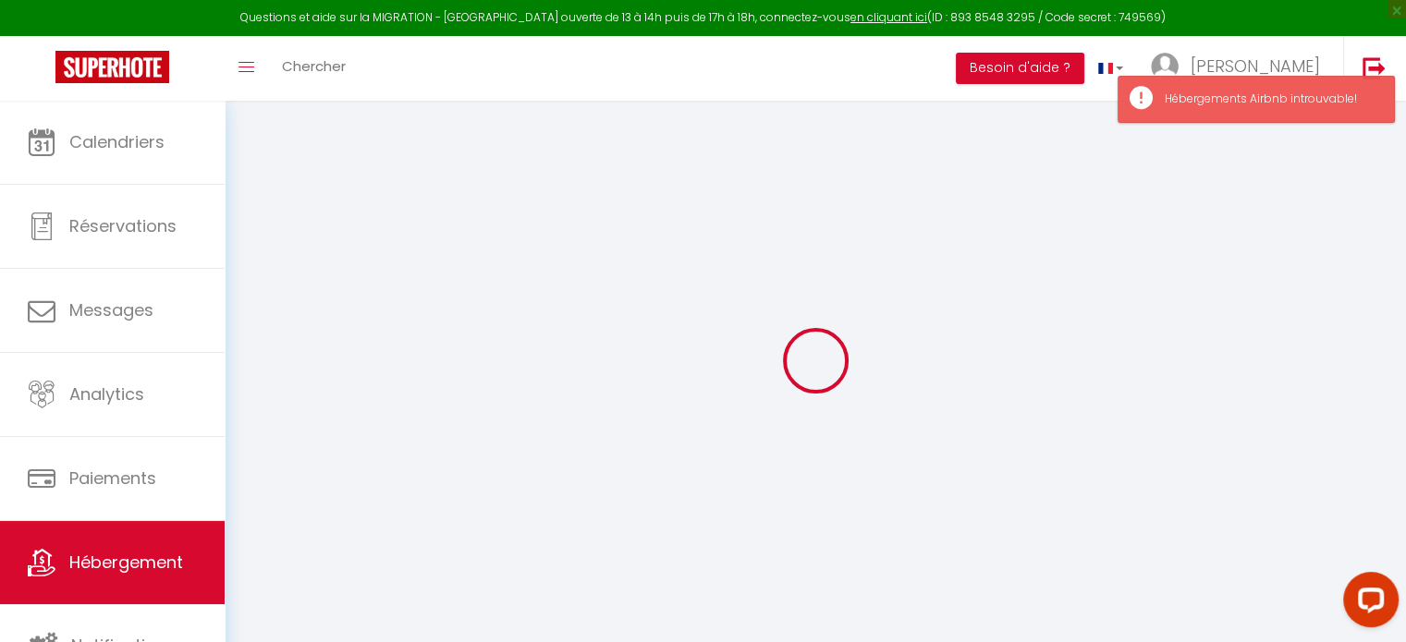
select select
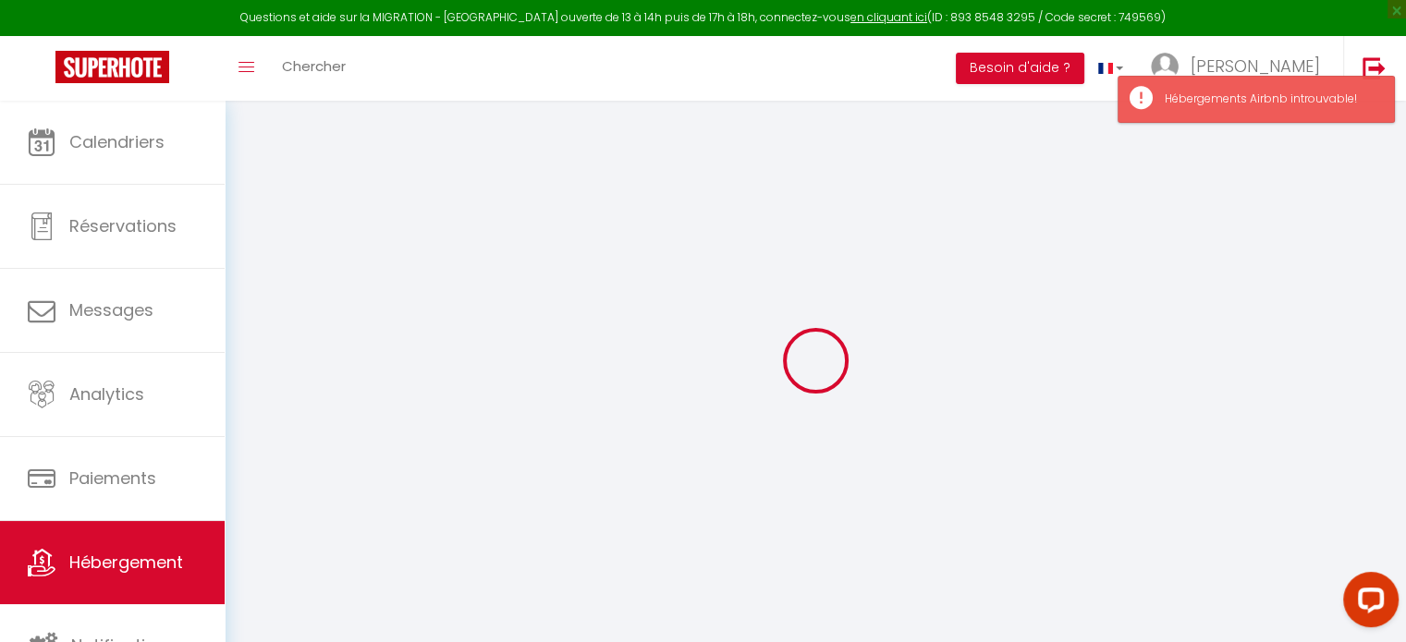
checkbox input "false"
select select
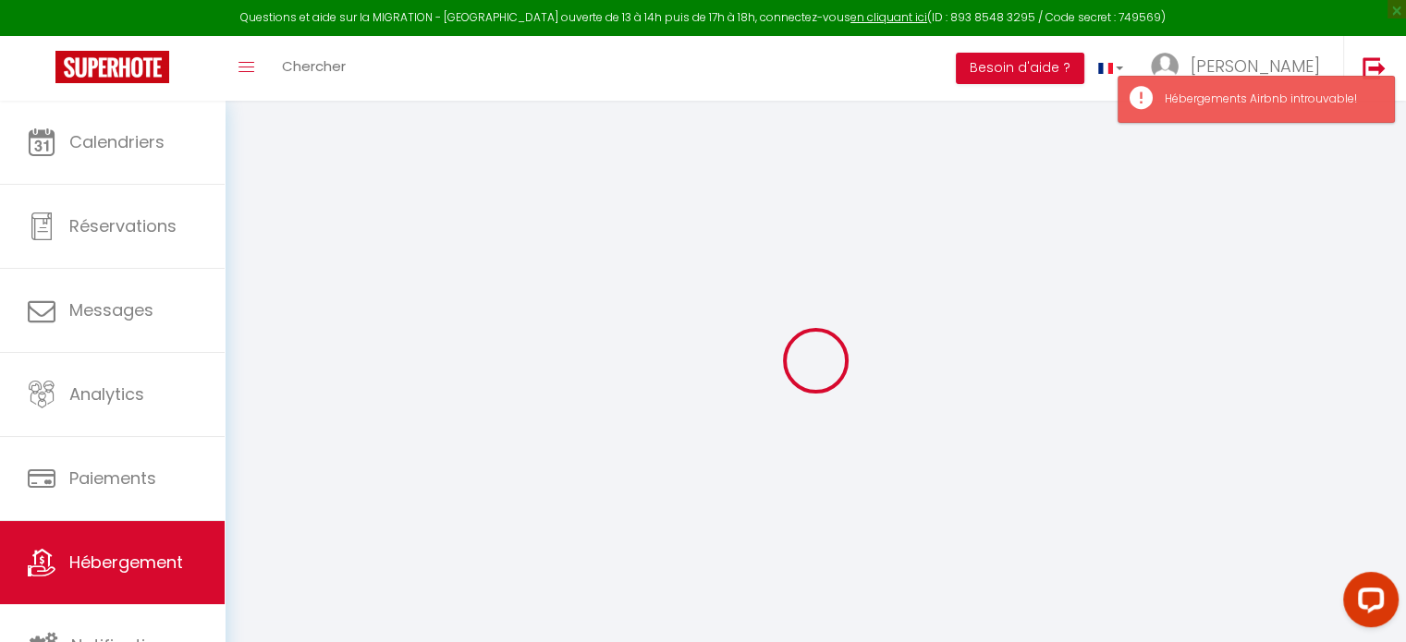
select select
checkbox input "false"
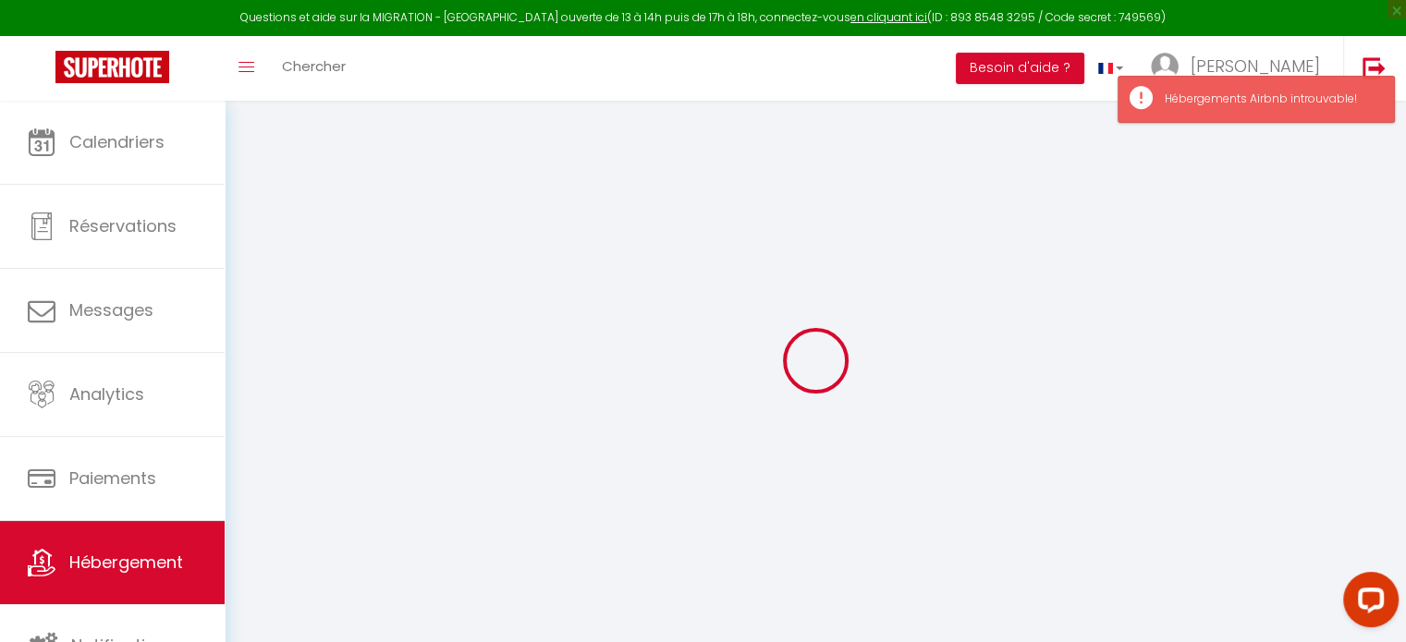
checkbox input "false"
select select
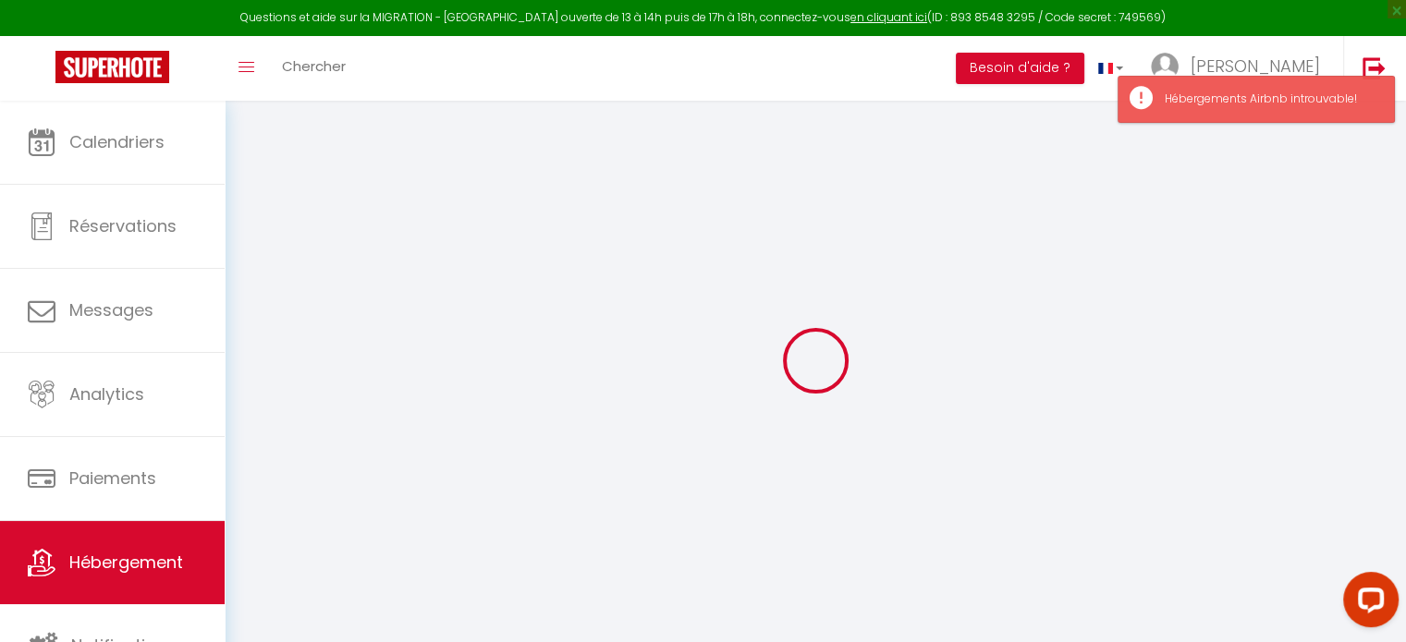
select select
checkbox input "false"
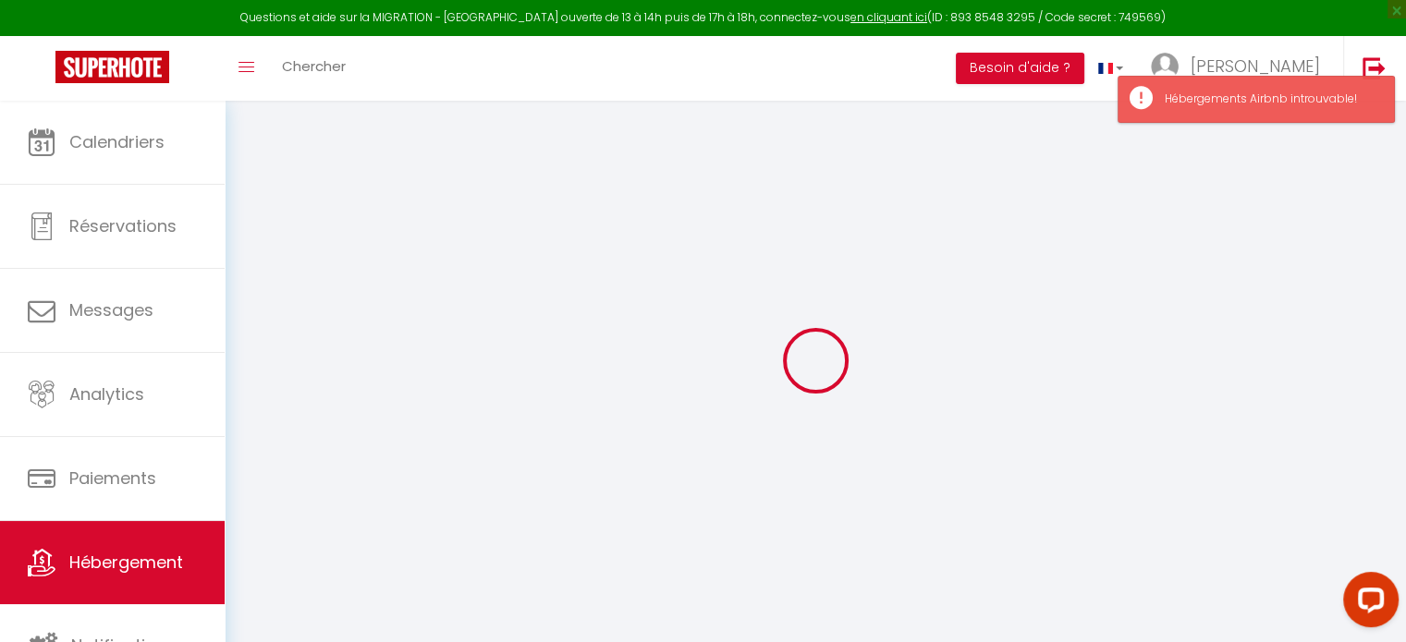
checkbox input "false"
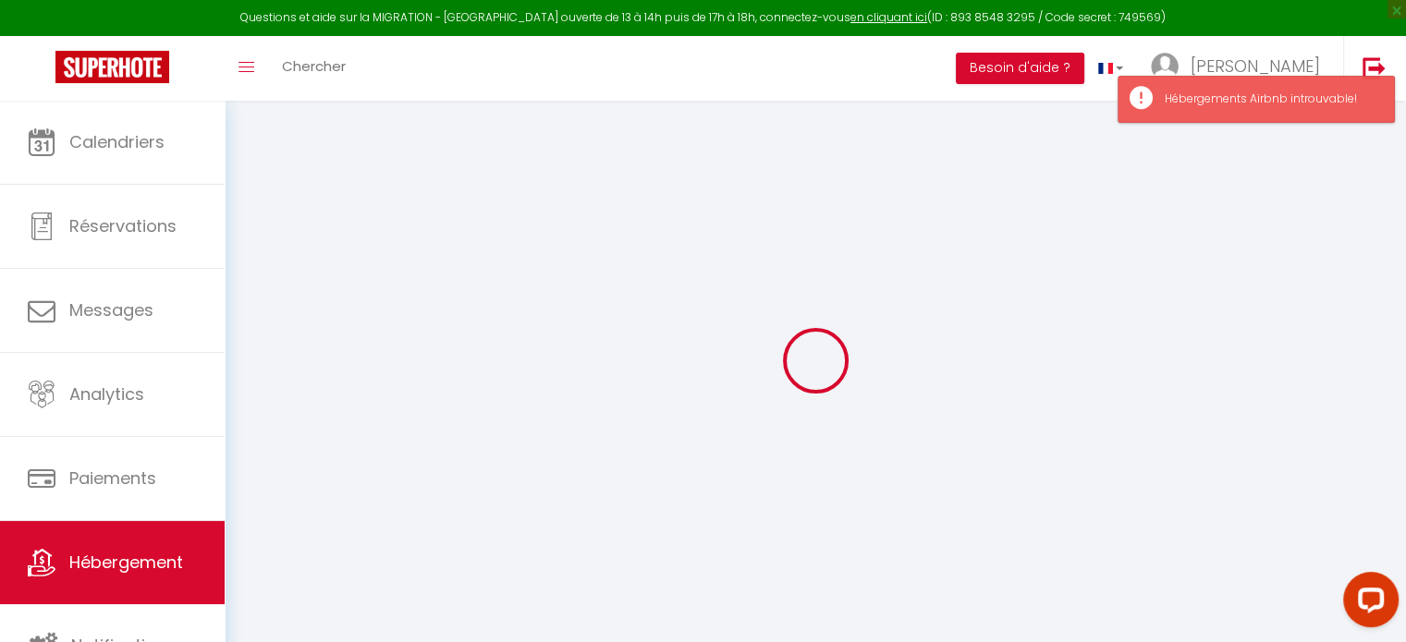
checkbox input "false"
select select "16:00"
select select
select select "11:00"
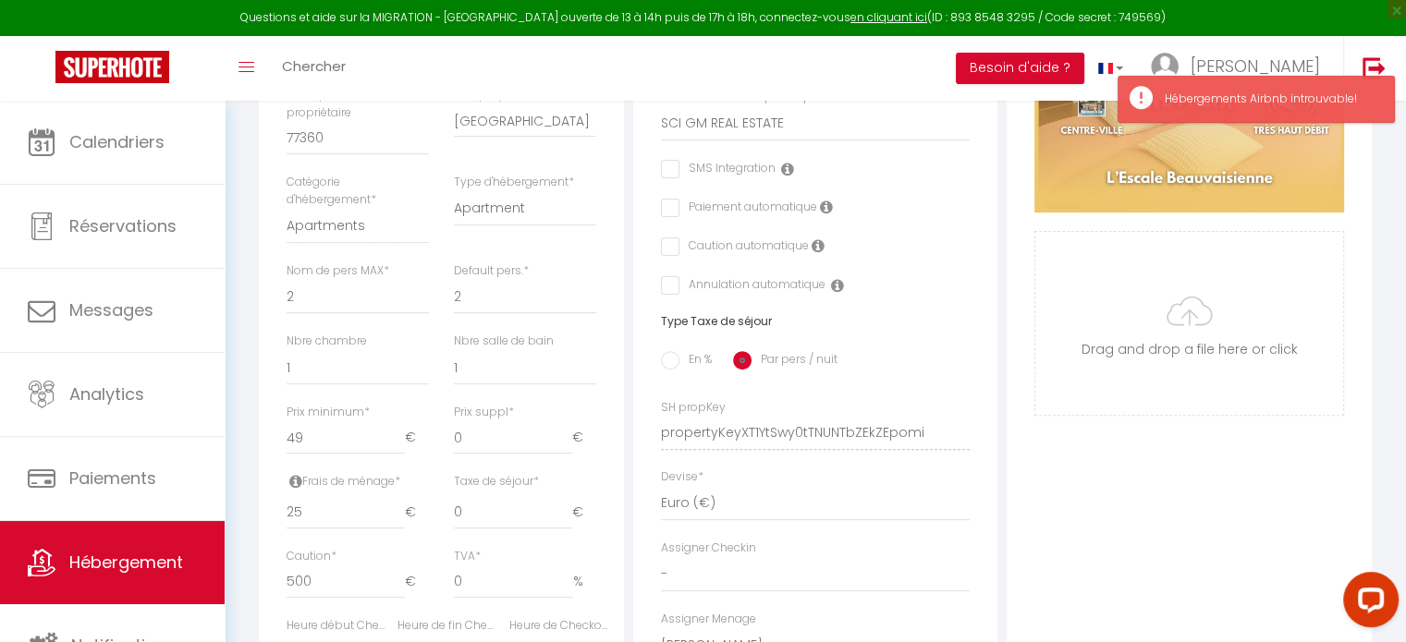
scroll to position [536, 0]
click at [1032, 446] on div "Détails Nom * L'Escale Beauvaisienne [PERSON_NAME] propriétaire [PERSON_NAME] p…" at bounding box center [815, 421] width 1122 height 1247
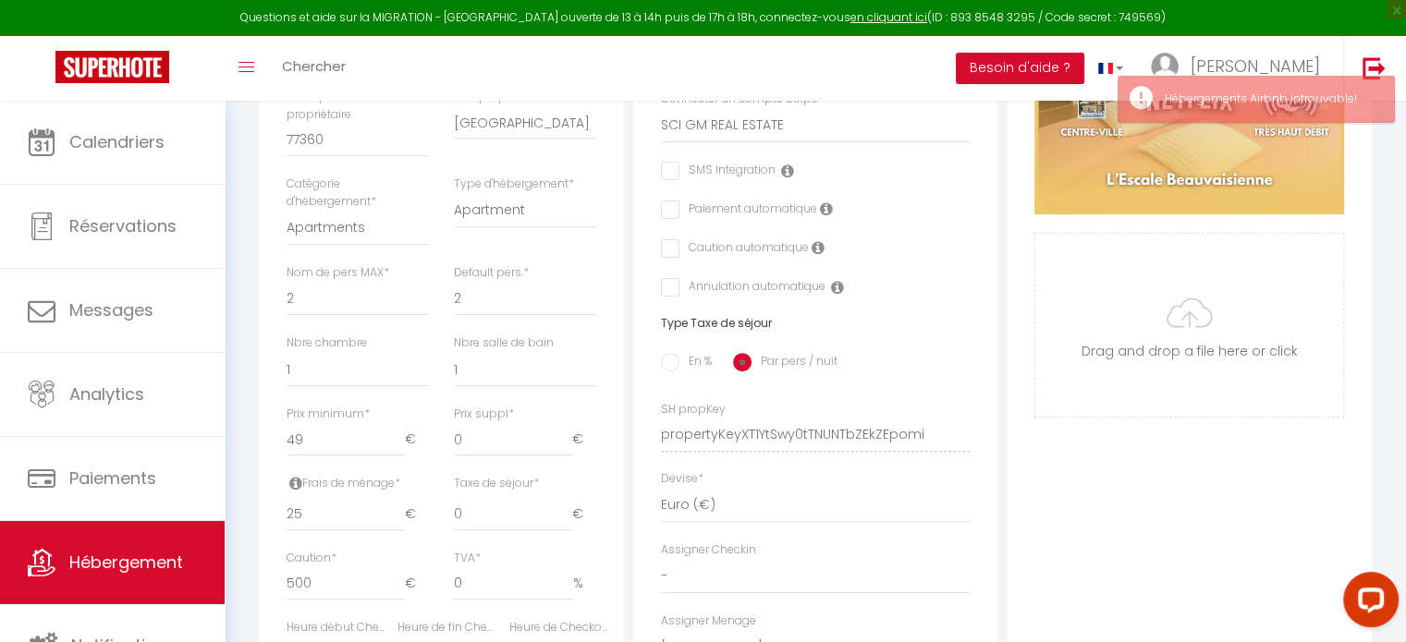
click at [1104, 488] on div "Photo Photo Supprimer Drag and drop a file here or click Ooops, something wrong…" at bounding box center [1189, 421] width 365 height 1247
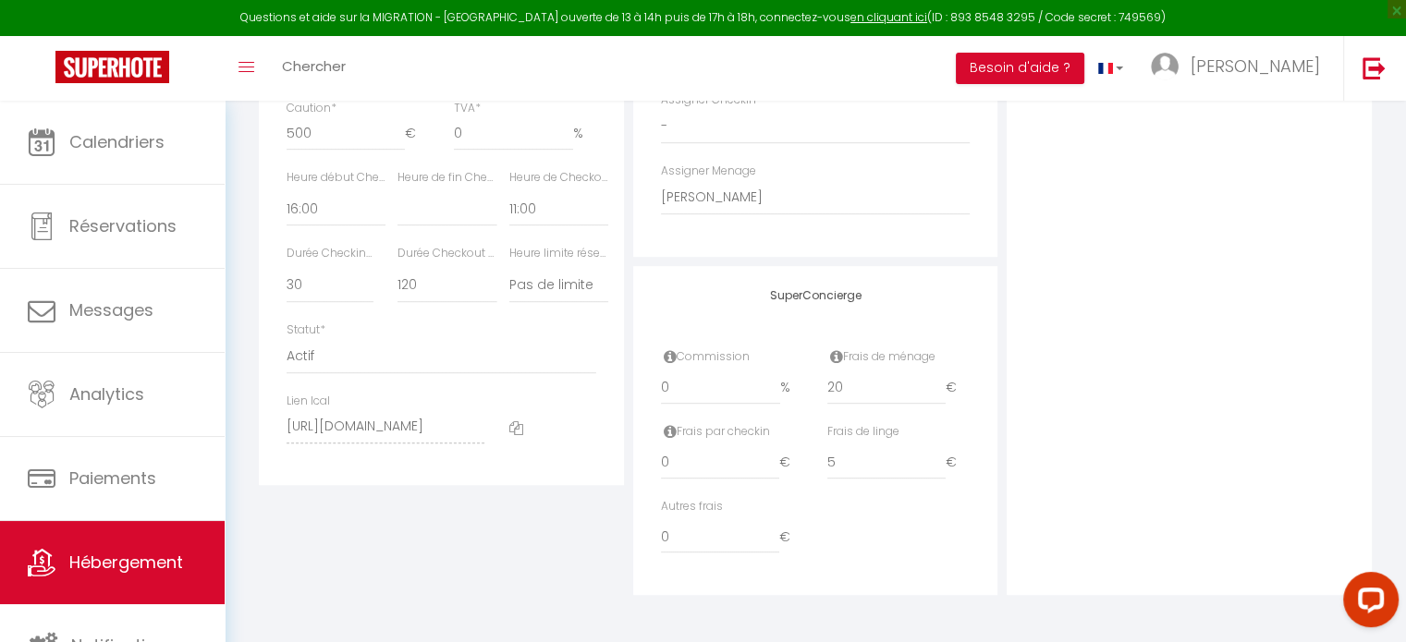
scroll to position [0, 127]
click at [599, 431] on div "Lien Ical [URL][DOMAIN_NAME]" at bounding box center [442, 427] width 334 height 69
click at [512, 424] on icon at bounding box center [516, 429] width 14 height 14
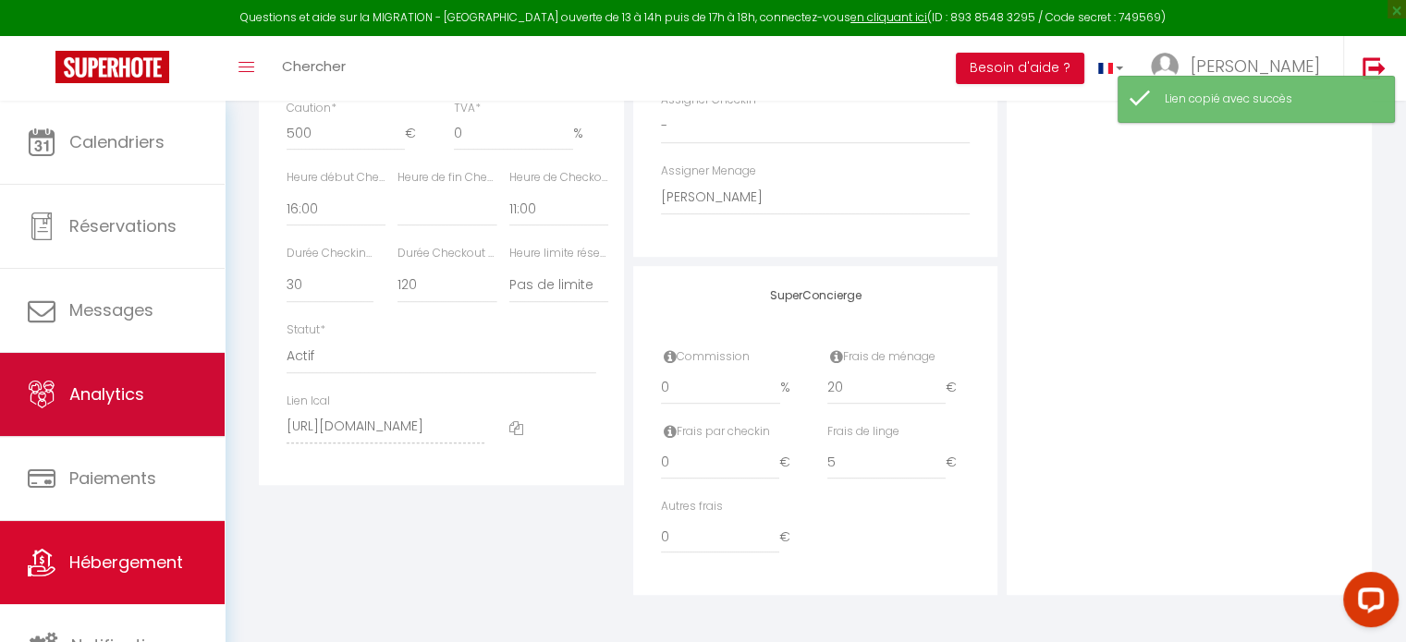
scroll to position [0, 0]
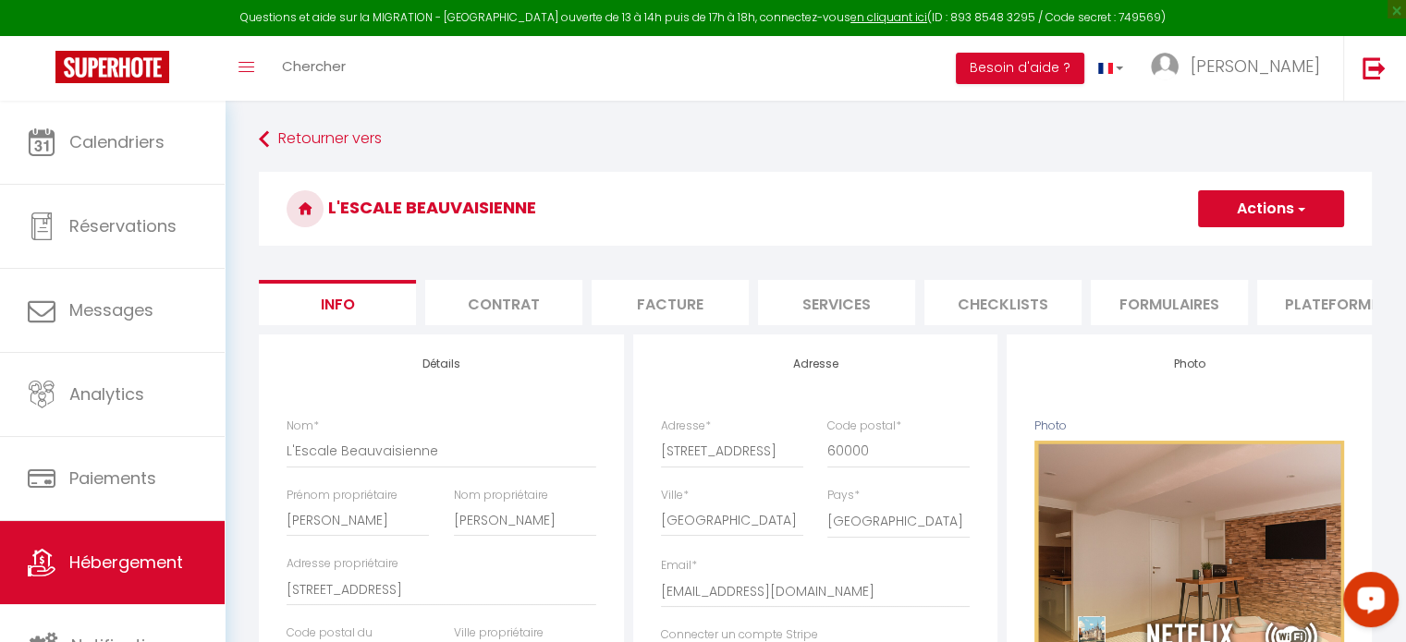
click at [1372, 588] on div "Open LiveChat chat widget" at bounding box center [1370, 598] width 31 height 31
